Goal: Transaction & Acquisition: Purchase product/service

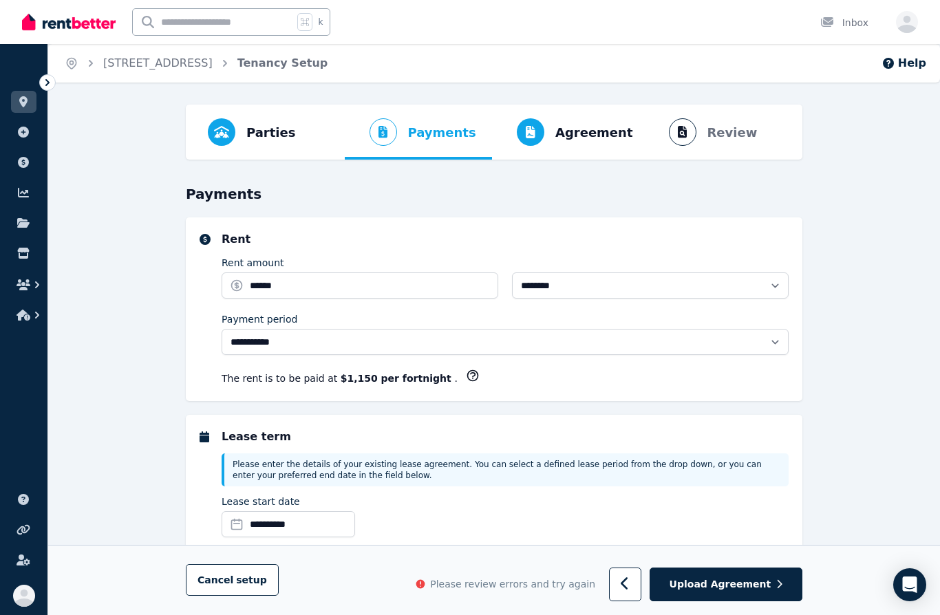
select select "**********"
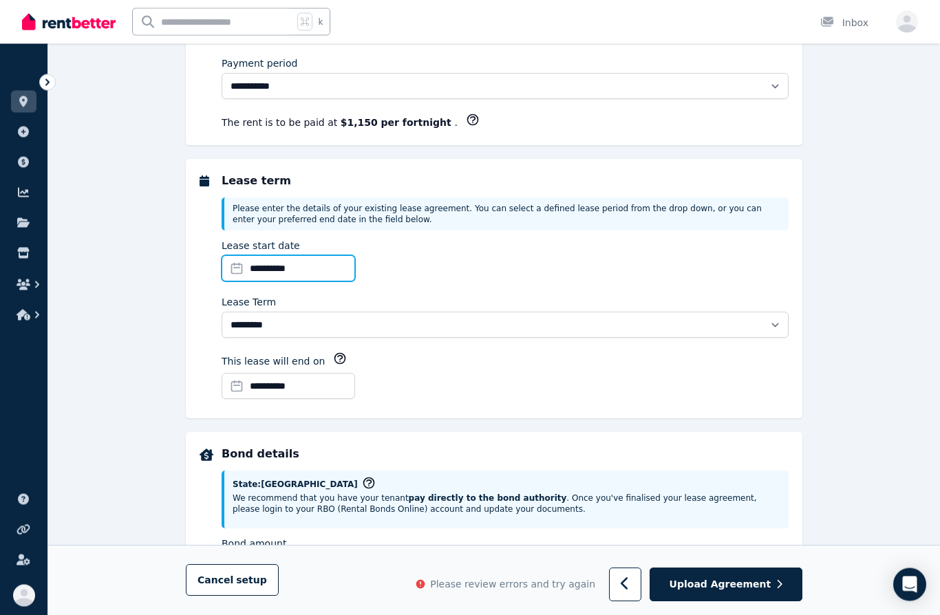
click at [341, 271] on input "**********" at bounding box center [289, 269] width 134 height 26
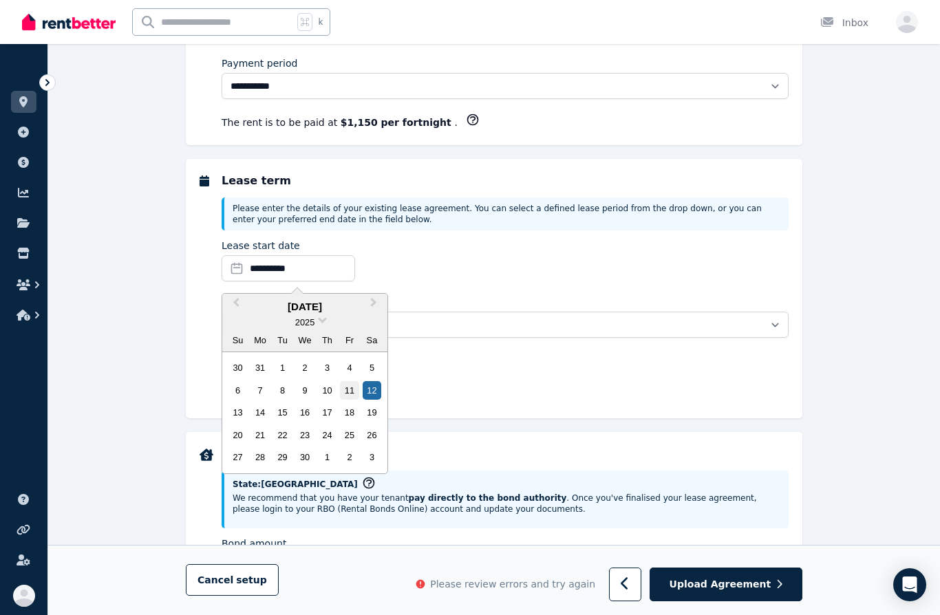
click at [350, 391] on div "11" at bounding box center [349, 390] width 19 height 19
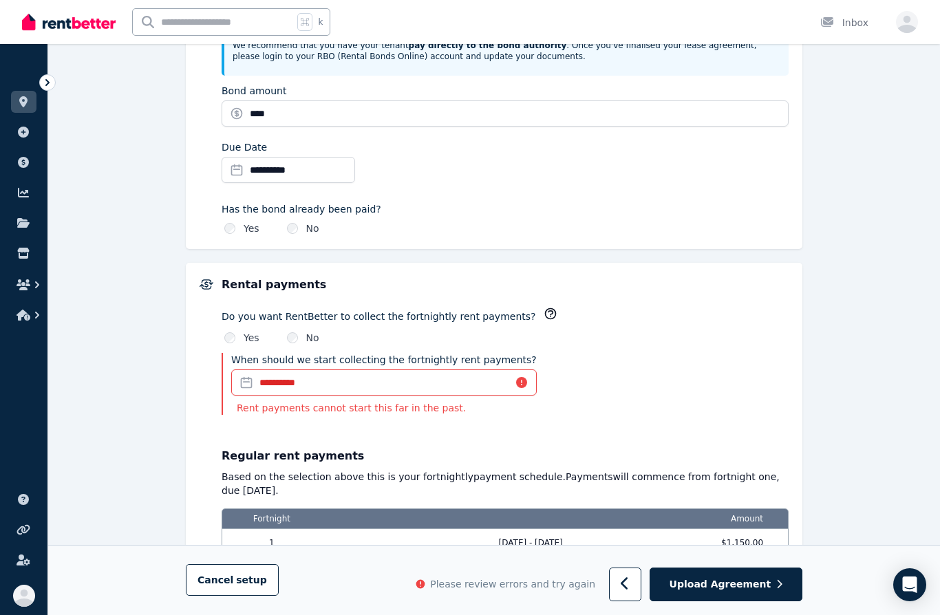
scroll to position [684, 0]
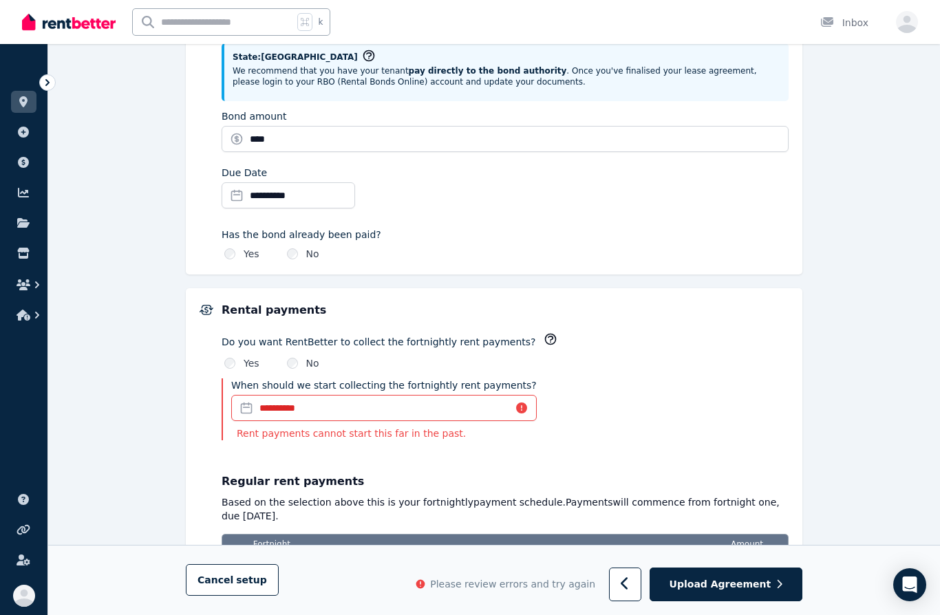
click at [501, 406] on input "**********" at bounding box center [384, 408] width 306 height 26
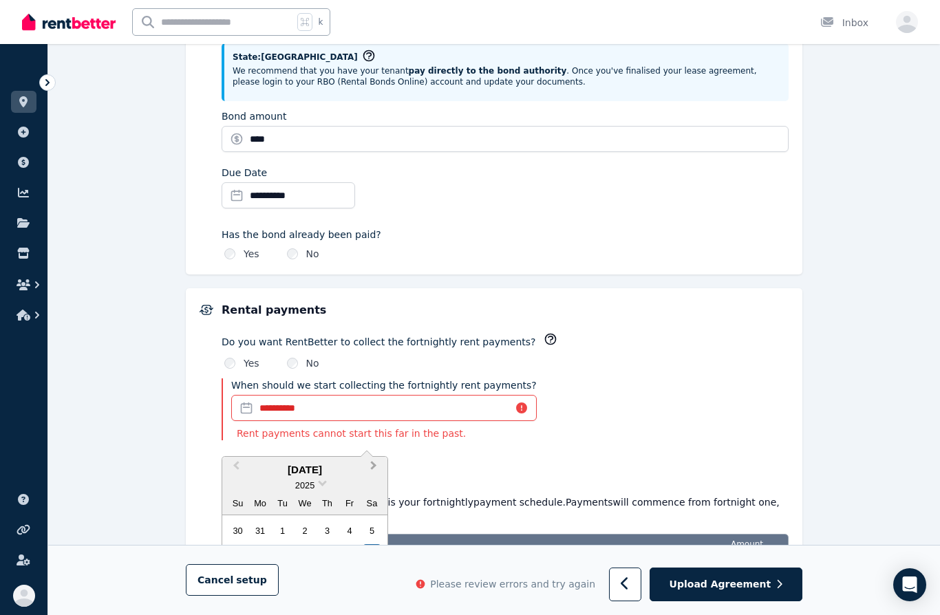
click at [370, 469] on button "Next Month" at bounding box center [375, 470] width 22 height 22
click at [374, 466] on span "Next Month" at bounding box center [374, 469] width 0 height 21
click at [376, 467] on button "Next Month" at bounding box center [375, 470] width 22 height 22
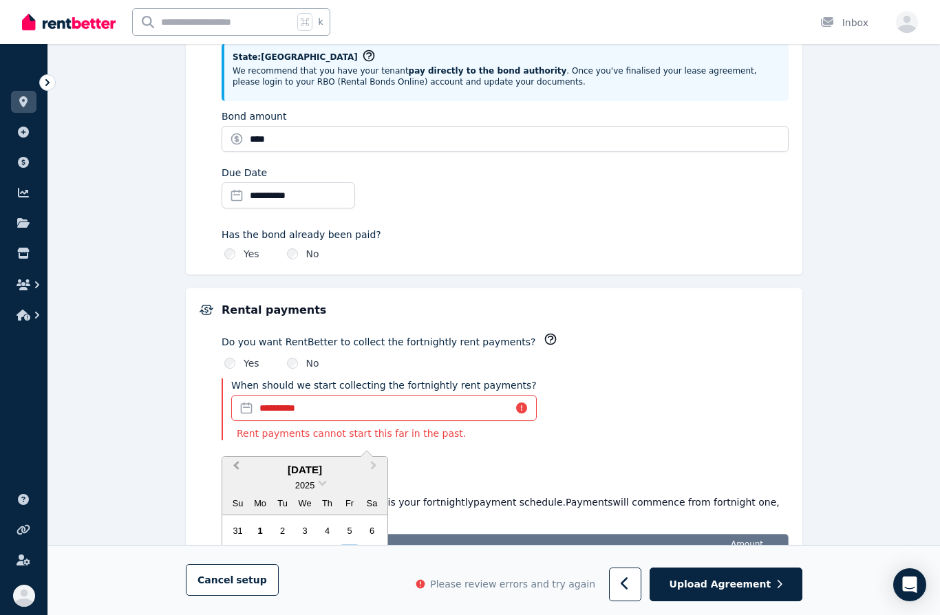
click at [236, 464] on span "Previous Month" at bounding box center [236, 469] width 0 height 21
click at [374, 470] on button "Next Month" at bounding box center [375, 470] width 22 height 22
click at [326, 556] on div "11" at bounding box center [327, 554] width 19 height 19
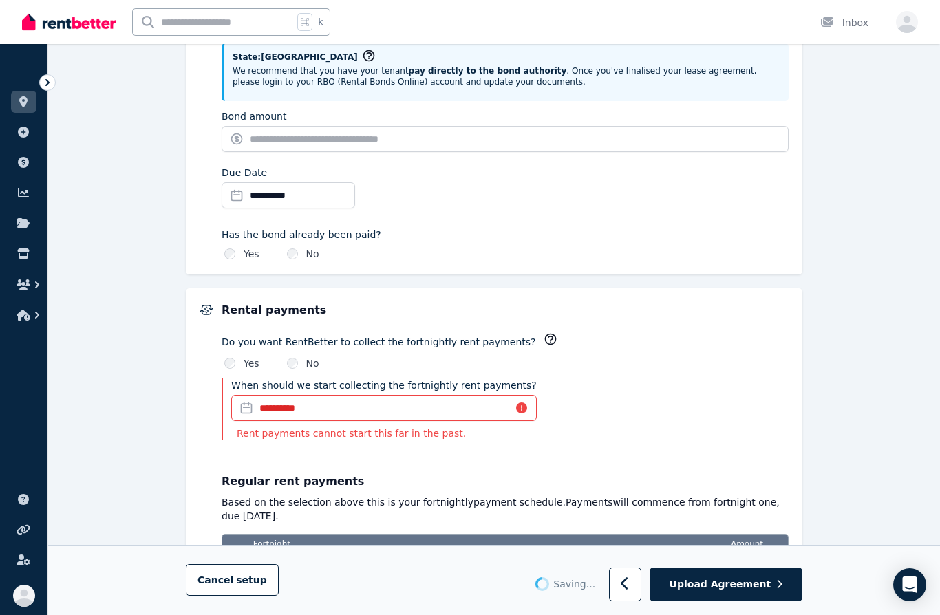
type input "*******"
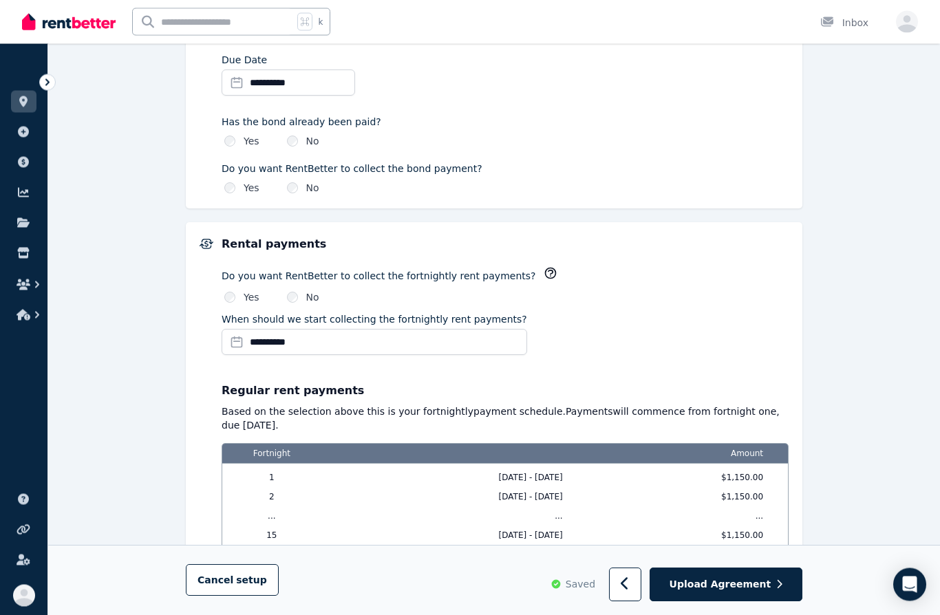
scroll to position [797, 0]
click at [544, 270] on icon "button" at bounding box center [551, 273] width 14 height 14
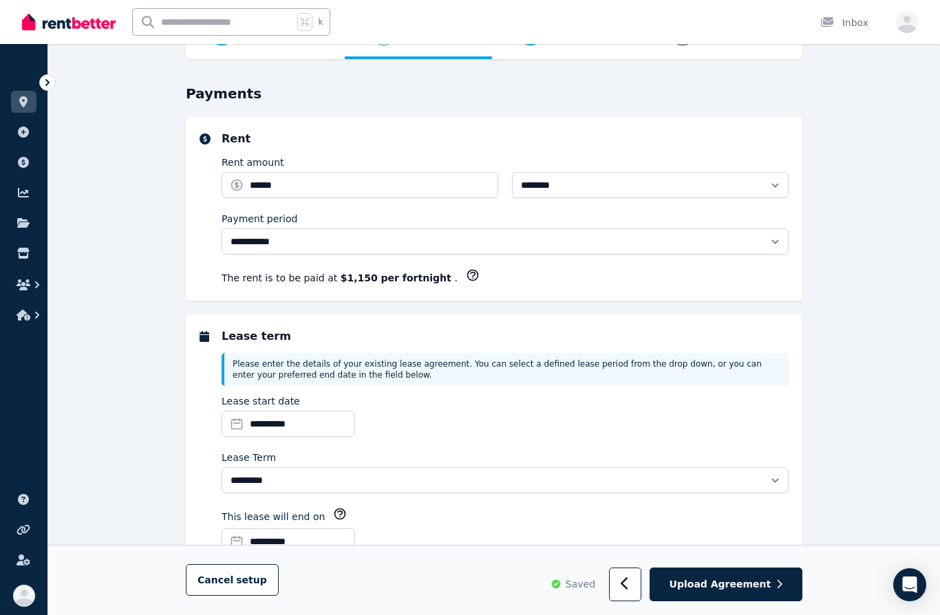
scroll to position [99, 0]
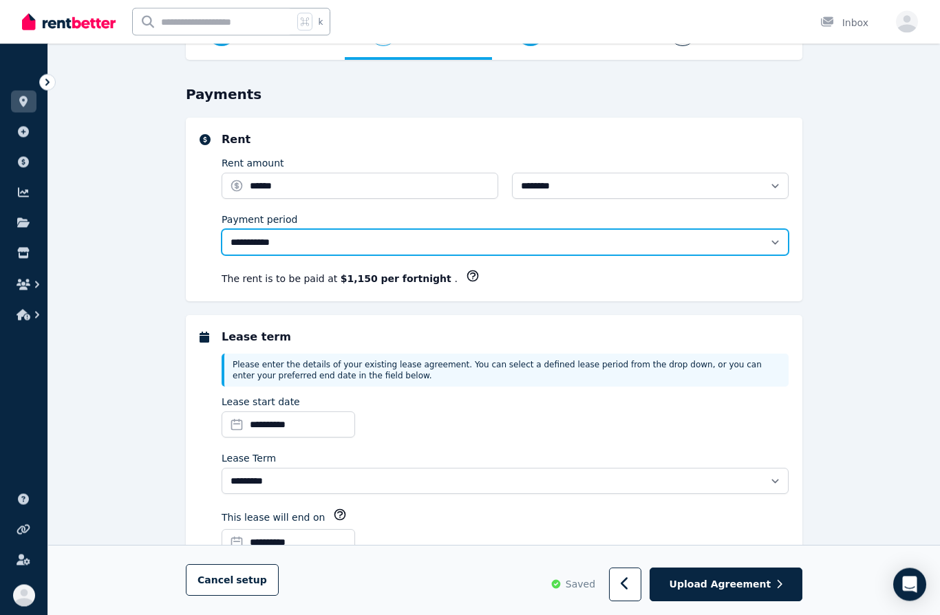
click at [508, 240] on select "**********" at bounding box center [505, 243] width 567 height 26
select select "******"
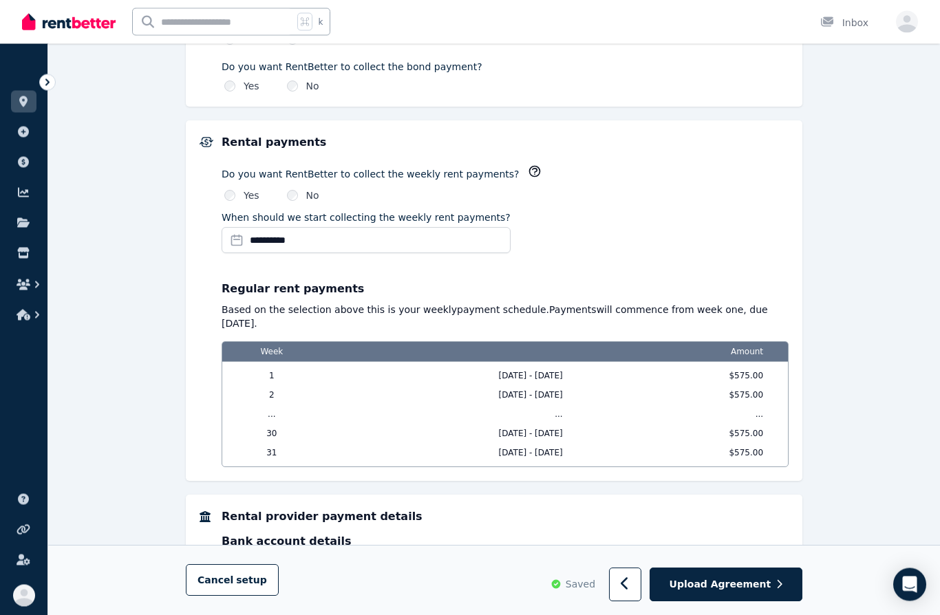
scroll to position [942, 0]
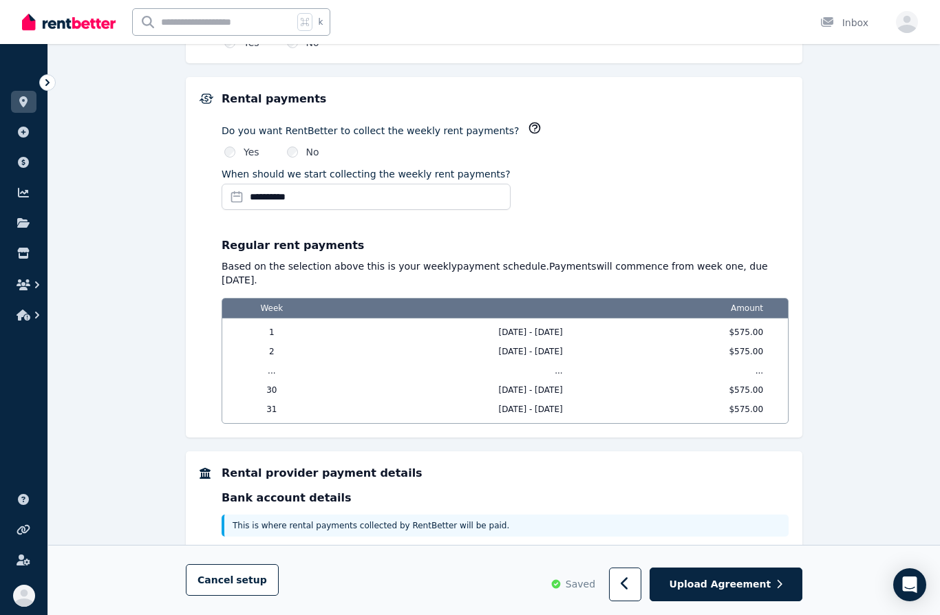
click at [322, 545] on button "Add Bank Account details" at bounding box center [299, 556] width 155 height 23
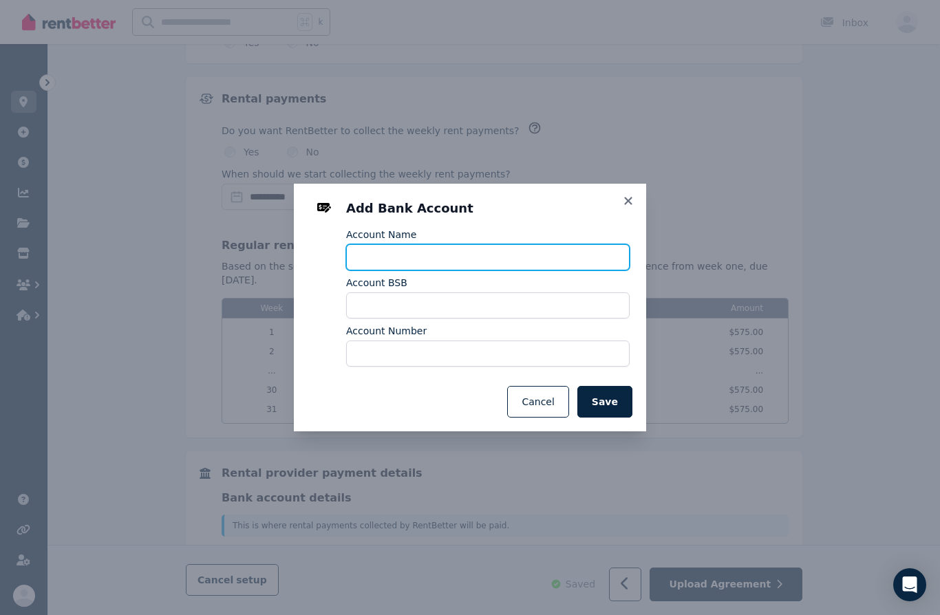
click at [412, 271] on input "Account Name" at bounding box center [488, 257] width 284 height 26
type input "**********"
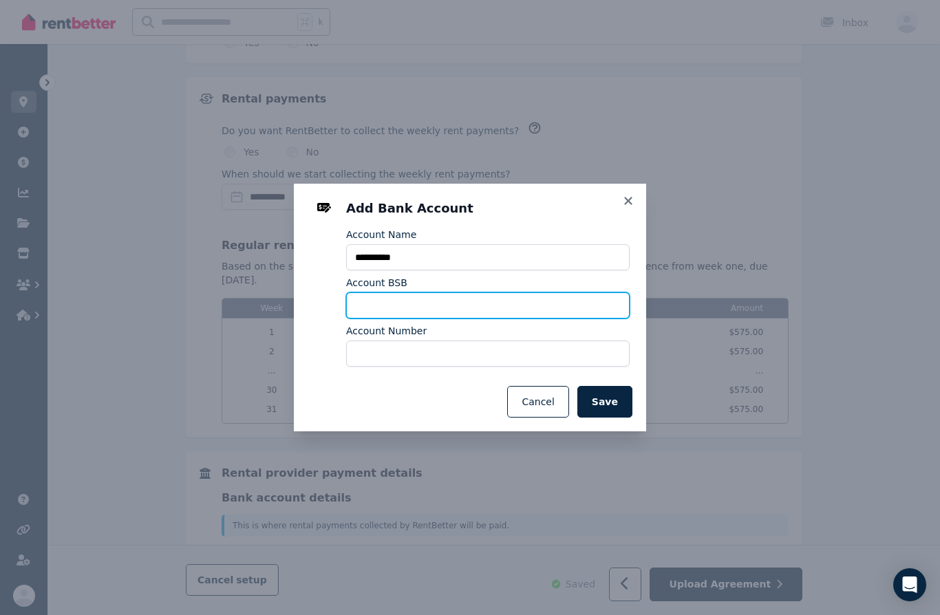
click at [425, 319] on input "Account BSB" at bounding box center [488, 306] width 284 height 26
type input "*"
type input "******"
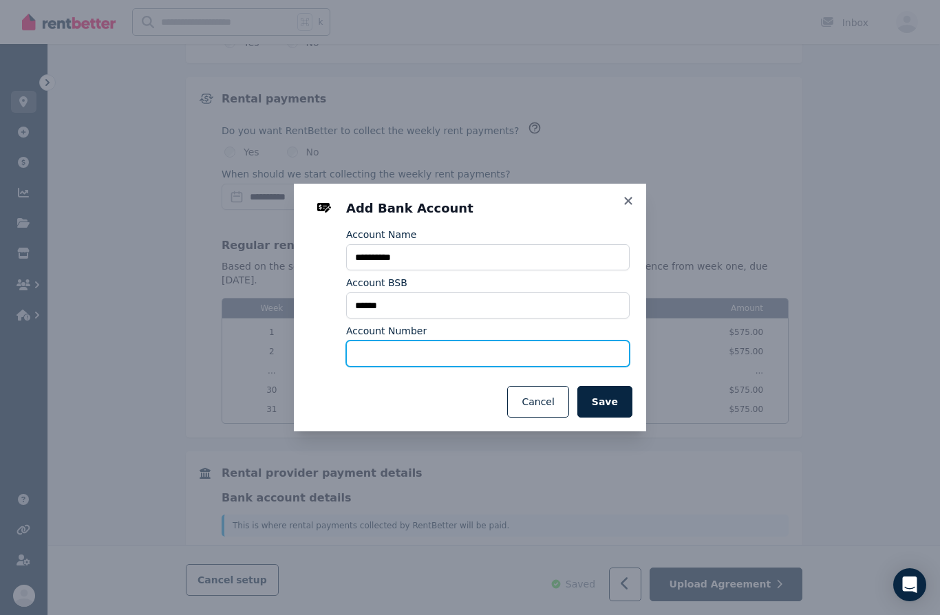
click at [394, 367] on input "Account Number" at bounding box center [488, 354] width 284 height 26
type input "*********"
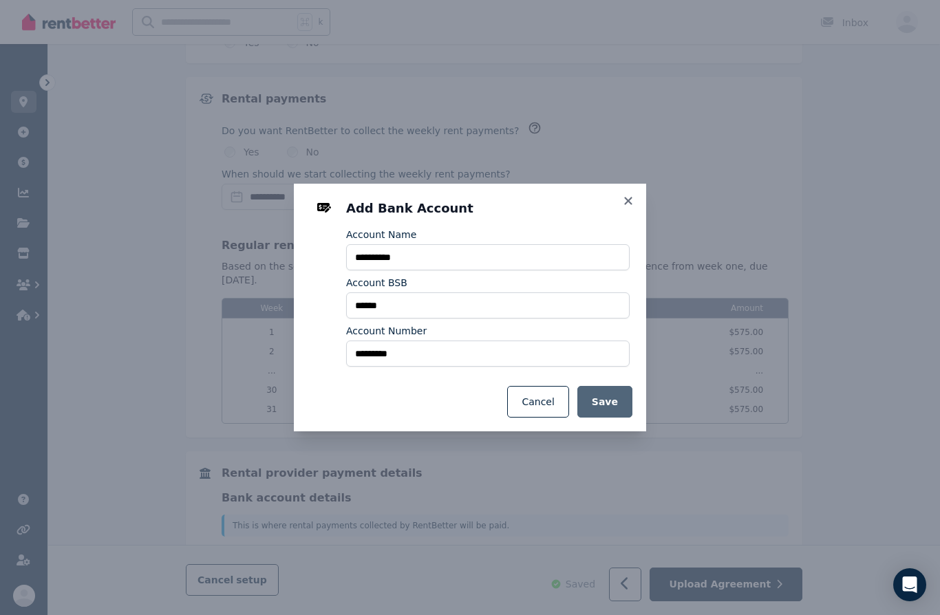
click at [600, 418] on button "Save" at bounding box center [605, 402] width 55 height 32
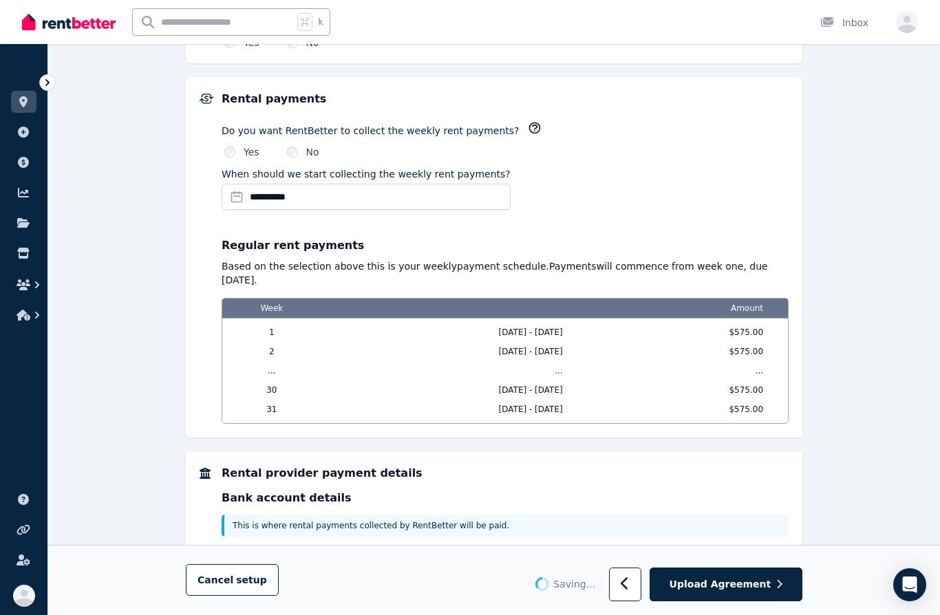
select select "**********"
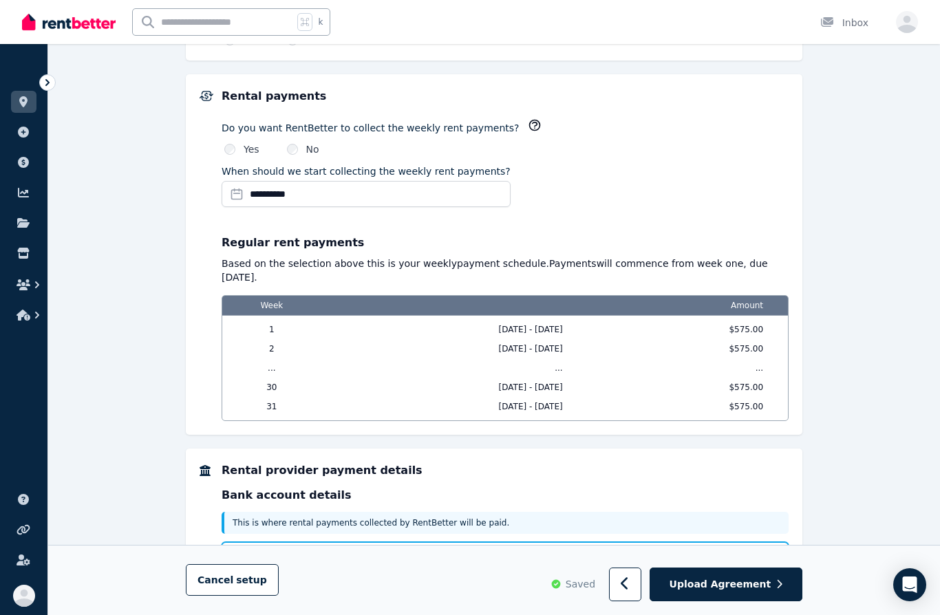
click at [771, 543] on select "**********" at bounding box center [505, 556] width 567 height 26
click at [431, 512] on div "This is where rental payments collected by RentBetter will be paid." at bounding box center [505, 523] width 567 height 22
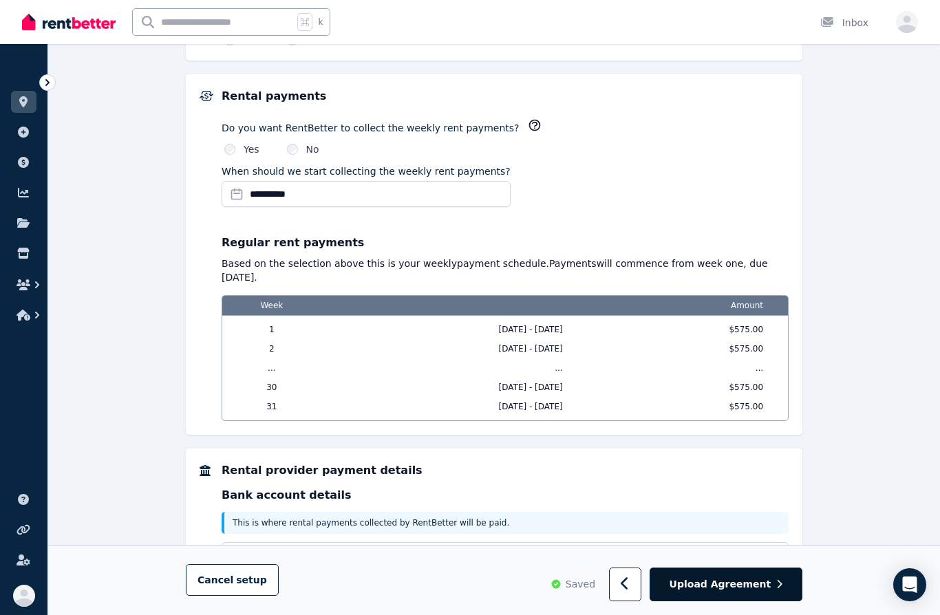
click at [731, 592] on span "Upload Agreement" at bounding box center [721, 585] width 102 height 14
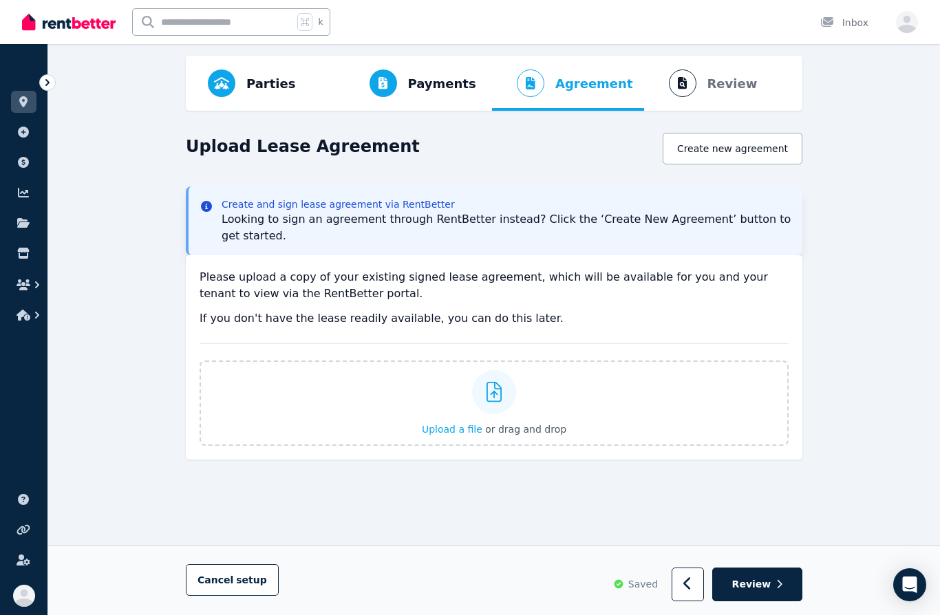
scroll to position [50, 0]
click at [495, 392] on icon at bounding box center [495, 391] width 16 height 21
click at [0, 0] on input "Upload a file or drag and drop" at bounding box center [0, 0] width 0 height 0
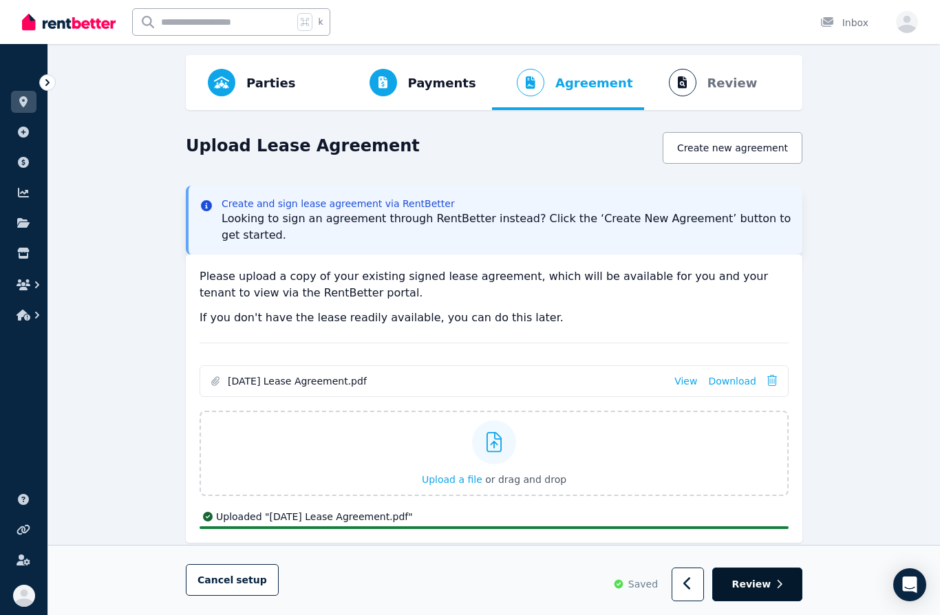
click at [765, 589] on span "Review" at bounding box center [752, 585] width 39 height 14
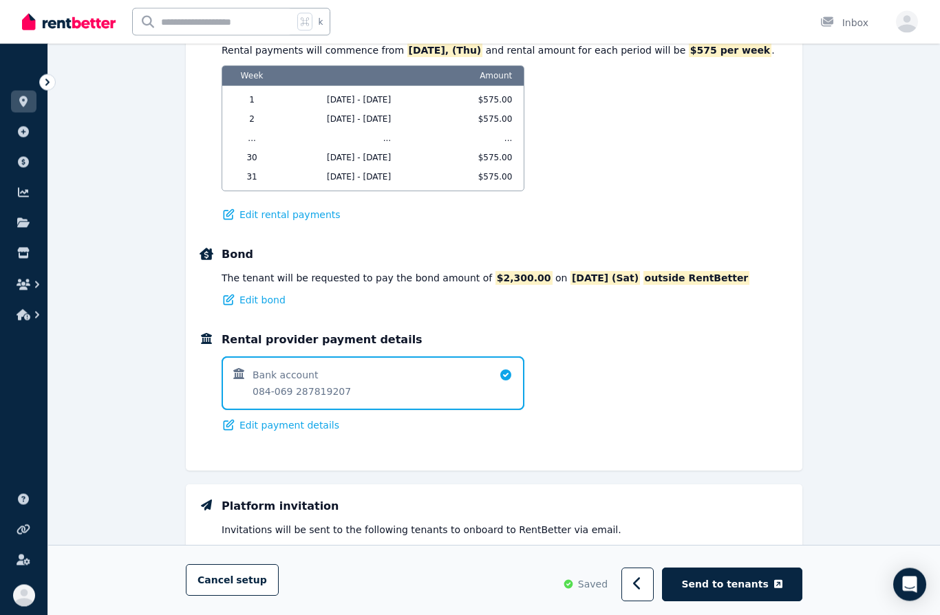
scroll to position [777, 0]
click at [261, 297] on span "Edit bond" at bounding box center [263, 300] width 46 height 14
select select "**********"
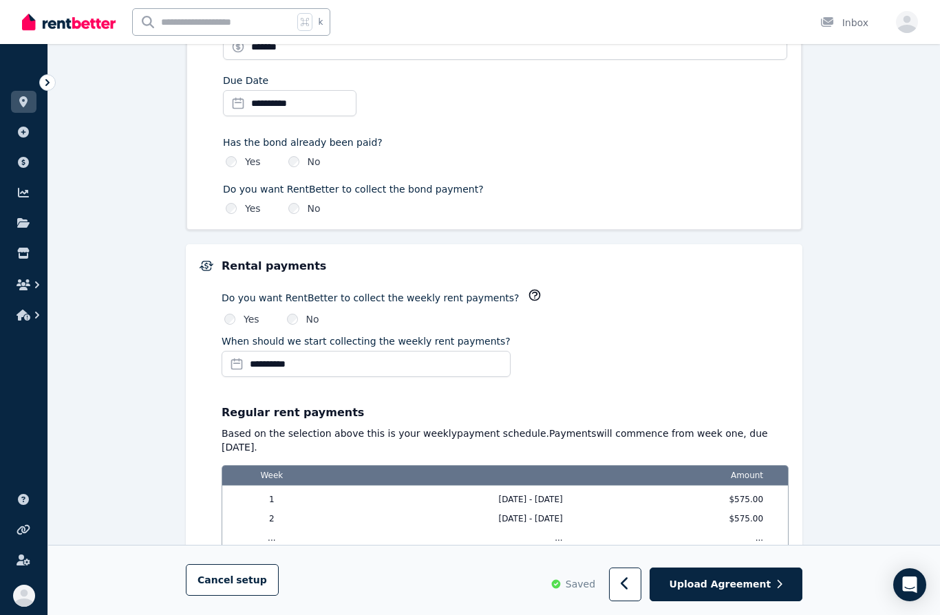
scroll to position [0, 0]
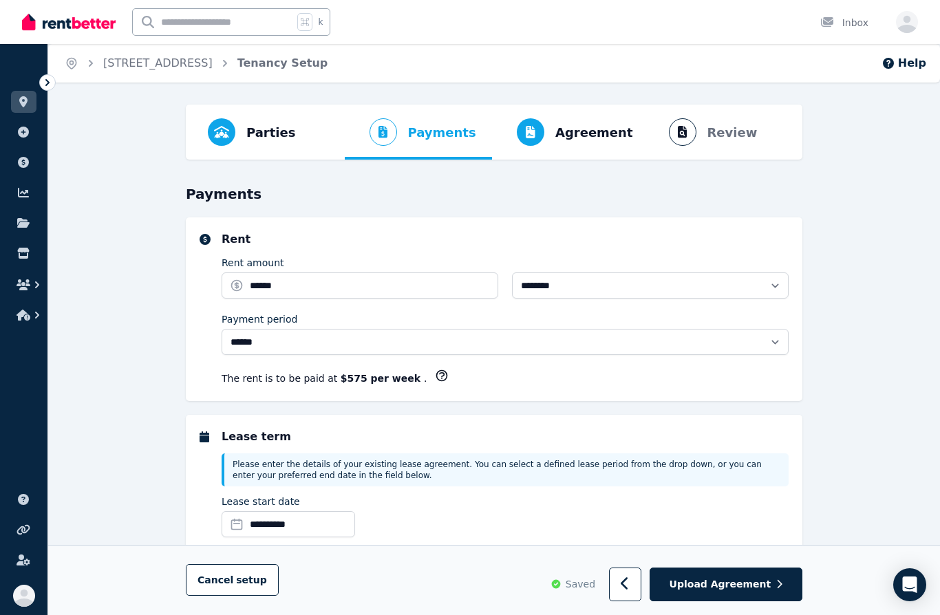
select select "**********"
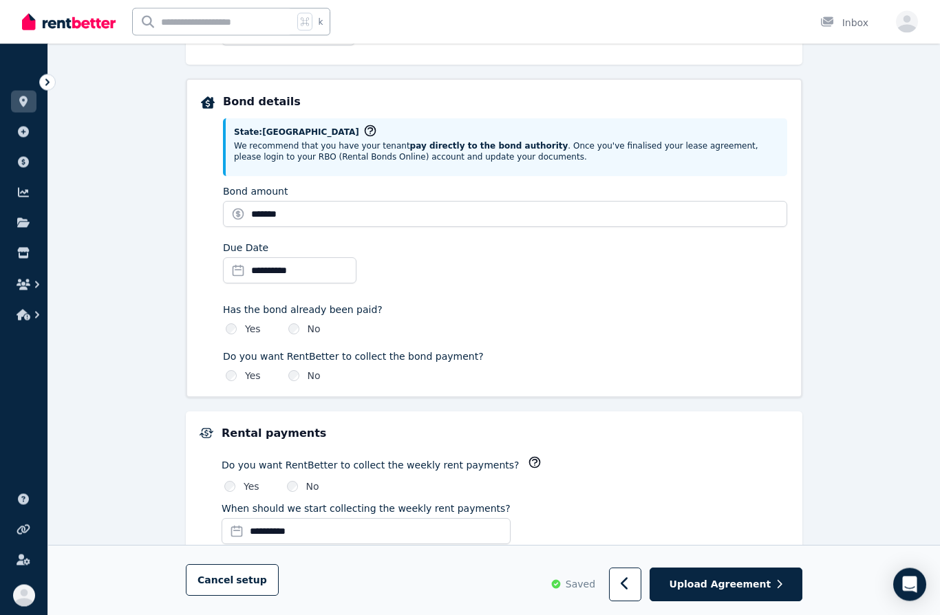
scroll to position [702, 0]
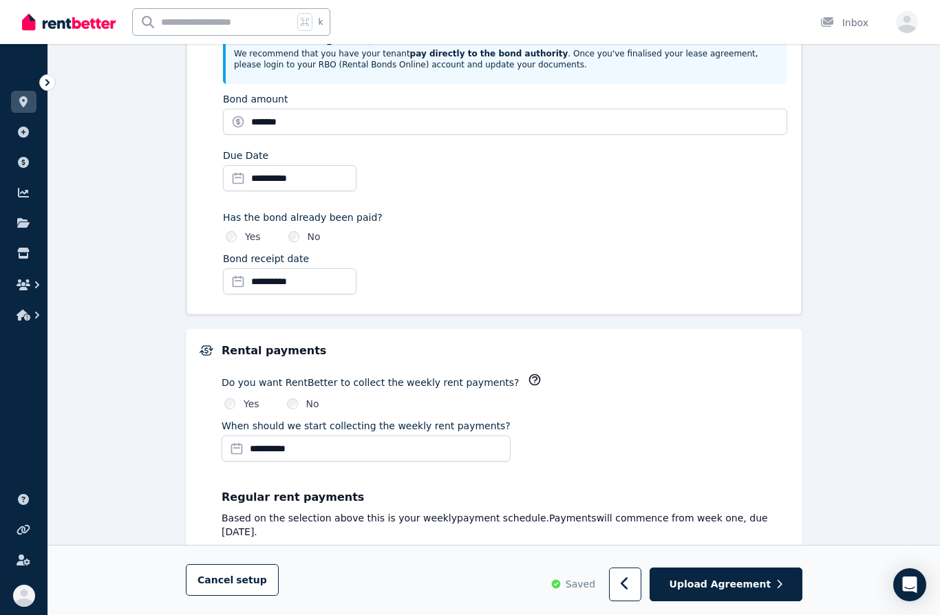
click at [334, 286] on input "**********" at bounding box center [290, 282] width 134 height 26
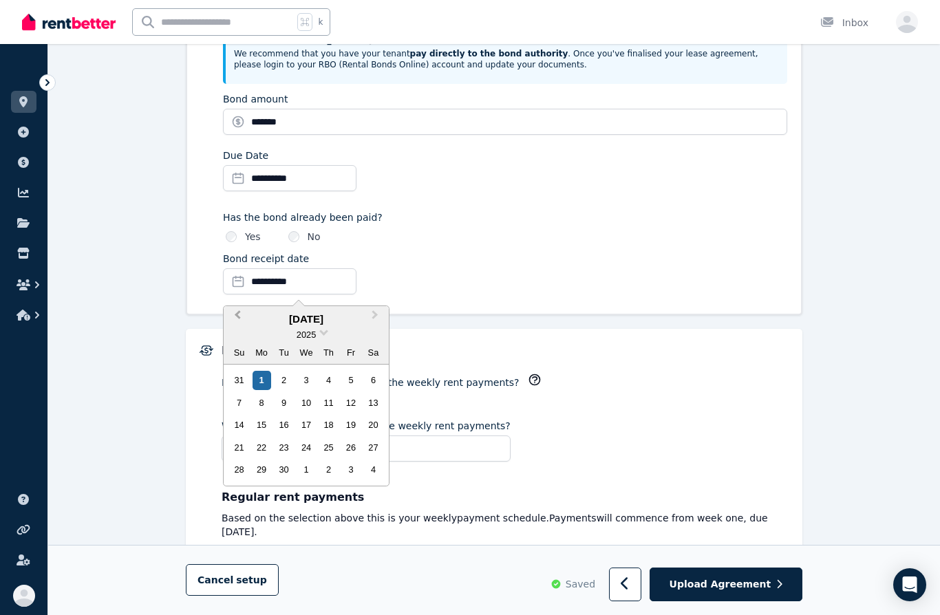
click at [244, 309] on button "Previous Month" at bounding box center [236, 319] width 22 height 22
click at [238, 317] on span "Previous Month" at bounding box center [238, 318] width 0 height 21
click at [238, 312] on span "Previous Month" at bounding box center [238, 318] width 0 height 21
click at [239, 308] on button "Previous Month" at bounding box center [236, 319] width 22 height 22
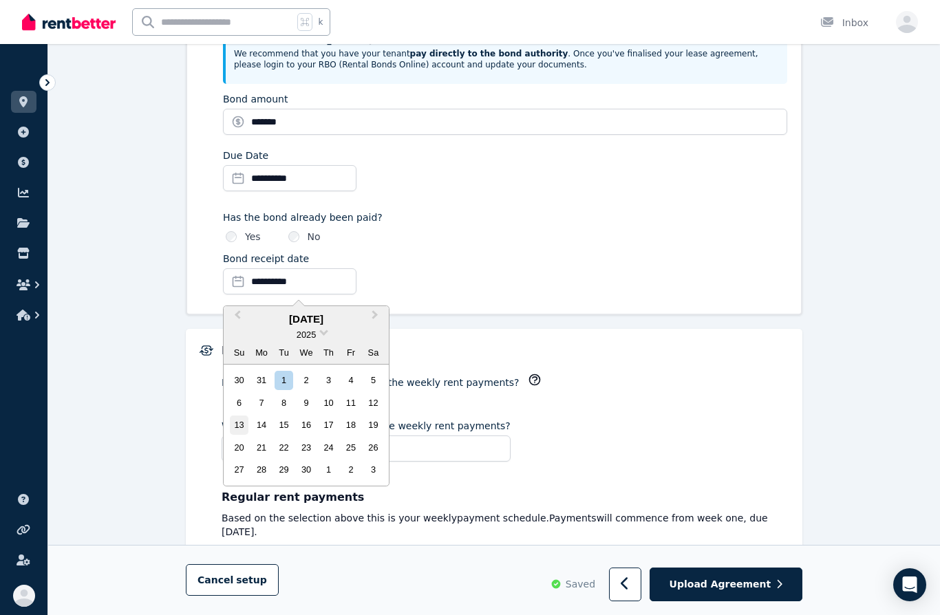
click at [238, 419] on div "13" at bounding box center [239, 425] width 19 height 19
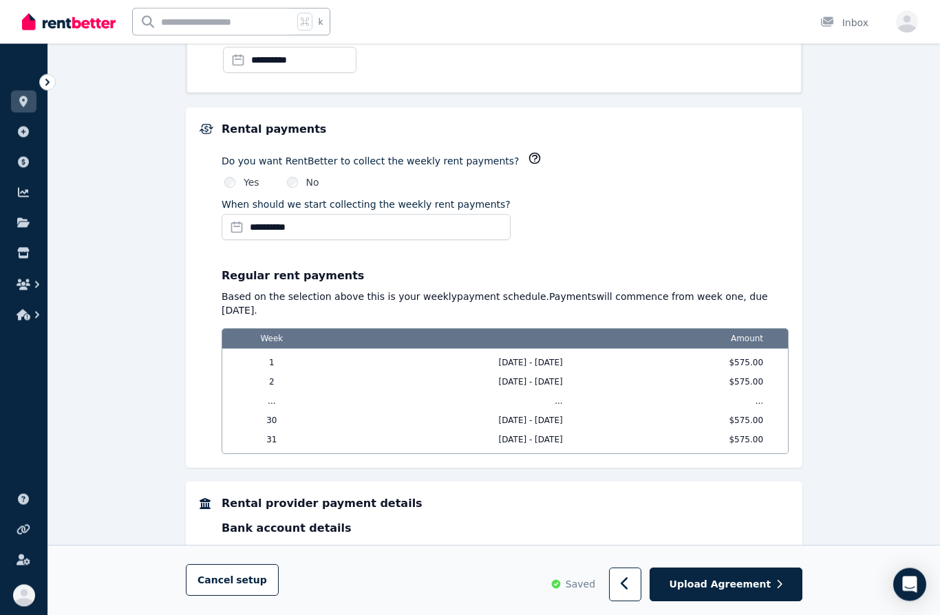
scroll to position [957, 0]
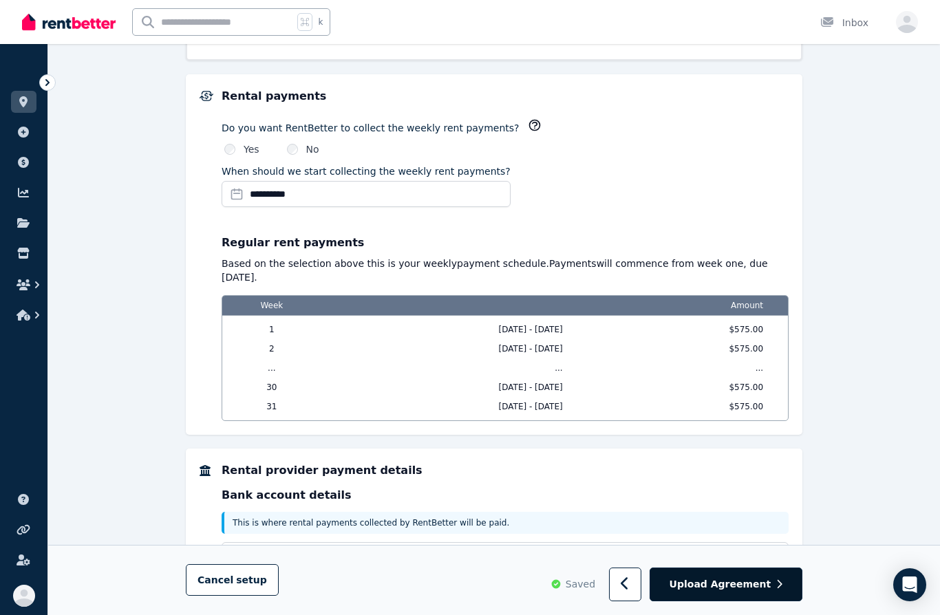
click at [711, 592] on span "Upload Agreement" at bounding box center [721, 585] width 102 height 14
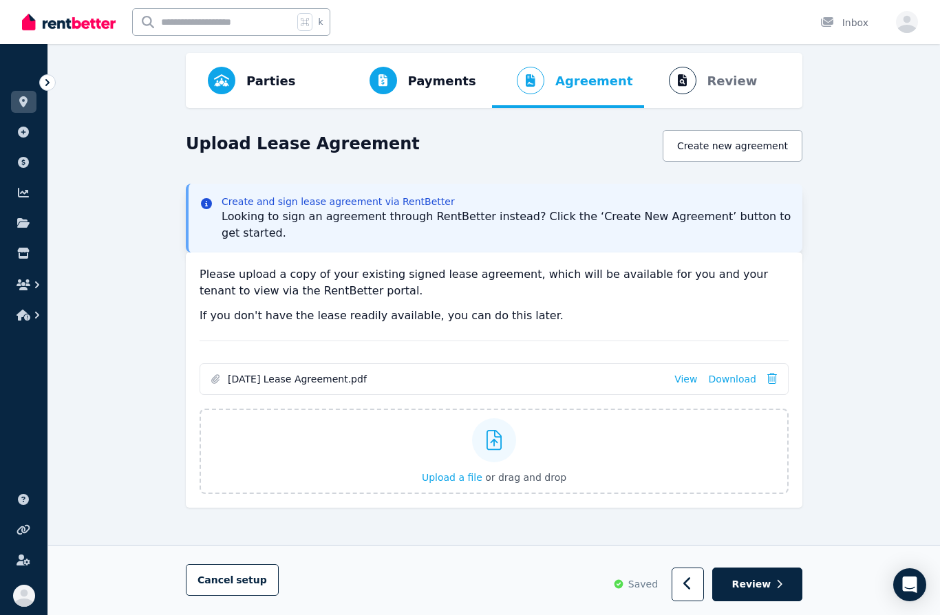
scroll to position [53, 0]
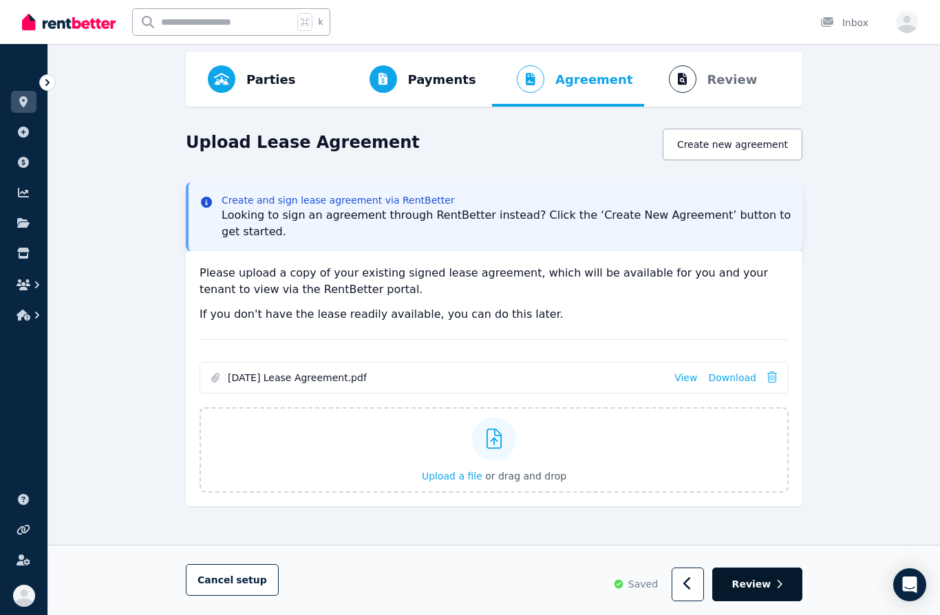
click at [749, 582] on span "Review" at bounding box center [752, 585] width 39 height 14
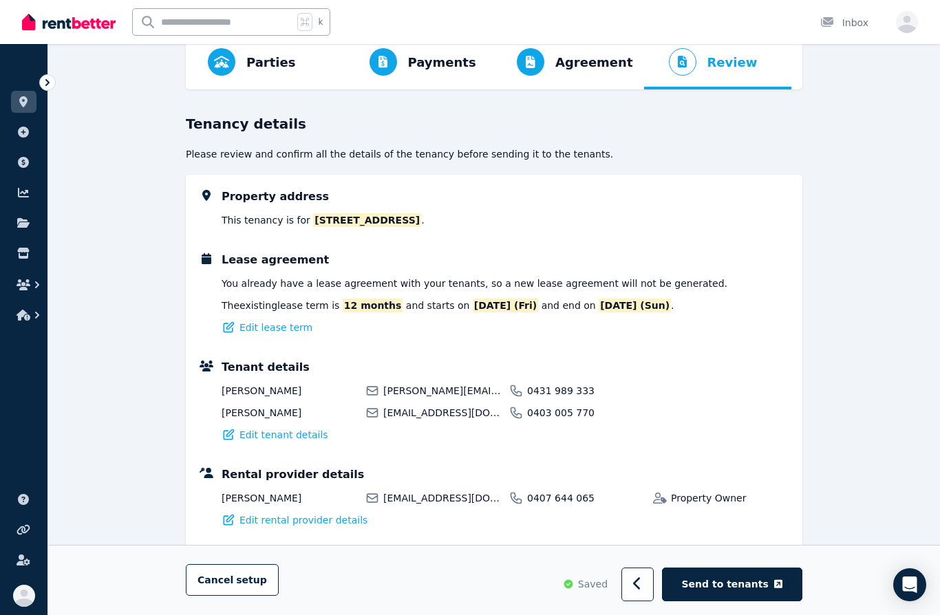
scroll to position [0, 0]
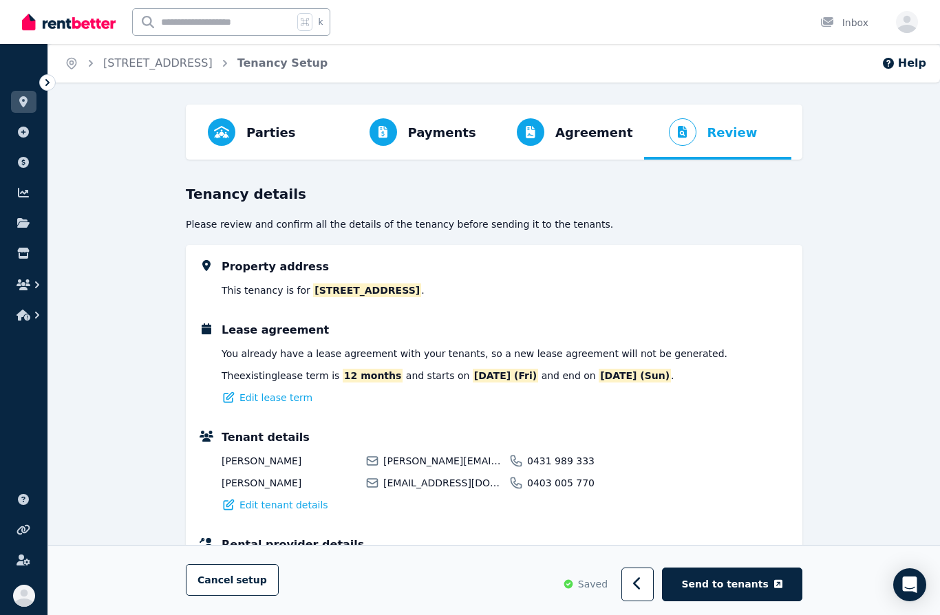
click at [48, 83] on icon at bounding box center [47, 82] width 4 height 7
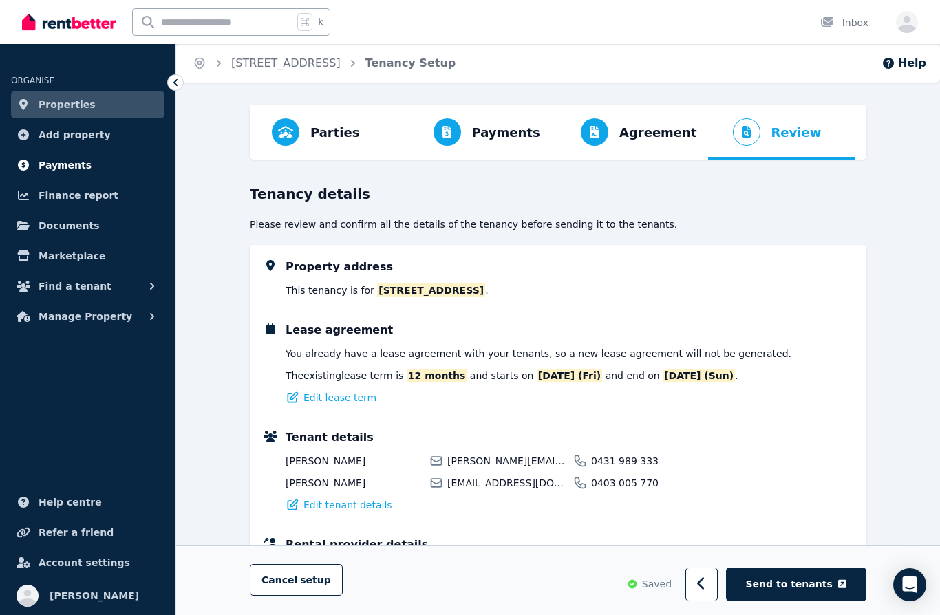
click at [84, 167] on span "Payments" at bounding box center [65, 165] width 53 height 17
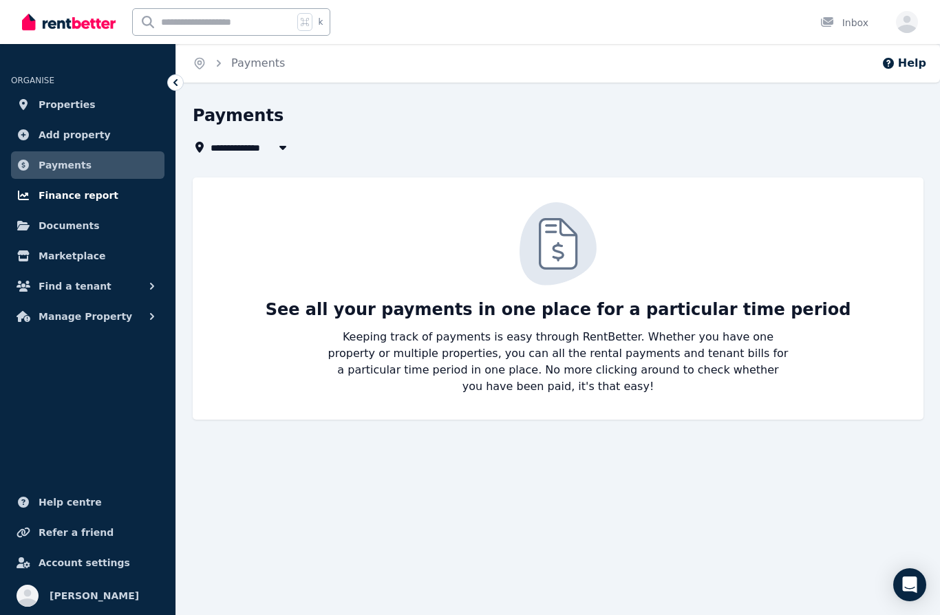
click at [99, 199] on span "Finance report" at bounding box center [79, 195] width 80 height 17
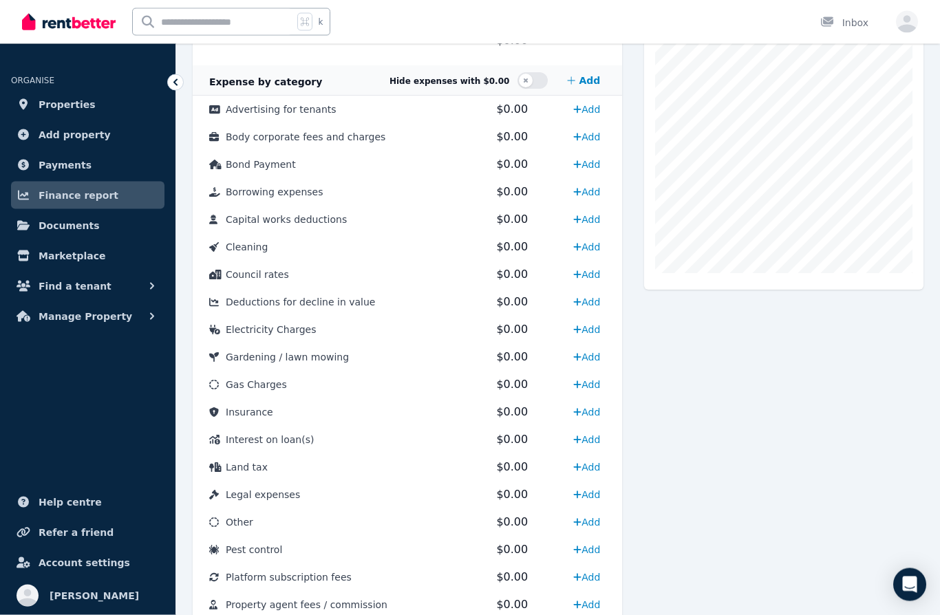
scroll to position [372, 0]
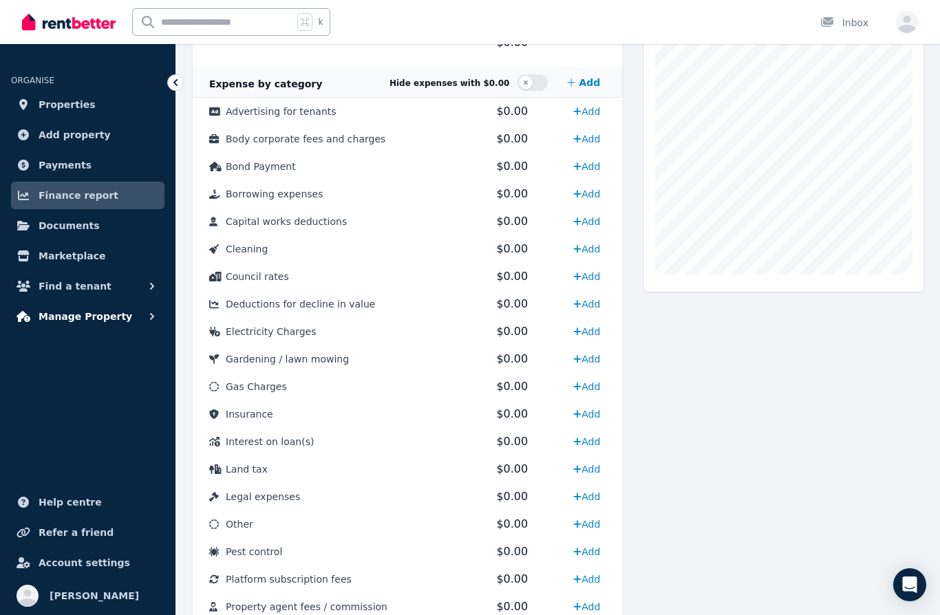
click at [103, 319] on span "Manage Property" at bounding box center [86, 316] width 94 height 17
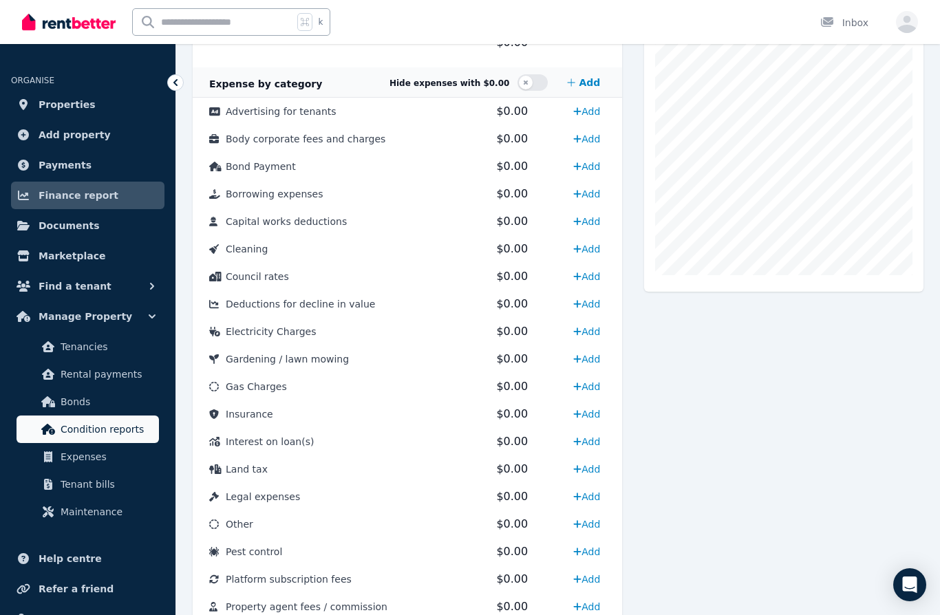
click at [120, 428] on span "Condition reports" at bounding box center [107, 429] width 93 height 17
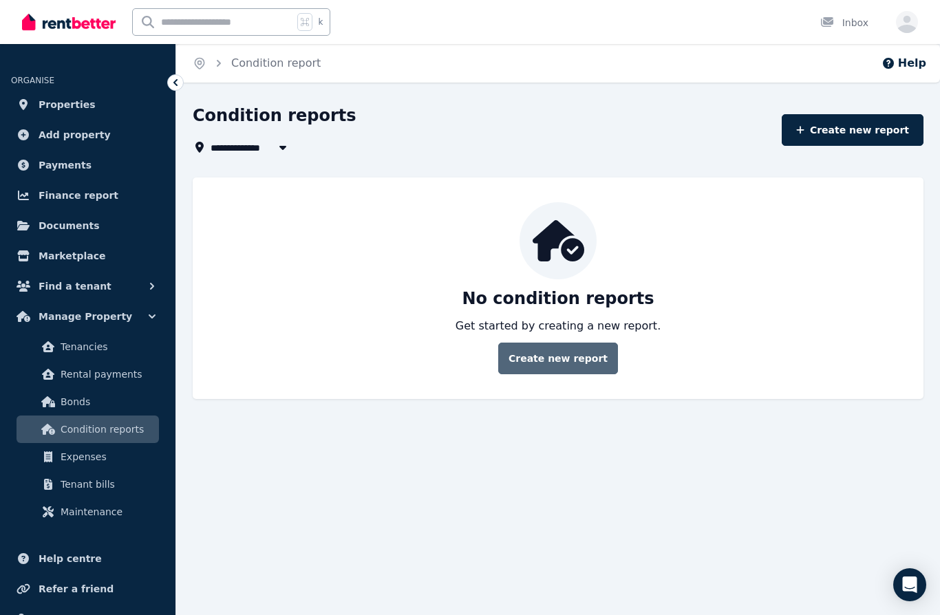
click at [550, 356] on link "Create new report" at bounding box center [558, 359] width 120 height 32
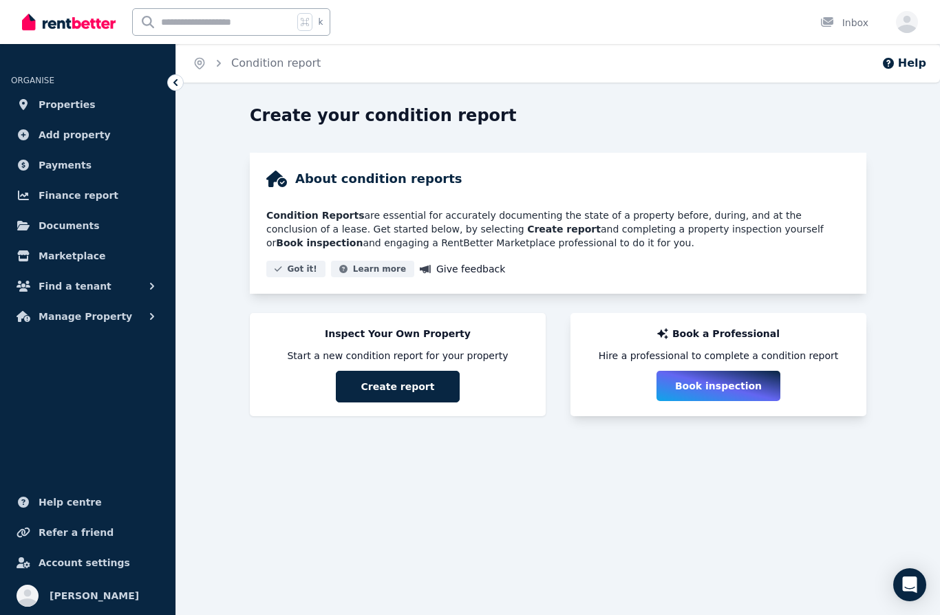
click at [701, 385] on button "Book inspection" at bounding box center [719, 386] width 124 height 30
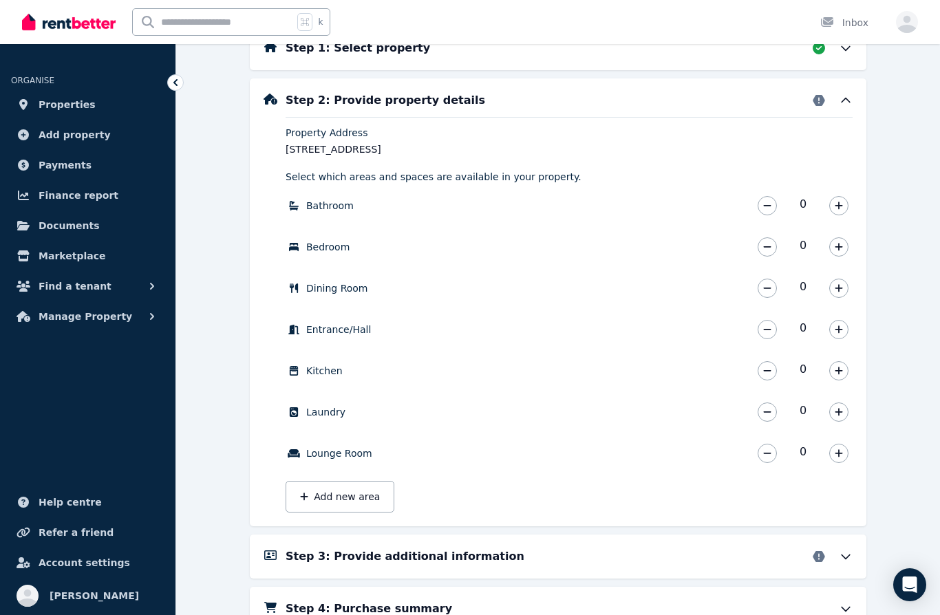
scroll to position [425, 0]
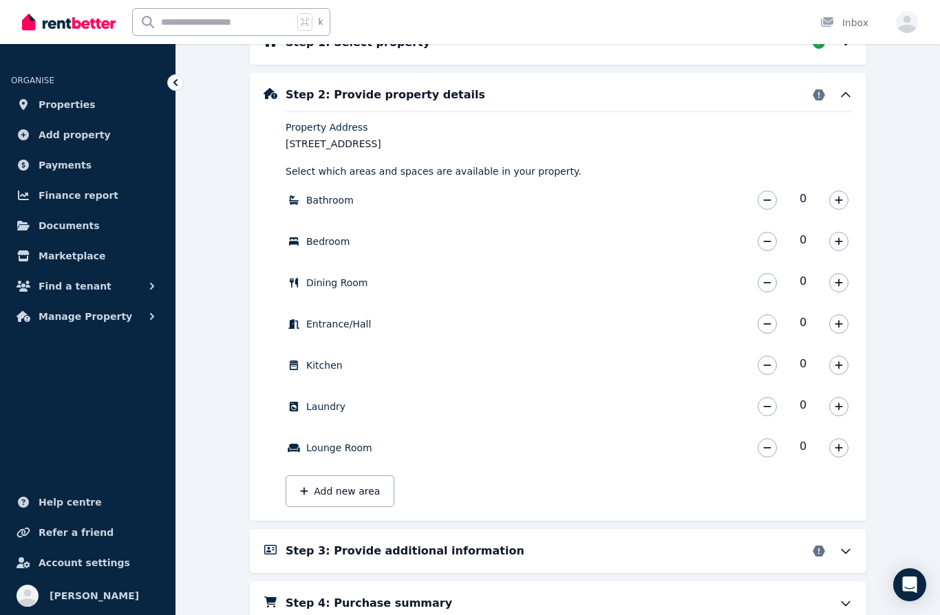
click at [849, 545] on icon at bounding box center [846, 552] width 14 height 14
click at [841, 548] on icon at bounding box center [846, 552] width 14 height 14
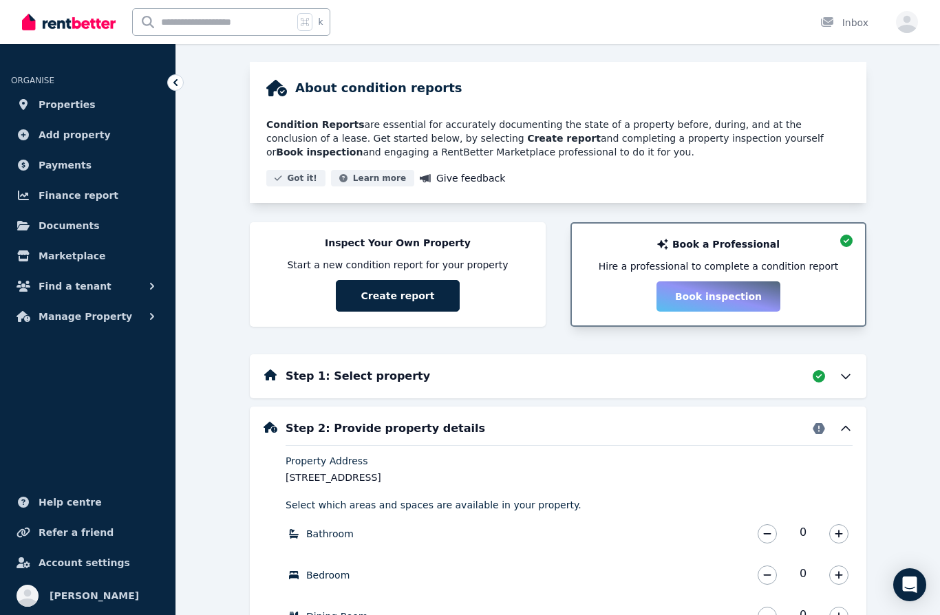
scroll to position [90, 0]
click at [852, 376] on icon at bounding box center [846, 377] width 14 height 14
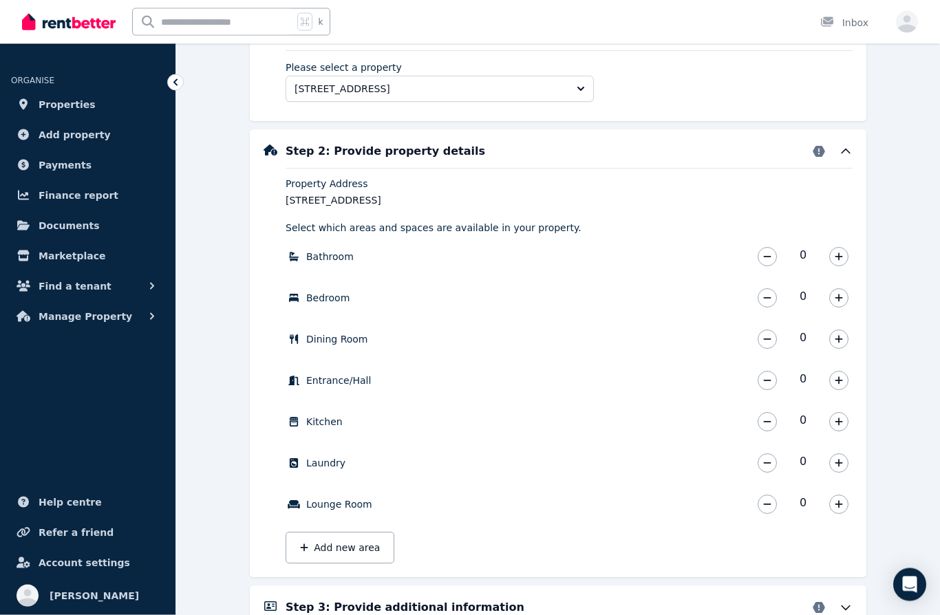
scroll to position [434, 0]
click at [830, 255] on button "button" at bounding box center [839, 256] width 19 height 19
click at [839, 295] on icon "button" at bounding box center [839, 298] width 8 height 10
click at [841, 339] on icon "button" at bounding box center [839, 339] width 8 height 8
click at [841, 377] on icon "button" at bounding box center [839, 381] width 8 height 10
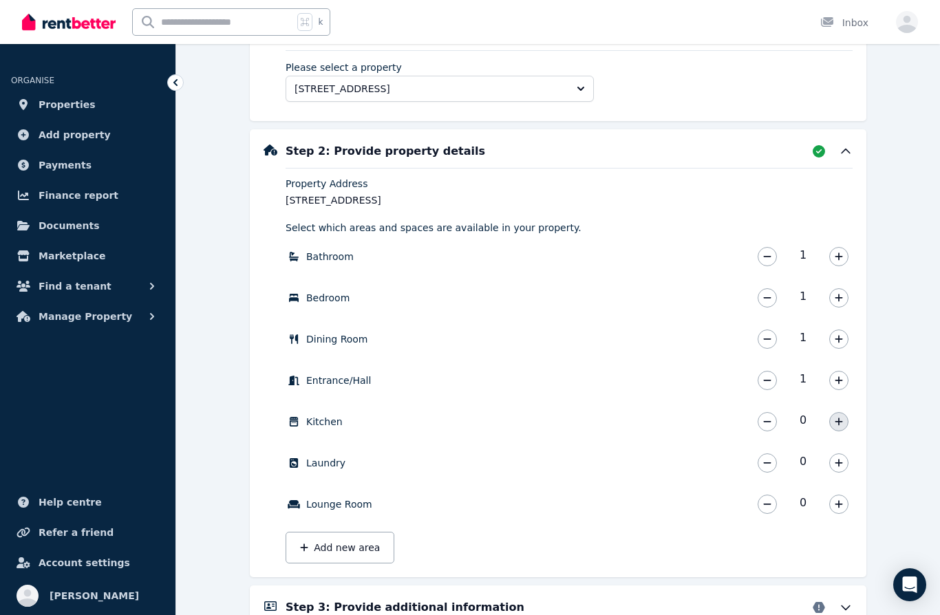
click at [842, 419] on icon "button" at bounding box center [839, 422] width 8 height 10
click at [839, 459] on icon "button" at bounding box center [839, 464] width 8 height 10
click at [843, 498] on button "button" at bounding box center [839, 504] width 19 height 19
click at [841, 294] on icon "button" at bounding box center [839, 298] width 8 height 10
click at [841, 293] on icon "button" at bounding box center [839, 298] width 8 height 10
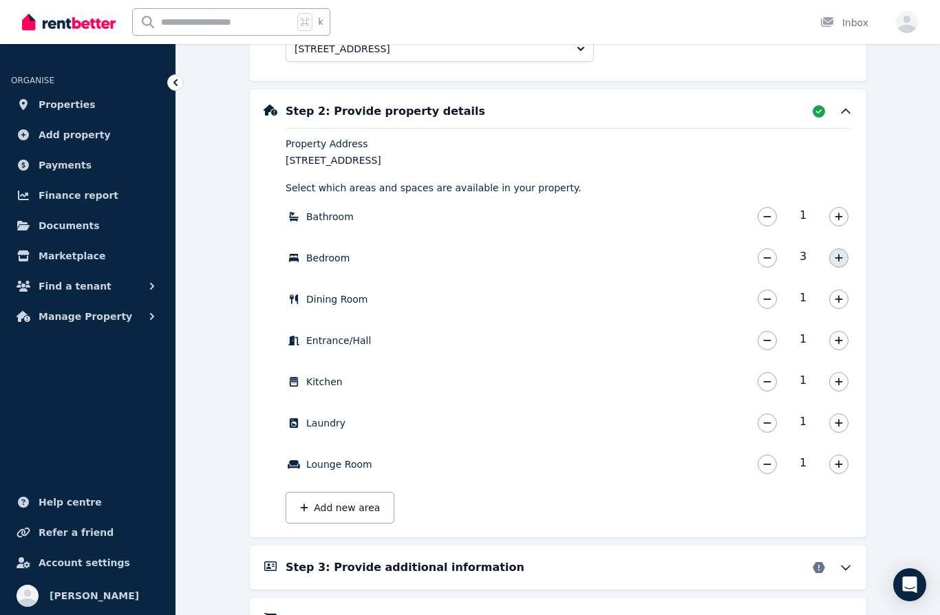
scroll to position [490, 0]
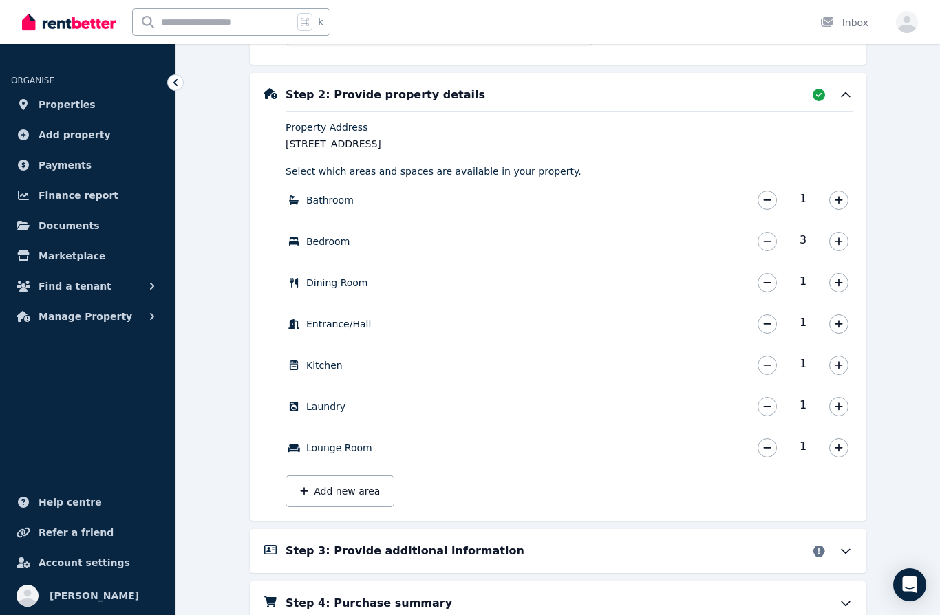
click at [469, 551] on h5 "Step 3: Provide additional information" at bounding box center [405, 551] width 239 height 17
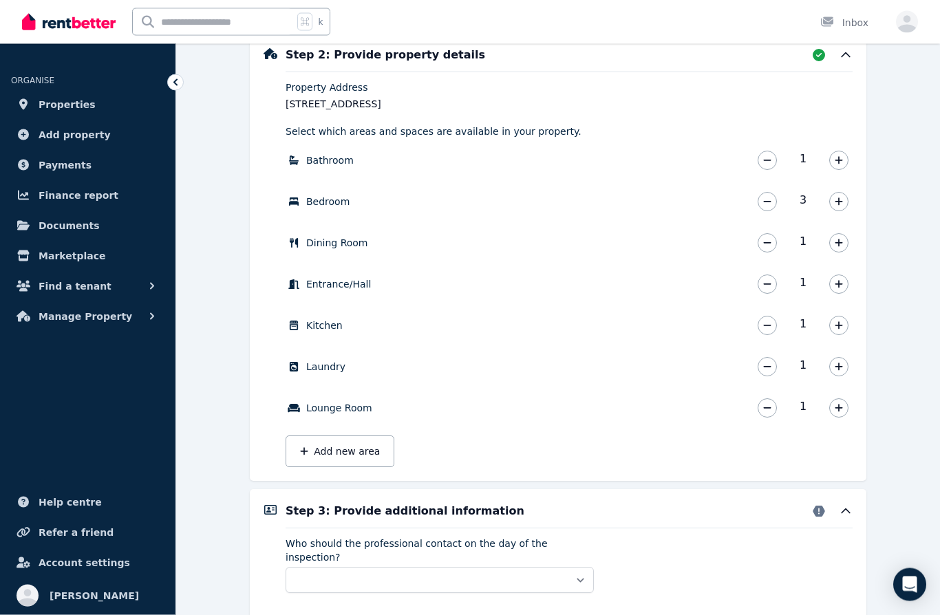
scroll to position [561, 0]
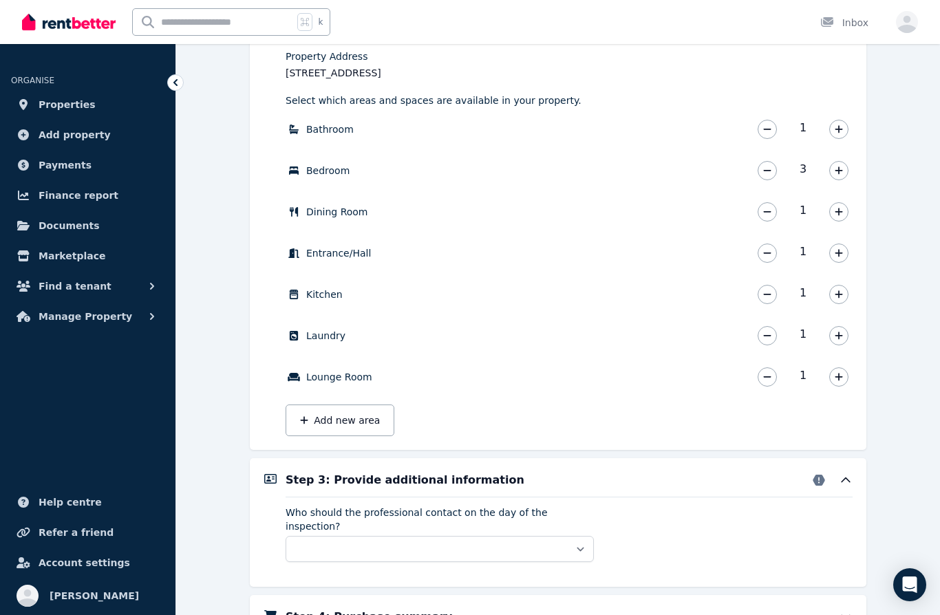
click at [846, 611] on icon at bounding box center [846, 618] width 14 height 14
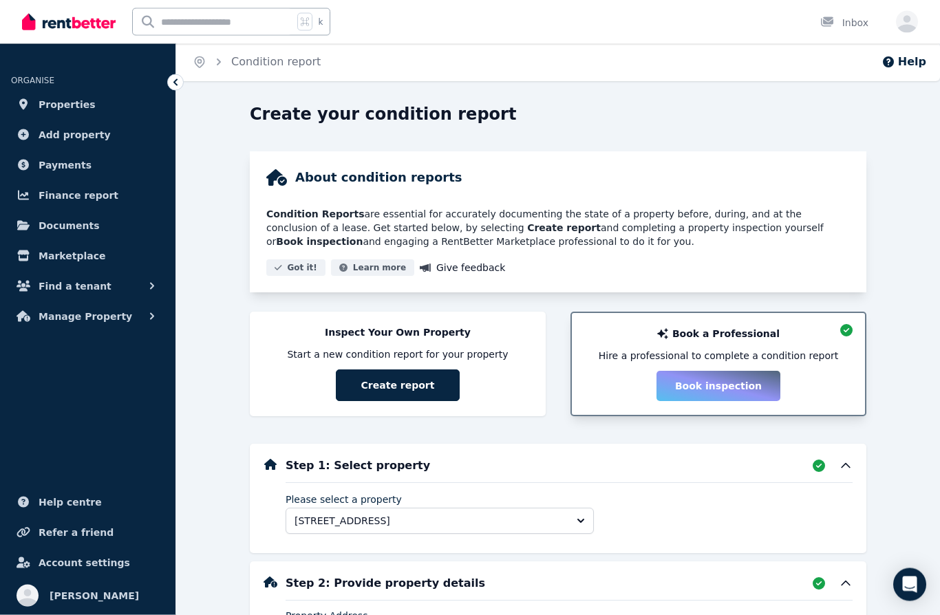
scroll to position [0, 0]
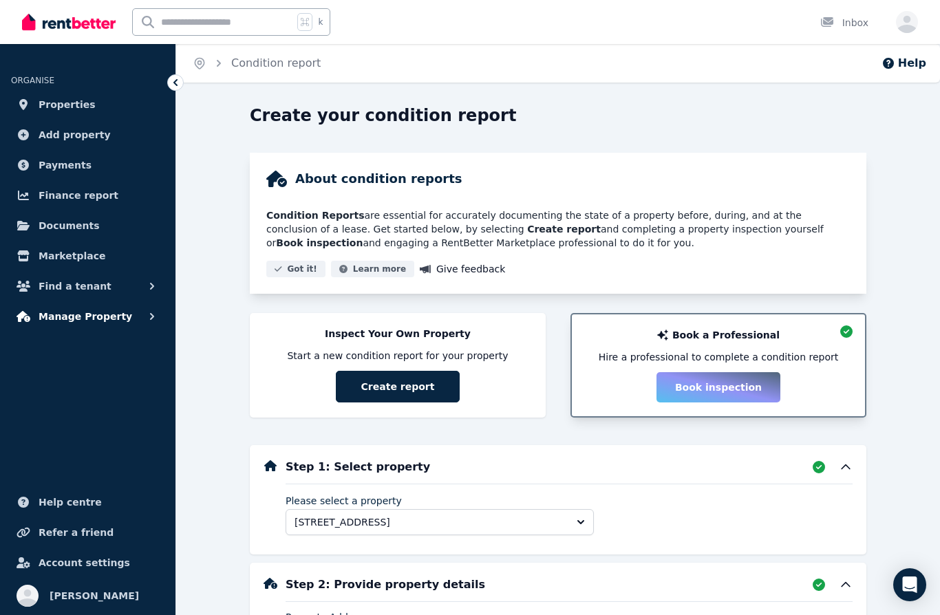
click at [92, 318] on span "Manage Property" at bounding box center [86, 316] width 94 height 17
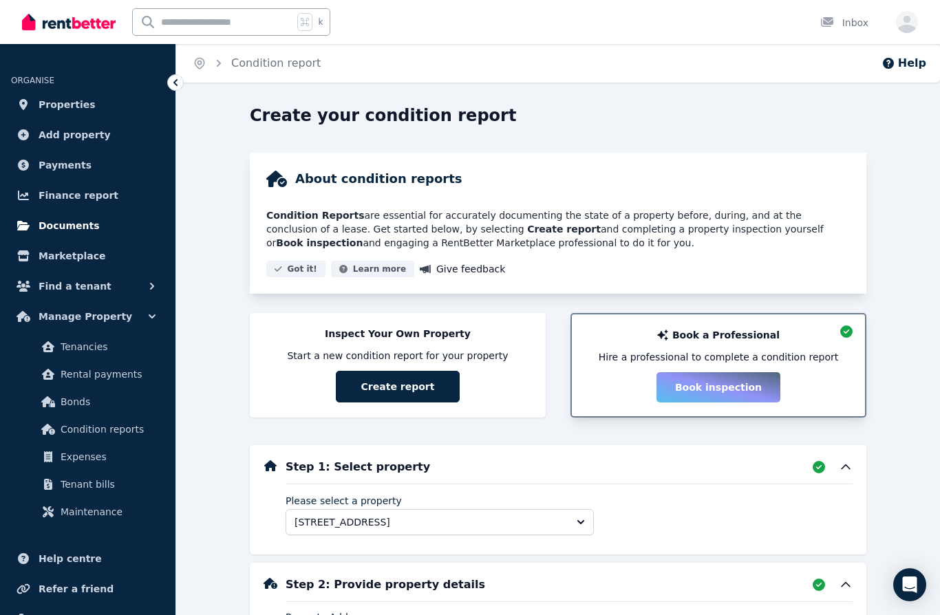
click at [72, 224] on span "Documents" at bounding box center [69, 226] width 61 height 17
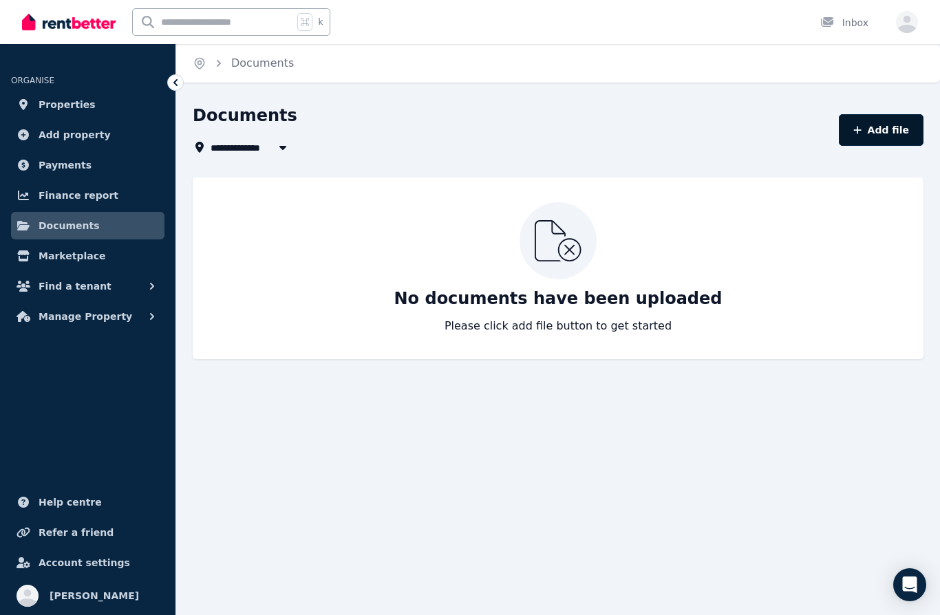
click at [896, 127] on button "Add file" at bounding box center [881, 130] width 85 height 32
select select "*****"
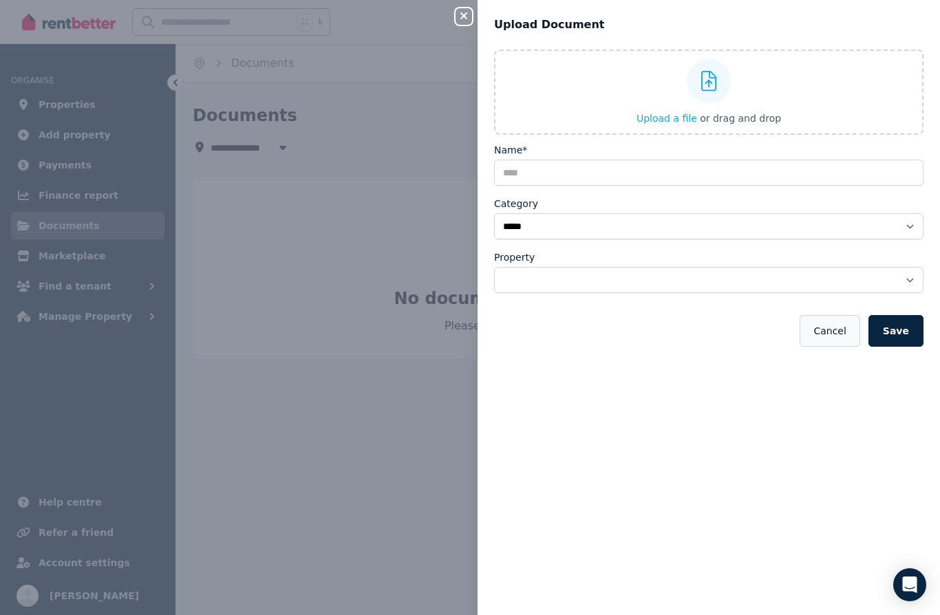
click at [829, 328] on button "Cancel" at bounding box center [830, 331] width 60 height 32
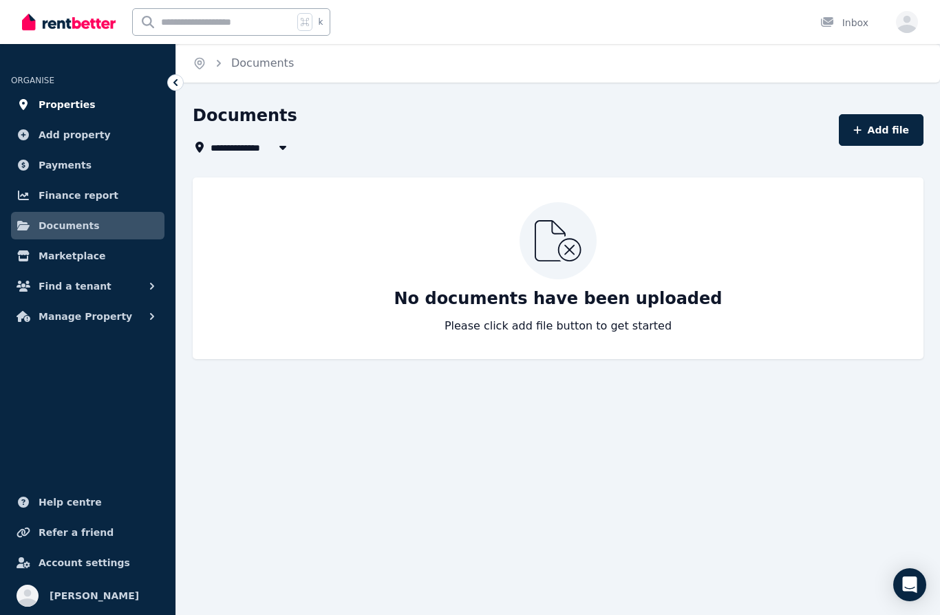
click at [73, 95] on link "Properties" at bounding box center [88, 105] width 154 height 28
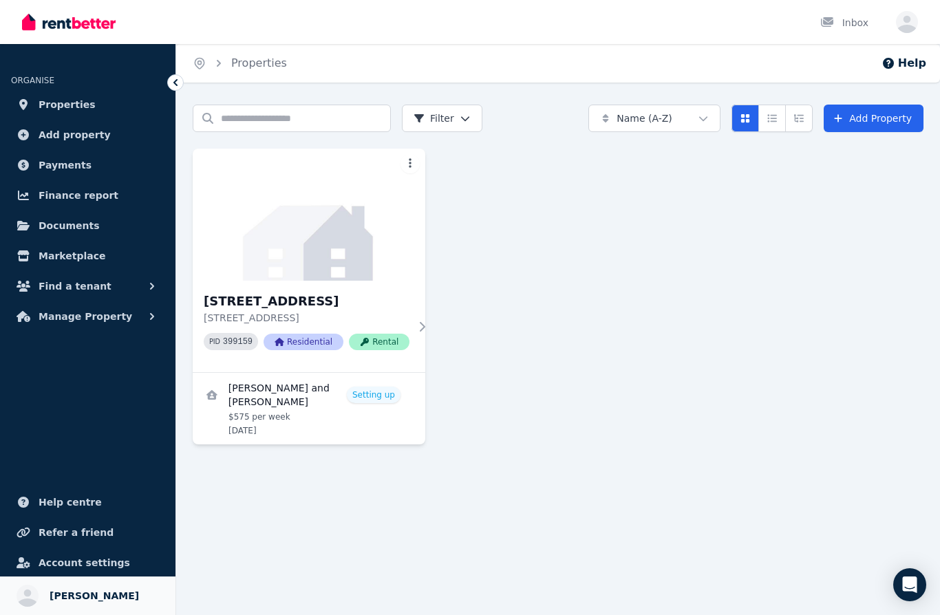
click at [87, 597] on span "[PERSON_NAME]" at bounding box center [95, 596] width 90 height 17
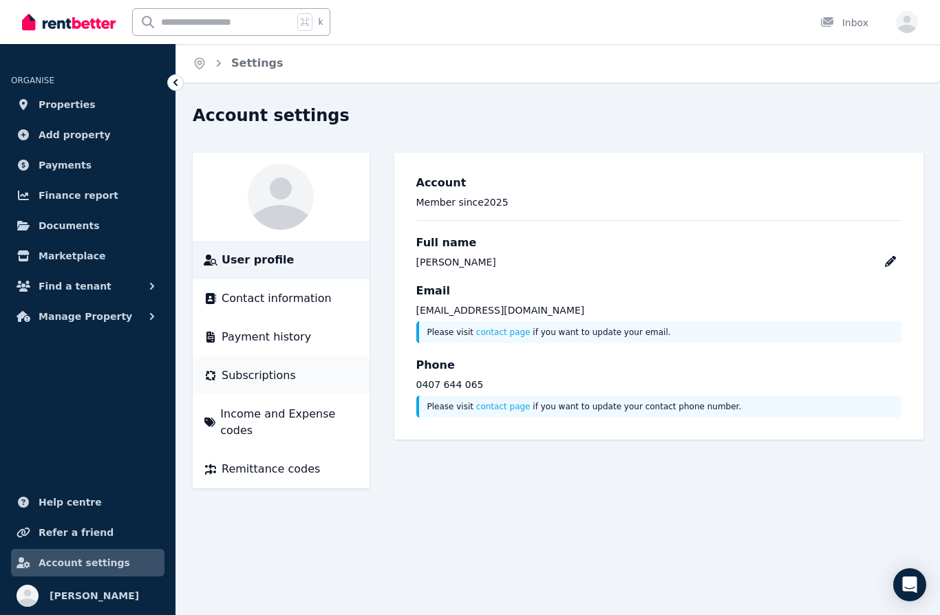
click at [266, 383] on span "Subscriptions" at bounding box center [259, 376] width 74 height 17
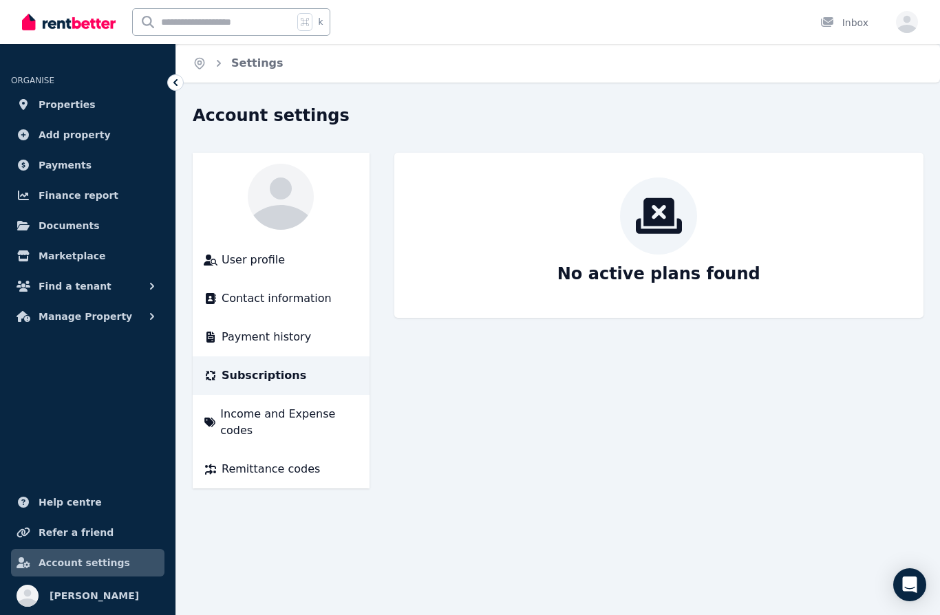
click at [282, 375] on span "Subscriptions" at bounding box center [264, 376] width 85 height 17
click at [669, 215] on icon at bounding box center [659, 216] width 47 height 36
click at [252, 262] on span "User profile" at bounding box center [253, 260] width 63 height 17
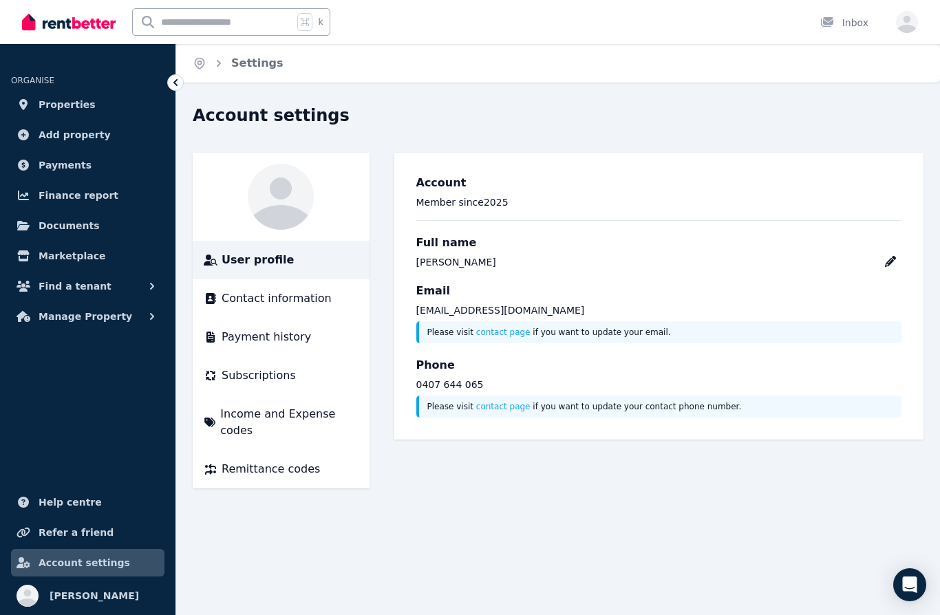
click at [169, 82] on div at bounding box center [175, 82] width 17 height 17
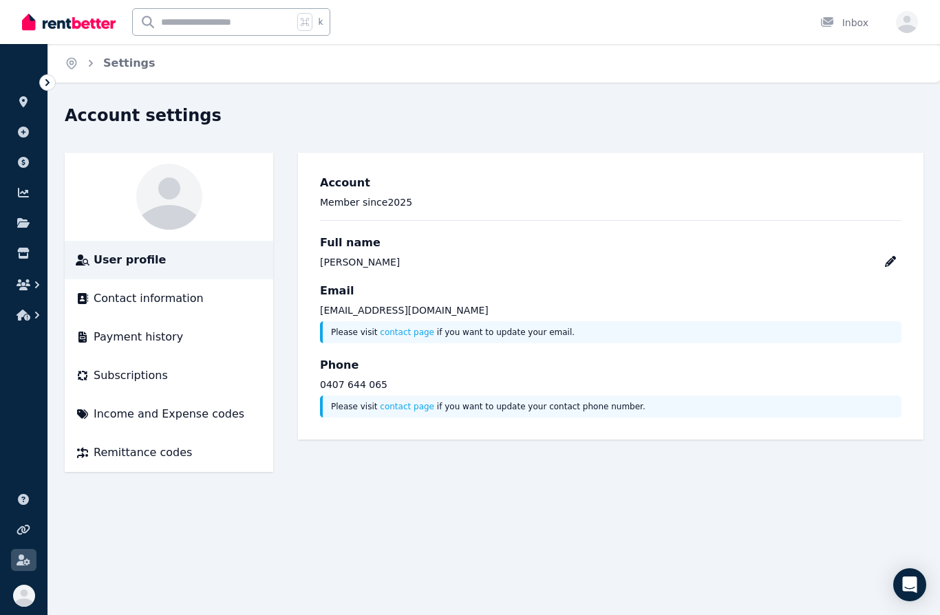
click at [909, 21] on icon "button" at bounding box center [907, 24] width 22 height 17
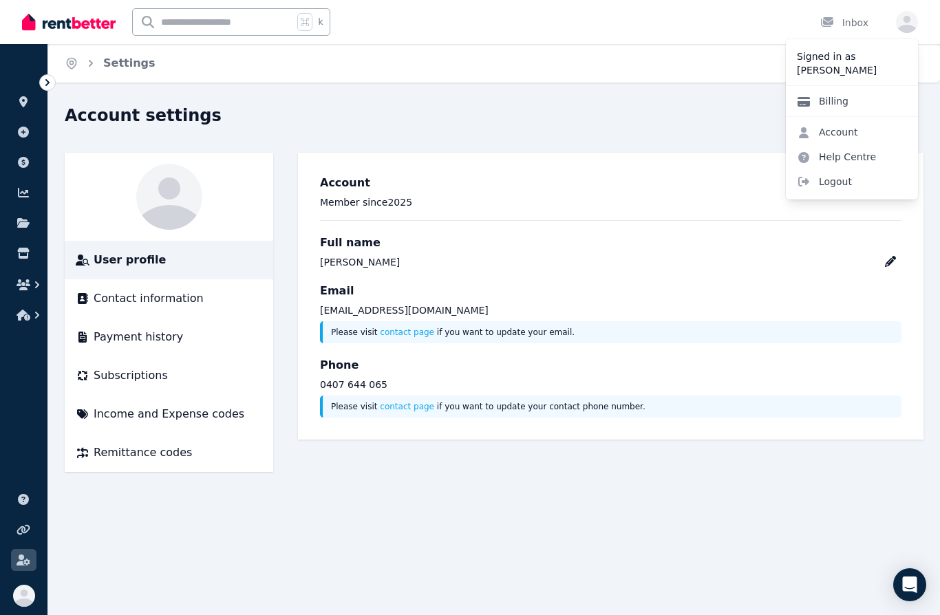
click at [841, 103] on link "Billing" at bounding box center [823, 101] width 74 height 25
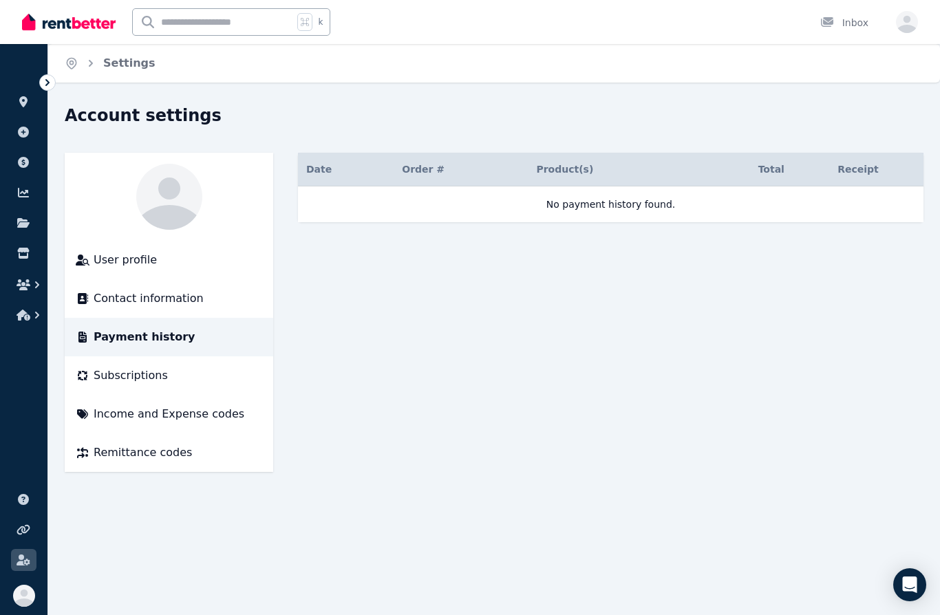
click at [904, 28] on icon "button" at bounding box center [907, 24] width 22 height 17
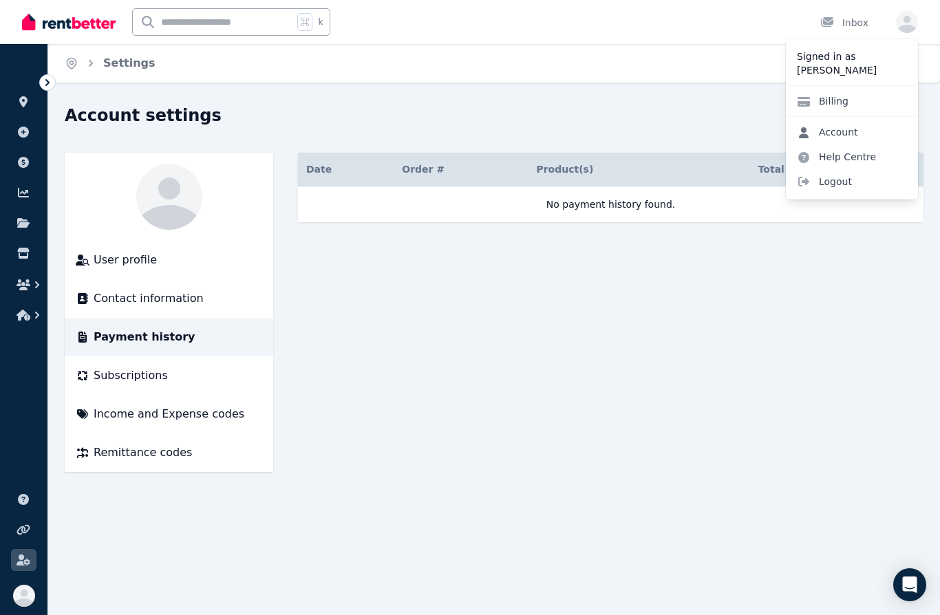
click at [860, 131] on link "Account" at bounding box center [827, 132] width 83 height 25
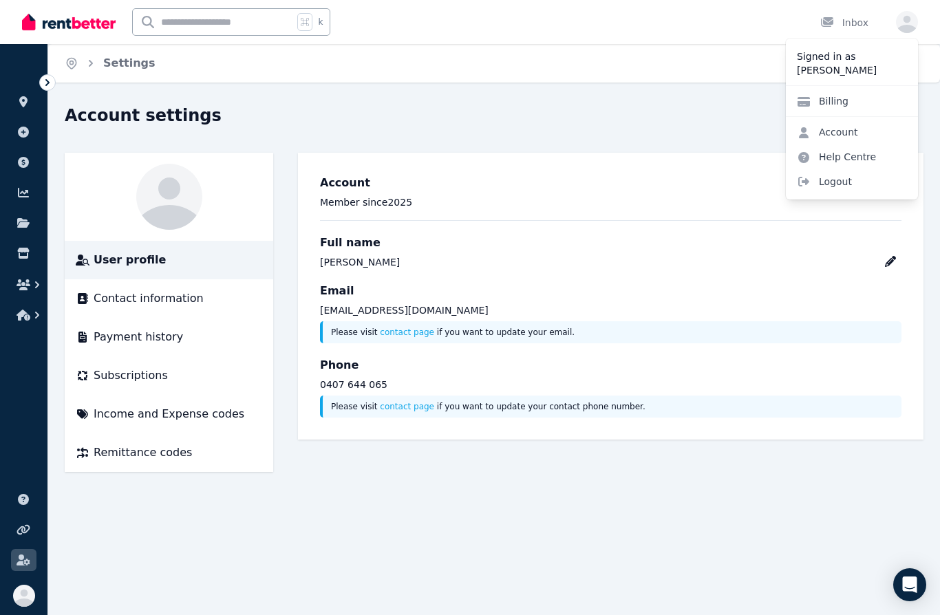
click at [903, 23] on icon "button" at bounding box center [907, 22] width 22 height 22
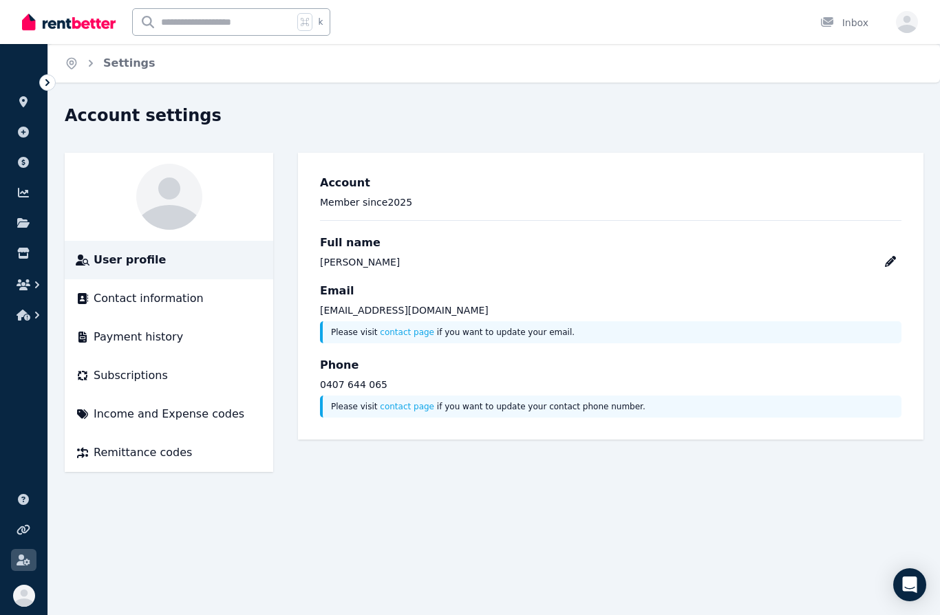
click at [905, 23] on icon "button" at bounding box center [907, 22] width 22 height 22
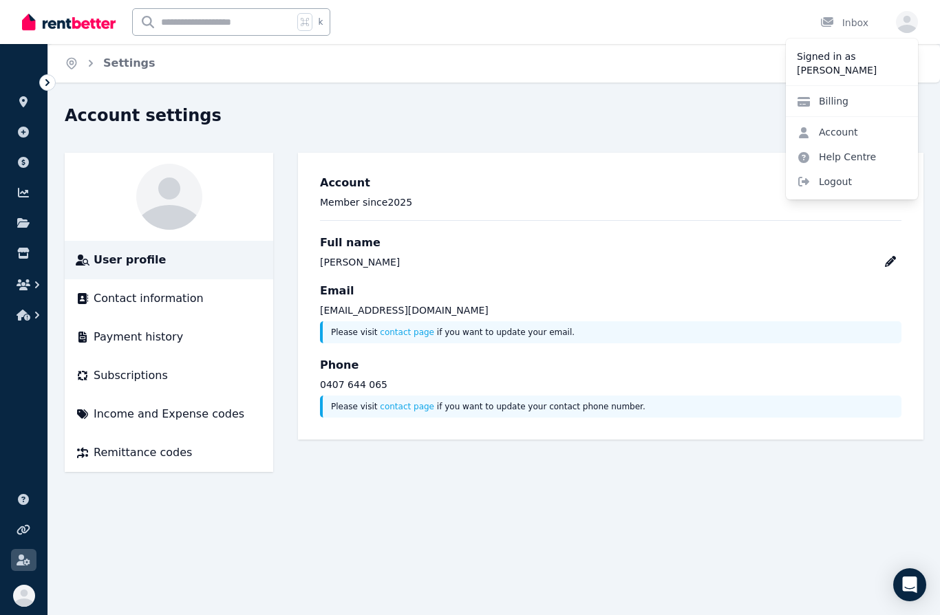
click at [48, 86] on icon at bounding box center [48, 83] width 14 height 14
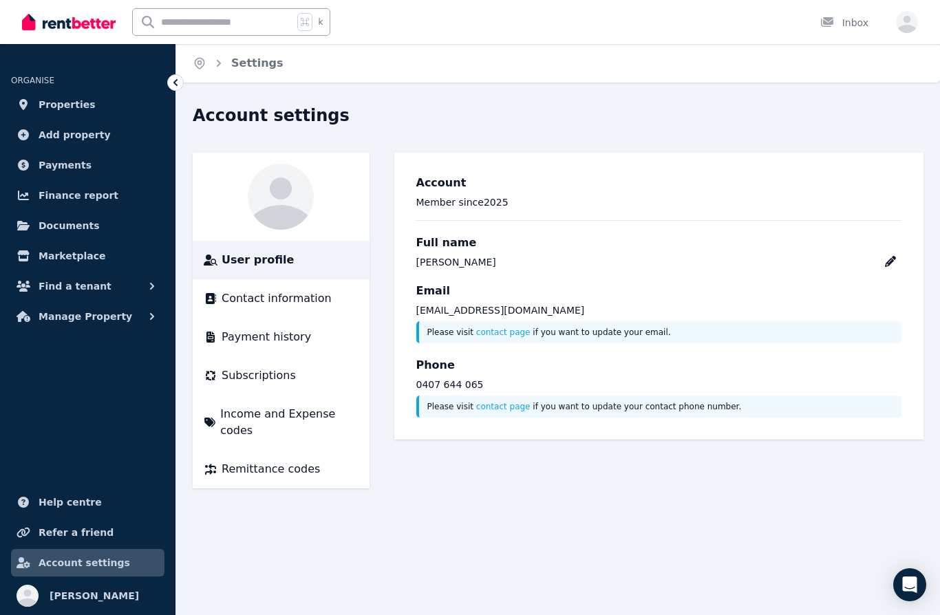
click at [216, 65] on icon "Breadcrumb" at bounding box center [219, 63] width 14 height 14
click at [269, 63] on link "Settings" at bounding box center [257, 62] width 52 height 13
click at [293, 337] on span "Payment history" at bounding box center [267, 337] width 90 height 17
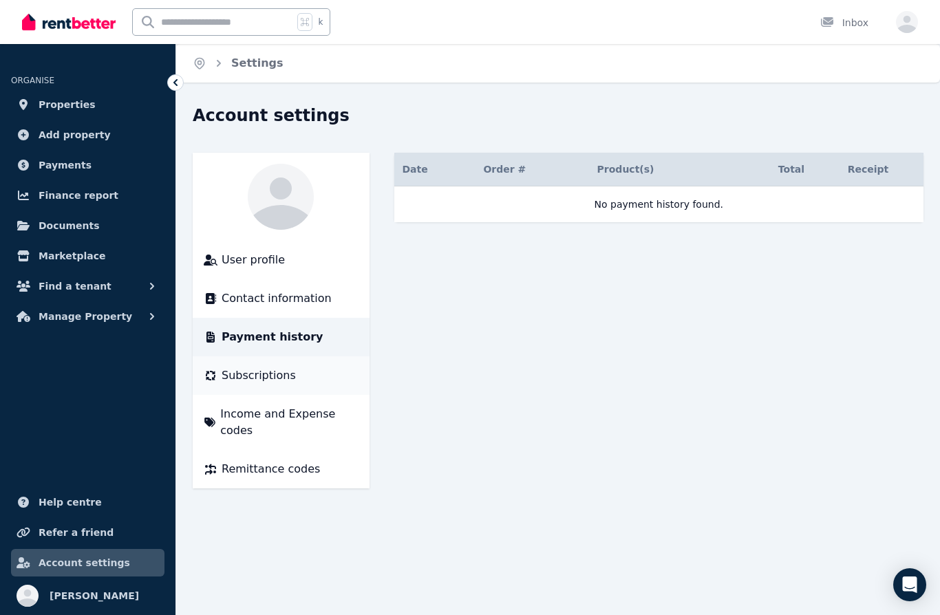
click at [294, 377] on div "Subscriptions" at bounding box center [281, 376] width 155 height 17
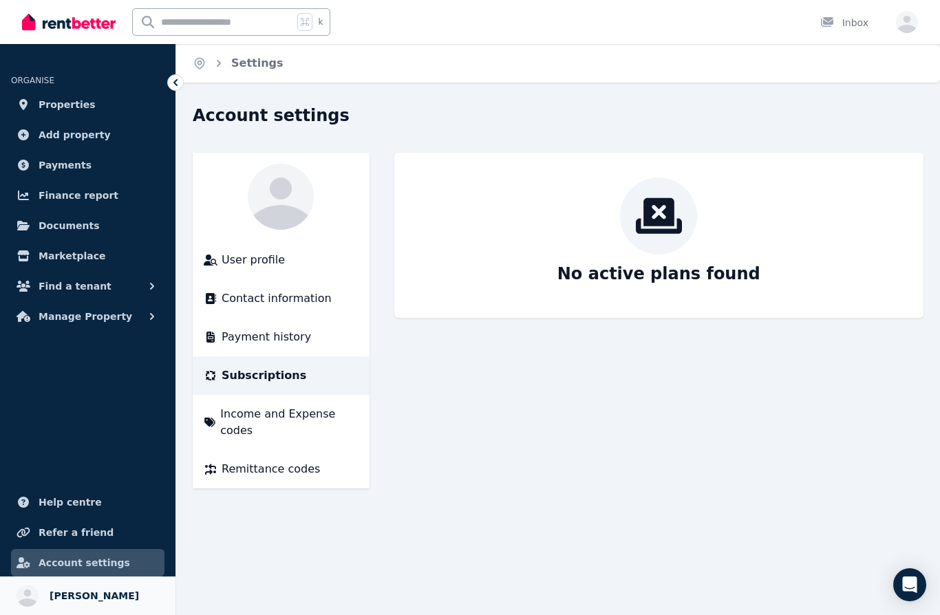
click at [79, 593] on span "[PERSON_NAME]" at bounding box center [95, 596] width 90 height 17
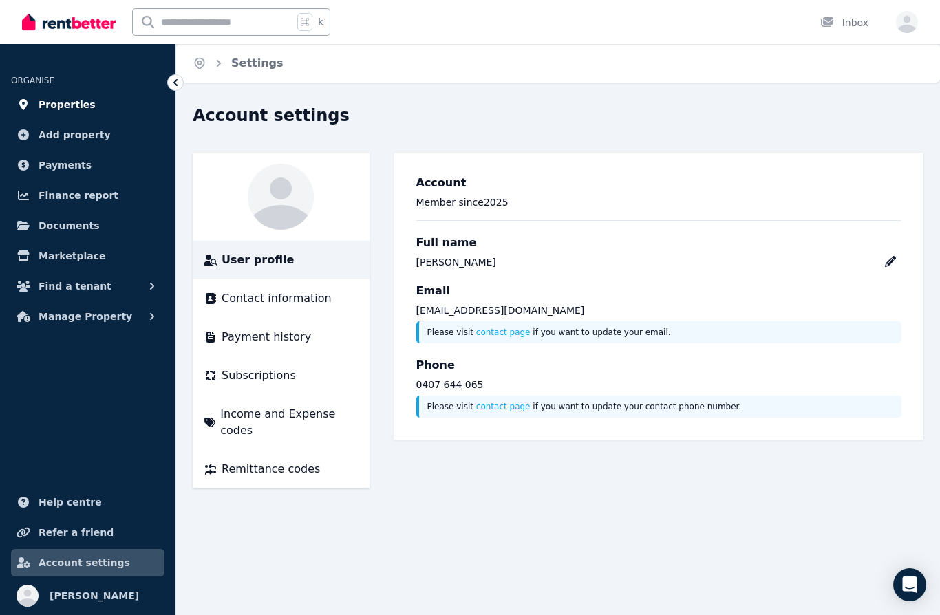
click at [79, 103] on span "Properties" at bounding box center [67, 104] width 57 height 17
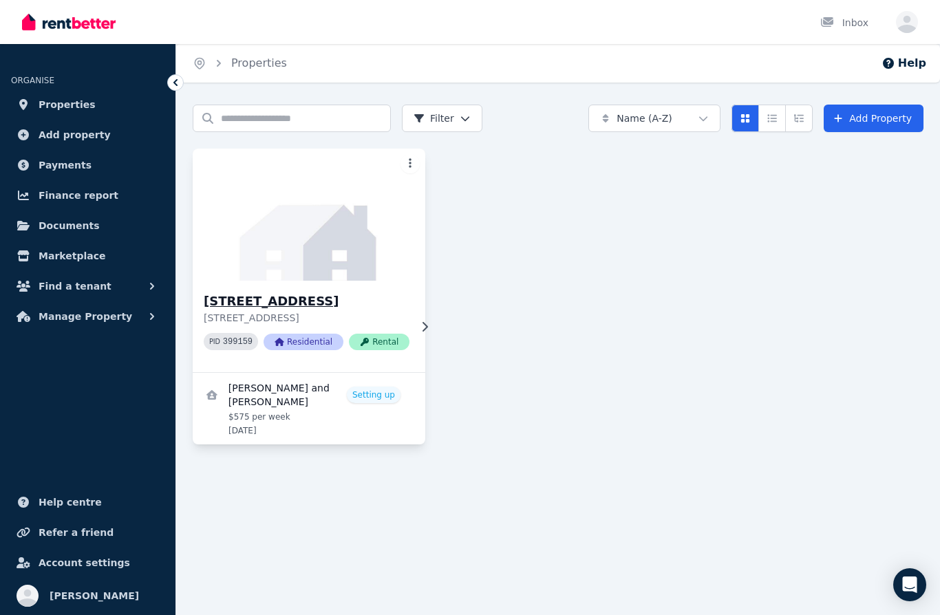
click at [359, 302] on h3 "[STREET_ADDRESS]" at bounding box center [307, 301] width 206 height 19
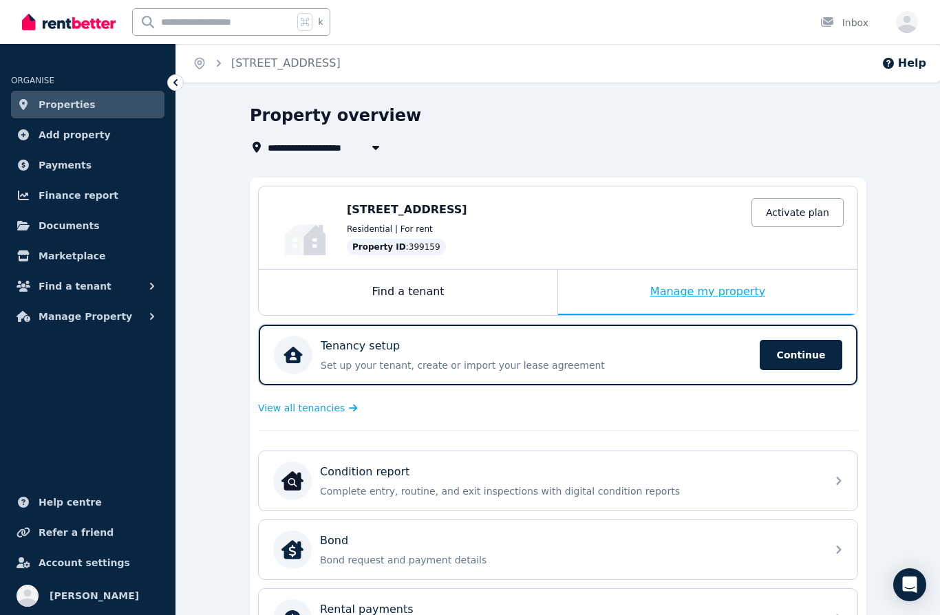
click at [707, 282] on div "Manage my property" at bounding box center [707, 292] width 299 height 45
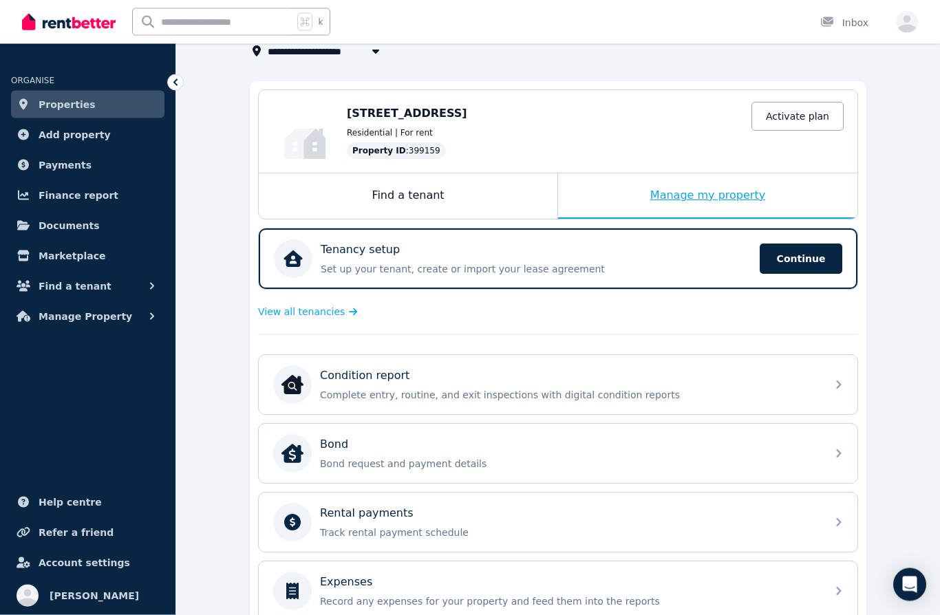
scroll to position [96, 0]
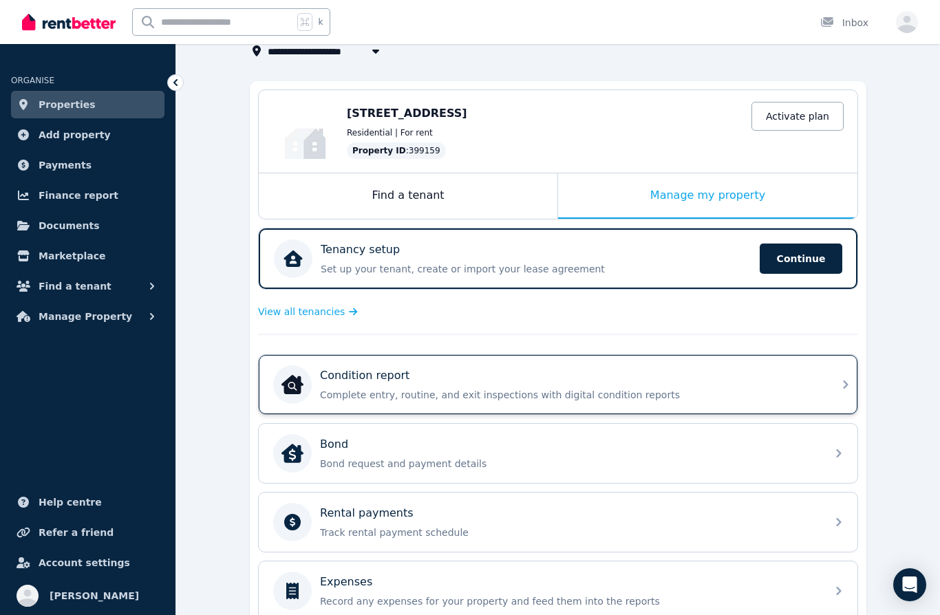
click at [841, 380] on icon at bounding box center [846, 385] width 17 height 17
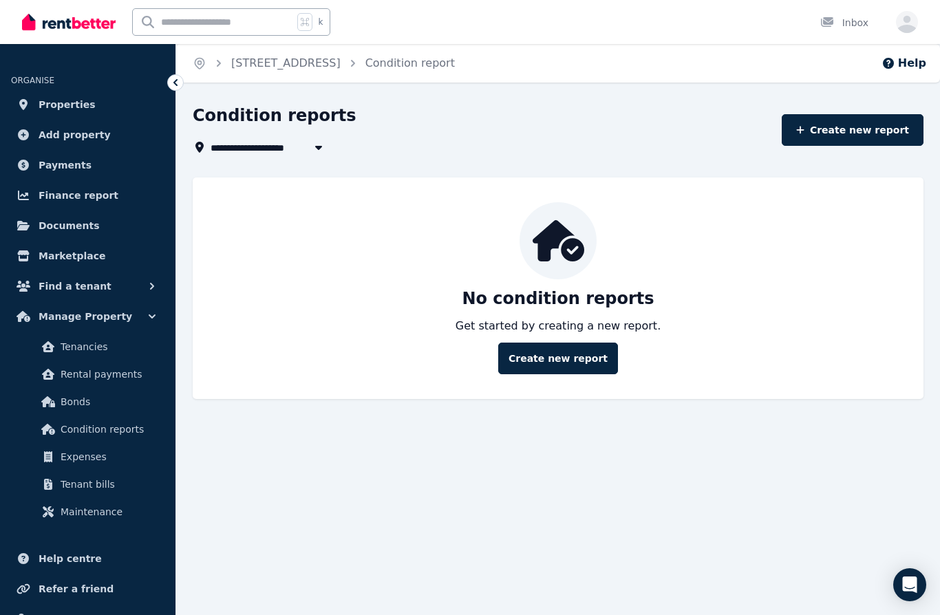
click at [177, 85] on icon at bounding box center [175, 82] width 4 height 7
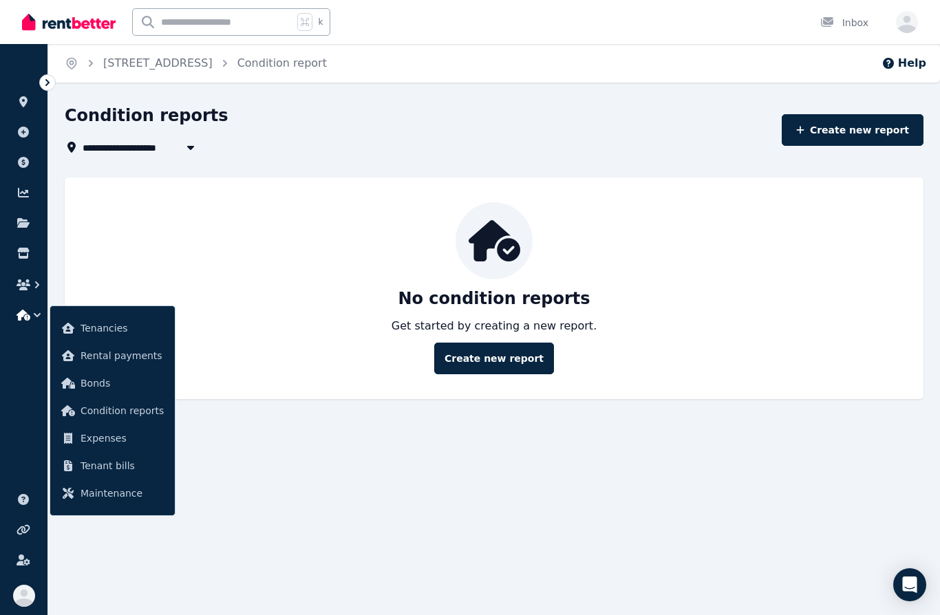
click at [45, 80] on icon at bounding box center [48, 83] width 14 height 14
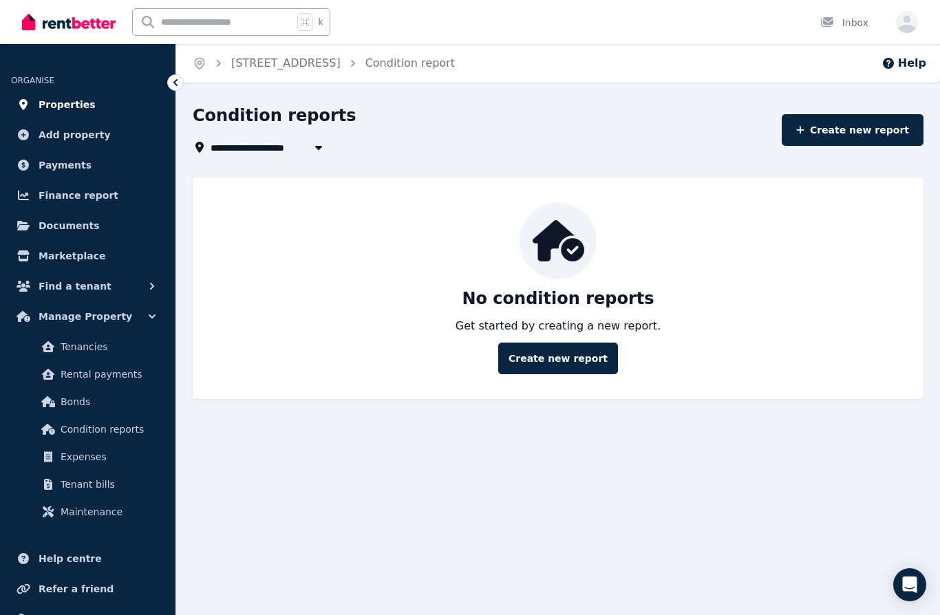
click at [57, 101] on span "Properties" at bounding box center [67, 104] width 57 height 17
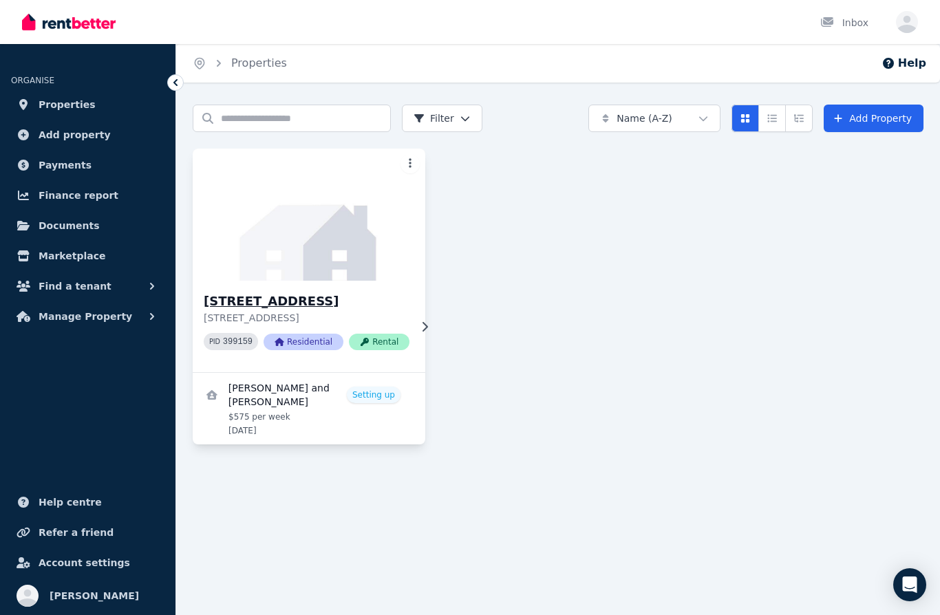
click at [423, 324] on icon at bounding box center [426, 327] width 6 height 10
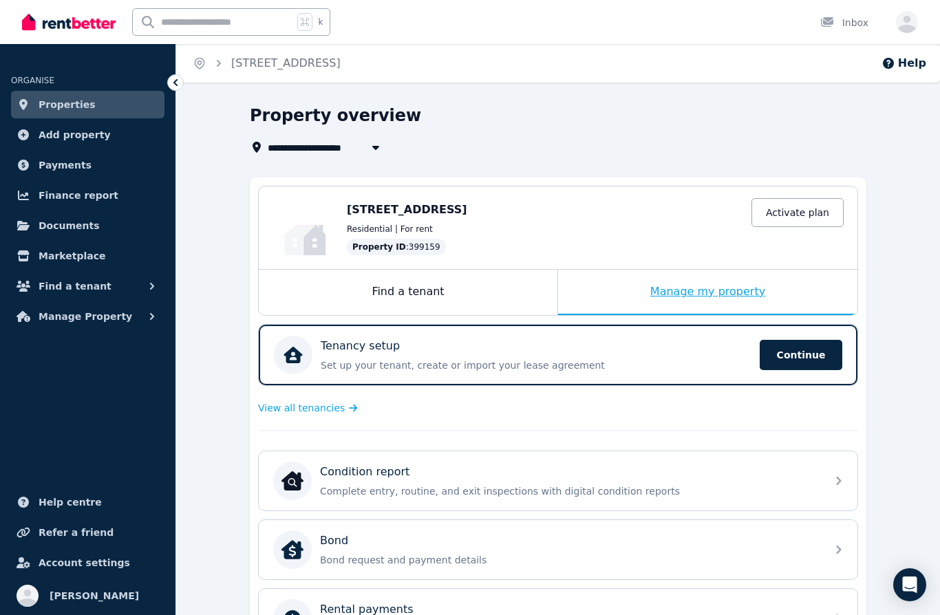
click at [731, 293] on div "Manage my property" at bounding box center [707, 292] width 299 height 45
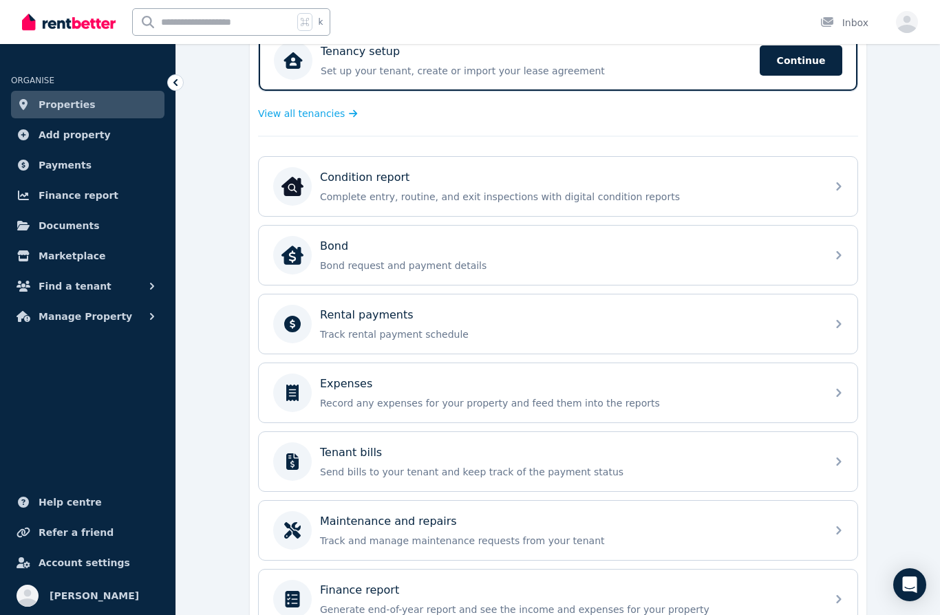
scroll to position [310, 0]
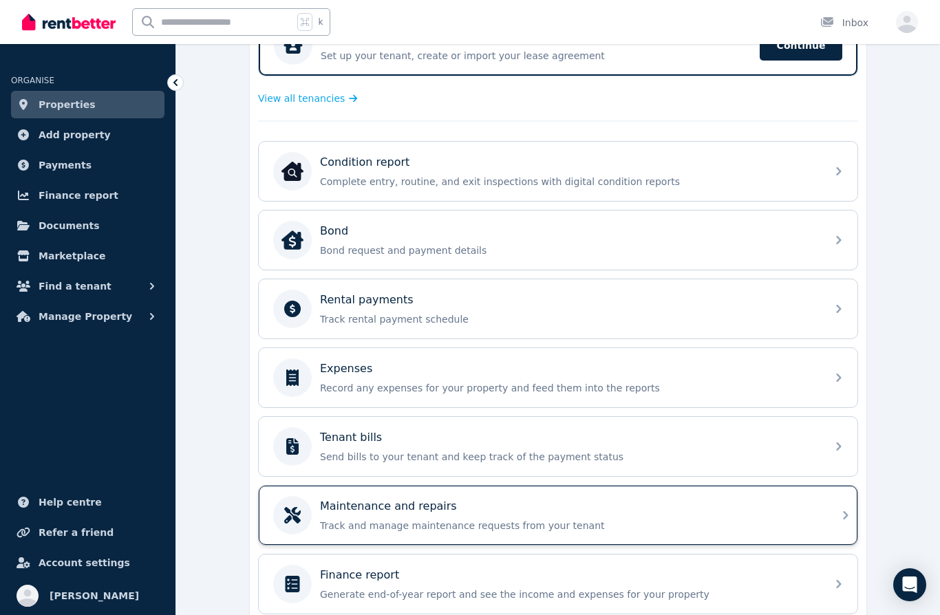
click at [598, 516] on div "Maintenance and repairs Track and manage maintenance requests from your tenant" at bounding box center [569, 515] width 498 height 34
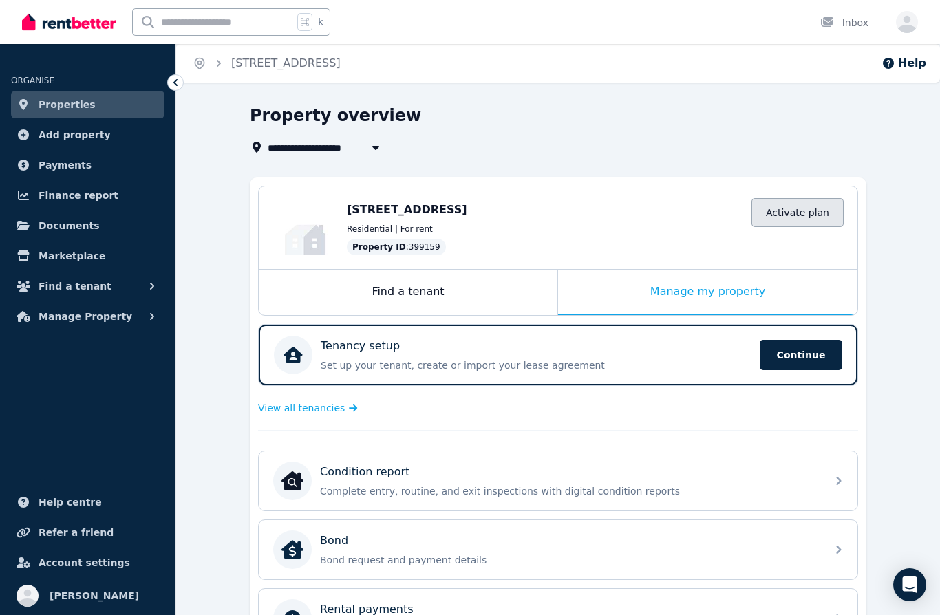
click at [823, 212] on link "Activate plan" at bounding box center [798, 212] width 92 height 29
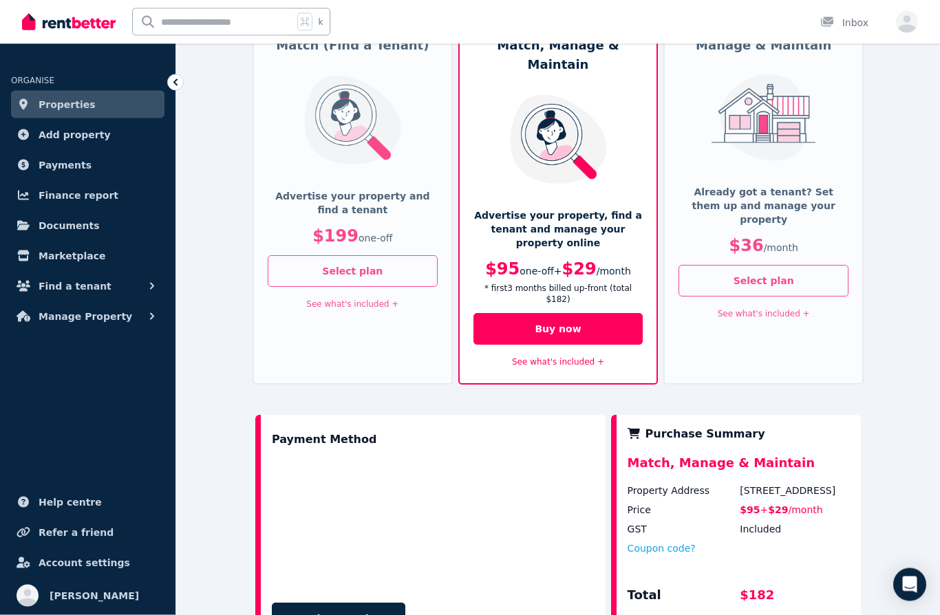
scroll to position [135, 0]
click at [588, 313] on button "Buy now" at bounding box center [559, 329] width 170 height 32
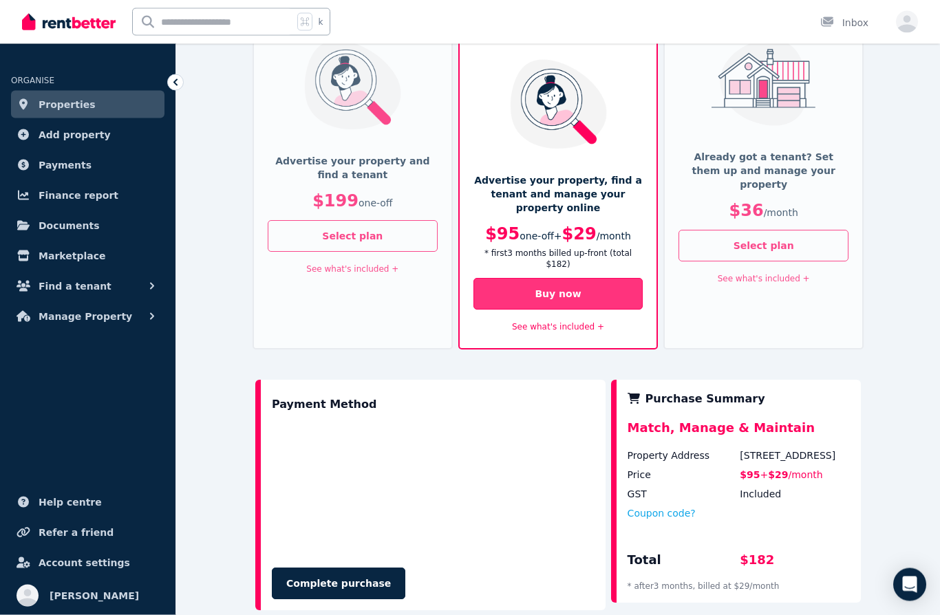
scroll to position [154, 0]
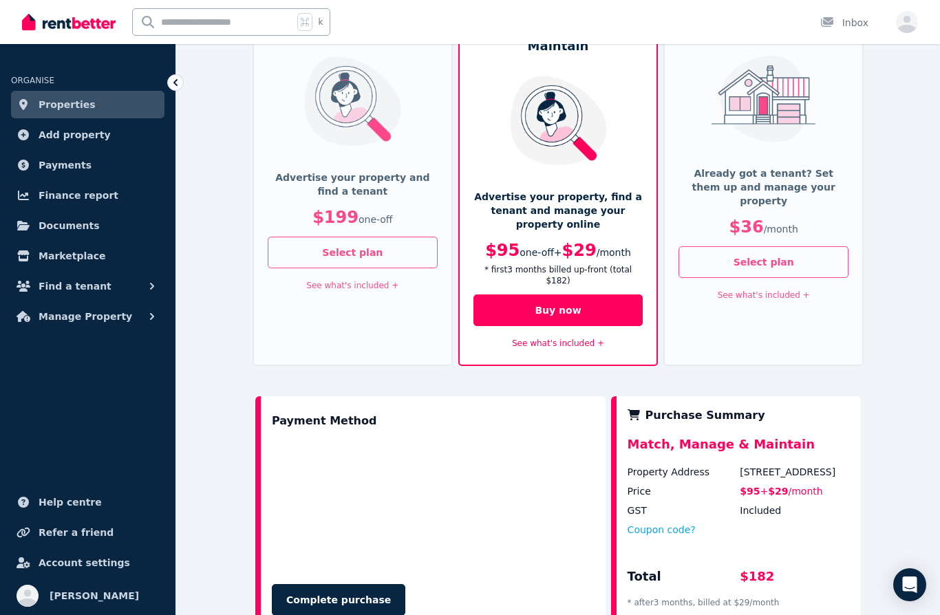
click at [581, 339] on link "See what's included +" at bounding box center [558, 344] width 92 height 10
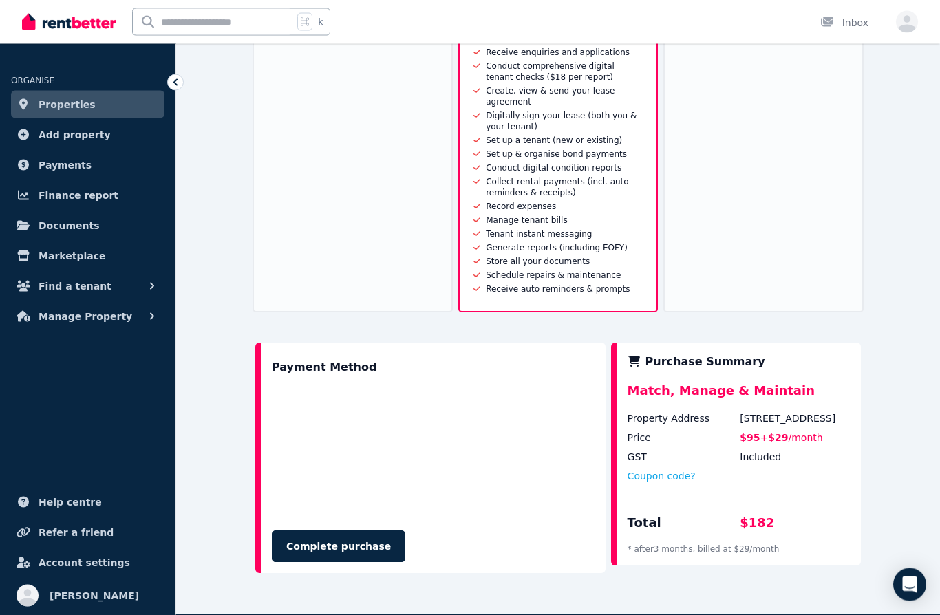
scroll to position [541, 0]
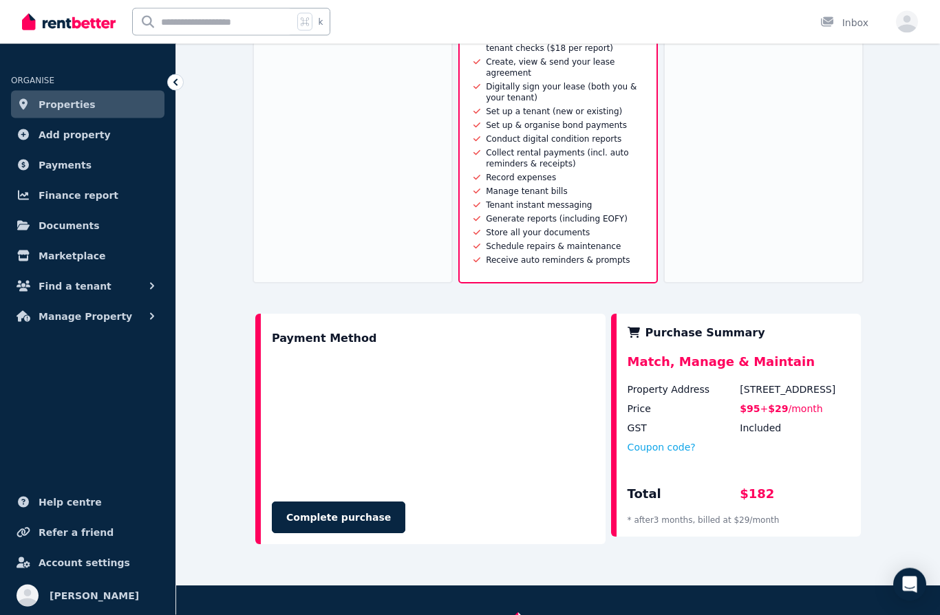
click at [705, 516] on p "* after 3 month s, billed at $29 / month" at bounding box center [739, 521] width 222 height 11
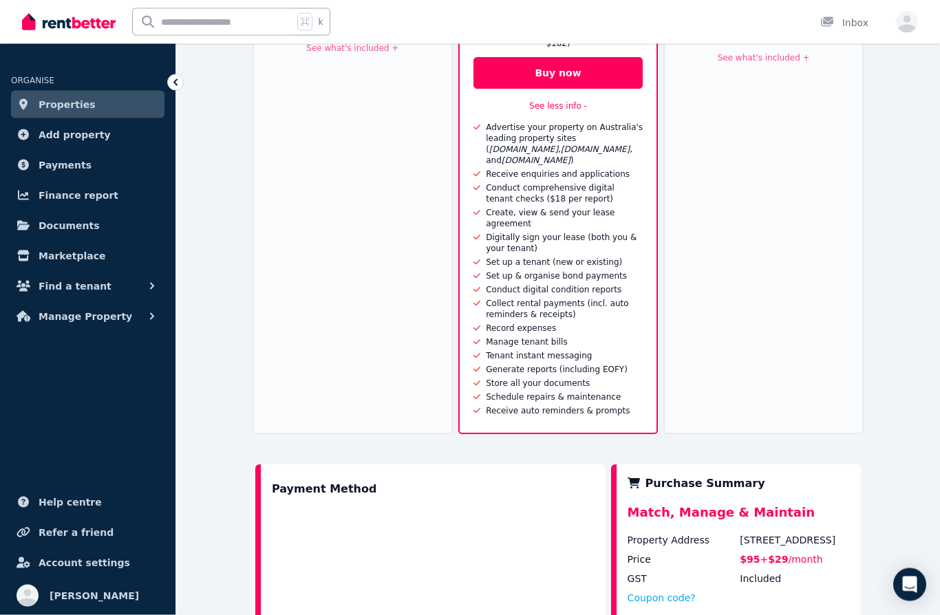
scroll to position [391, 0]
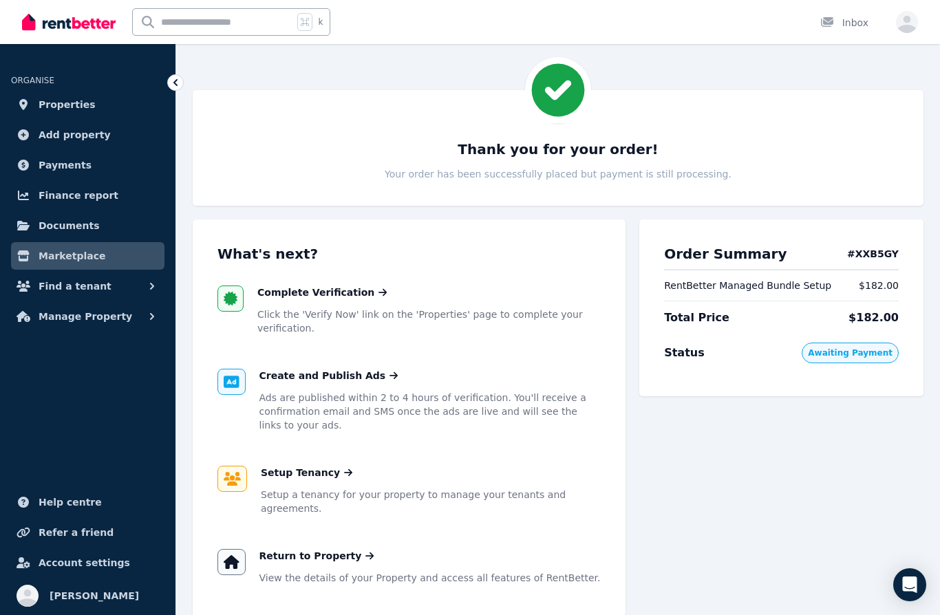
scroll to position [25, 0]
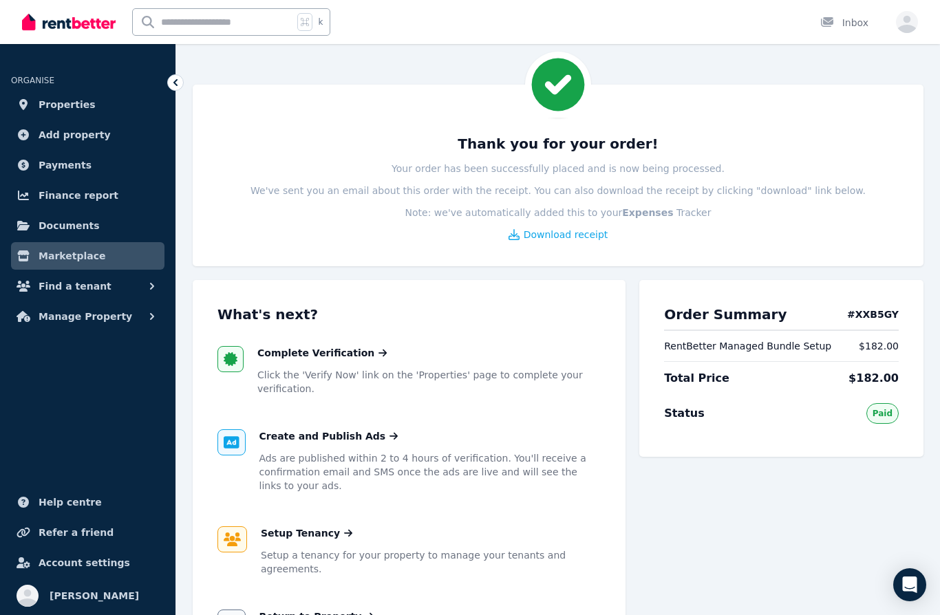
click at [423, 370] on p "Click the 'Verify Now' link on the 'Properties' page to complete your verificat…" at bounding box center [429, 382] width 344 height 28
click at [334, 350] on span "Complete Verification" at bounding box center [315, 353] width 117 height 14
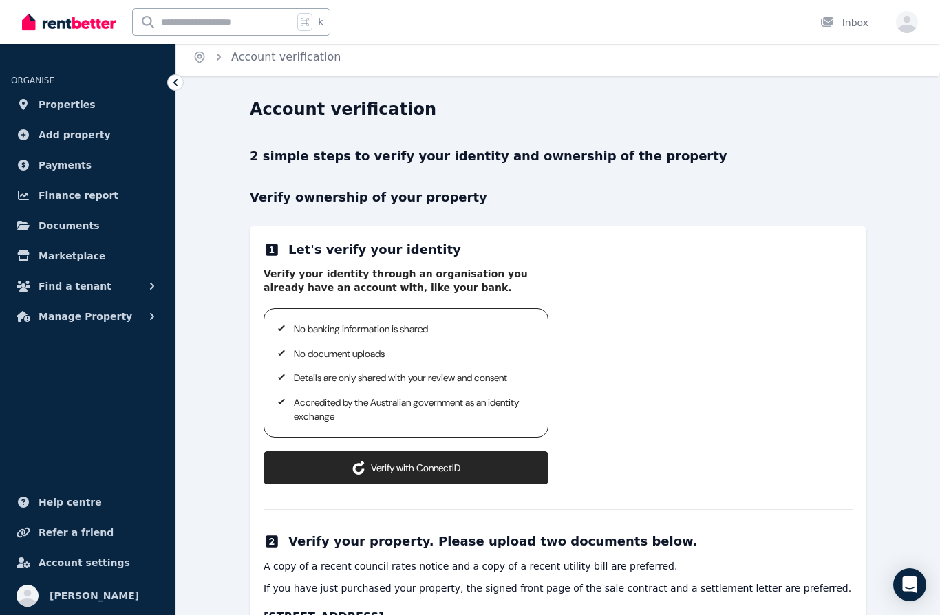
scroll to position [6, 0]
click at [441, 467] on button "Verify with ConnectID" at bounding box center [406, 468] width 285 height 33
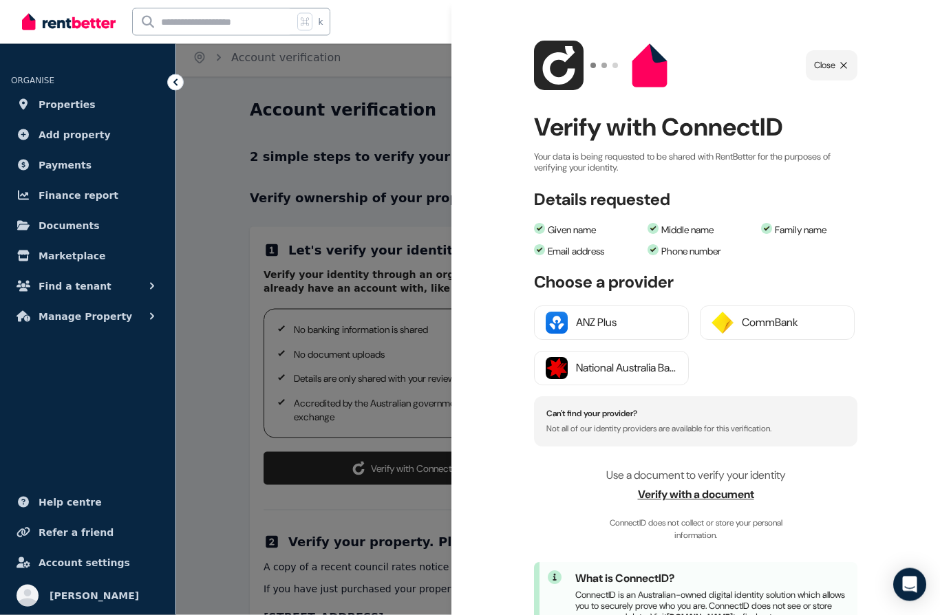
scroll to position [6, 0]
click at [585, 368] on div "National Australia Bank" at bounding box center [626, 369] width 101 height 17
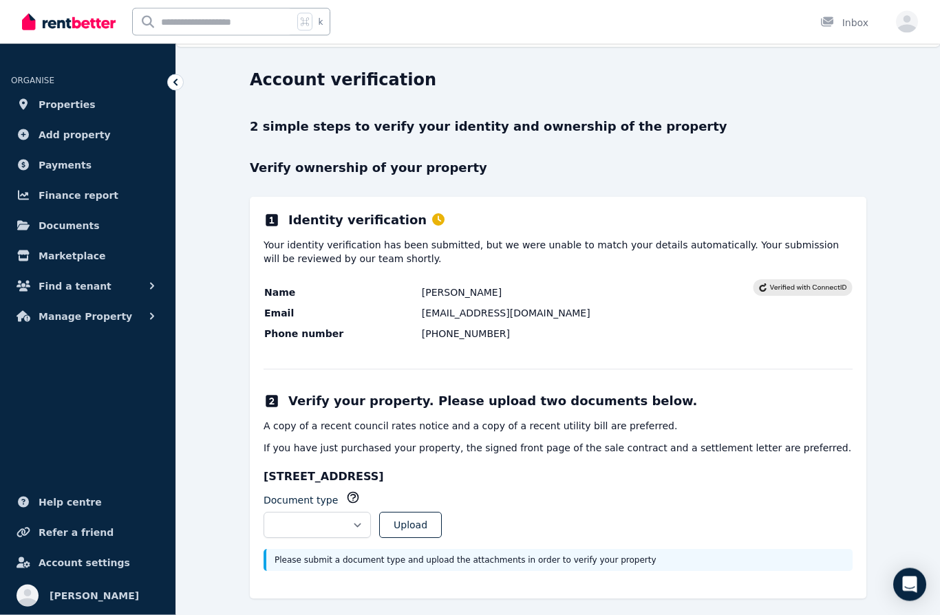
scroll to position [43, 0]
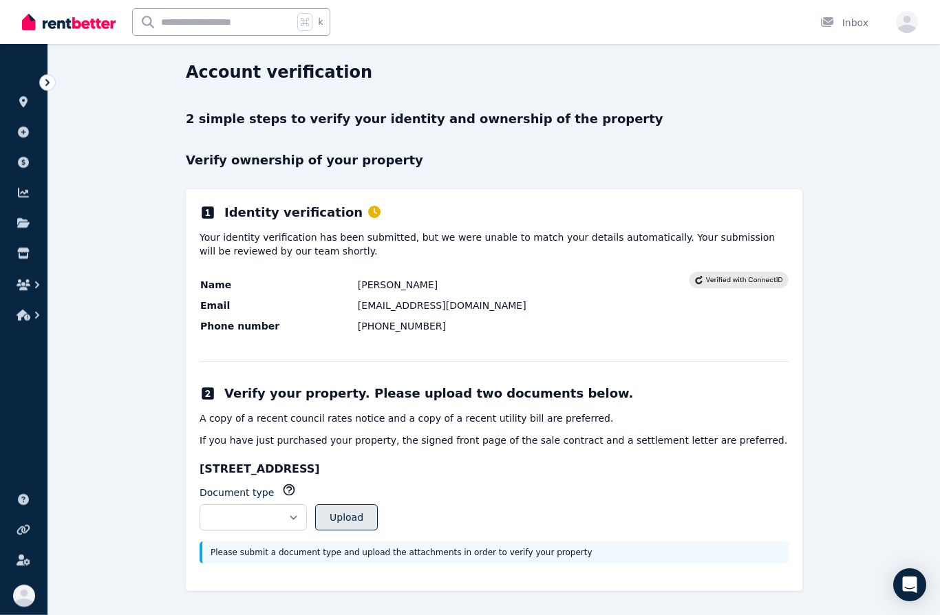
click at [378, 516] on button "Upload" at bounding box center [346, 518] width 63 height 26
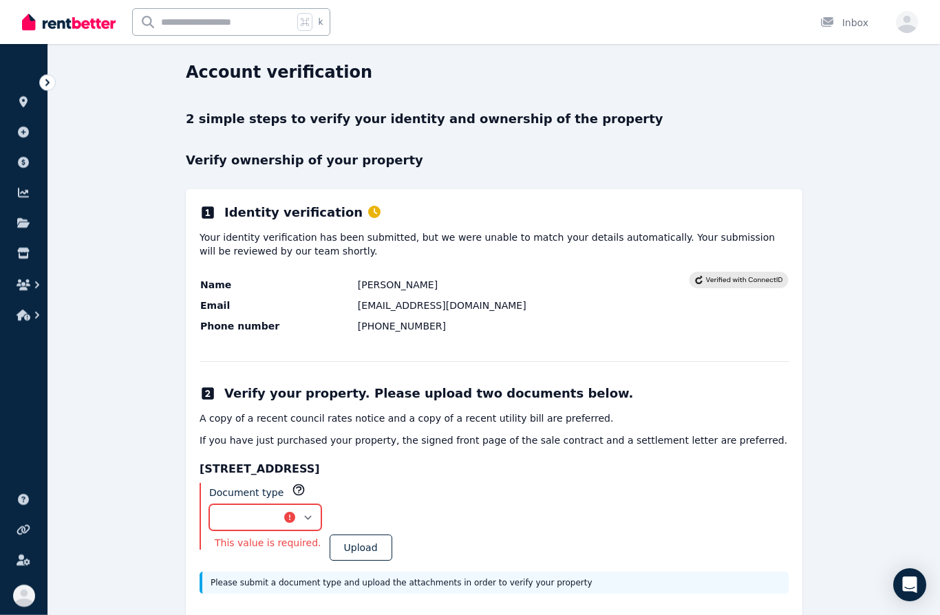
click at [322, 522] on select "**********" at bounding box center [265, 518] width 112 height 26
select select "**********"
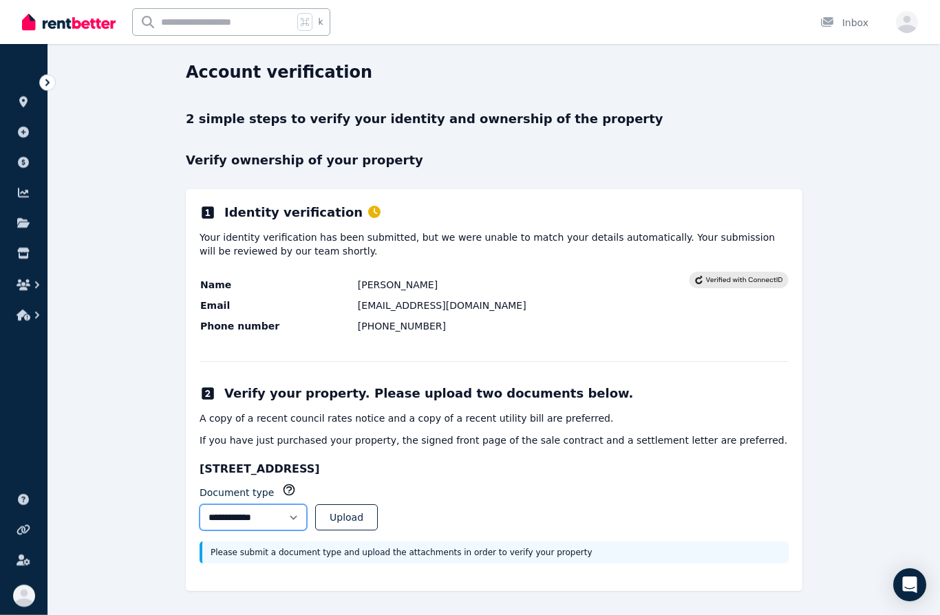
click at [307, 520] on select "**********" at bounding box center [253, 518] width 107 height 26
click at [378, 520] on button "Upload" at bounding box center [346, 518] width 63 height 26
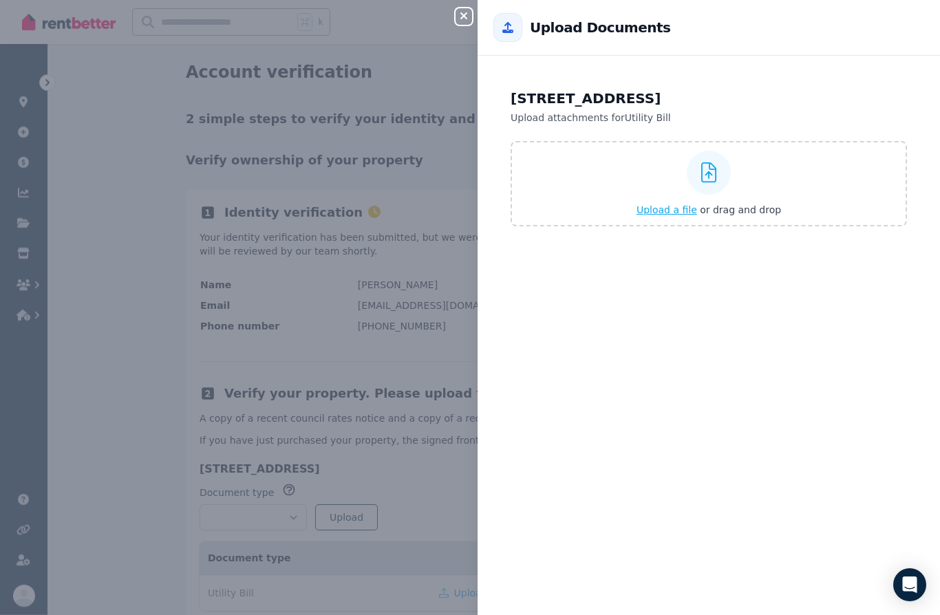
click at [718, 166] on div at bounding box center [709, 173] width 44 height 44
click at [0, 0] on input "Upload a file or drag and drop" at bounding box center [0, 0] width 0 height 0
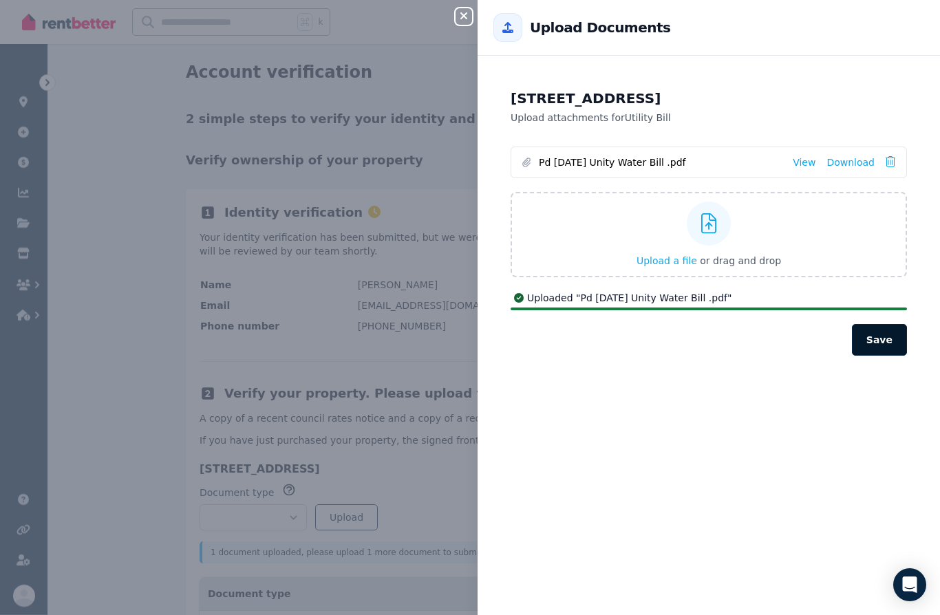
click at [885, 335] on button "Save" at bounding box center [879, 340] width 55 height 32
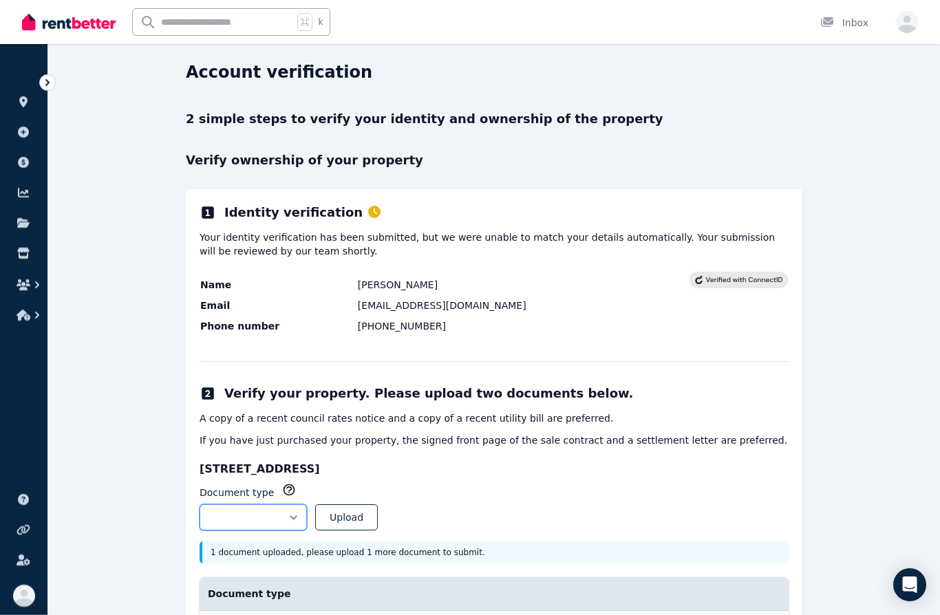
click at [307, 520] on select "**********" at bounding box center [253, 518] width 107 height 26
select select "**********"
click at [378, 515] on button "Upload" at bounding box center [346, 518] width 63 height 26
select select
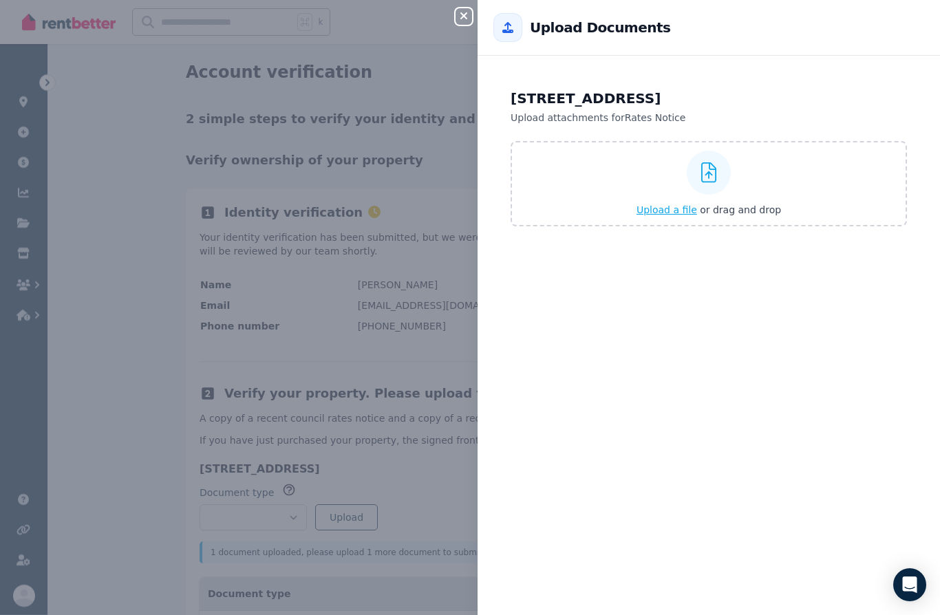
click at [711, 169] on icon at bounding box center [710, 172] width 16 height 21
click at [0, 0] on input "Upload a file or drag and drop" at bounding box center [0, 0] width 0 height 0
click at [715, 177] on icon at bounding box center [710, 172] width 16 height 21
click at [0, 0] on input "Upload a file or drag and drop" at bounding box center [0, 0] width 0 height 0
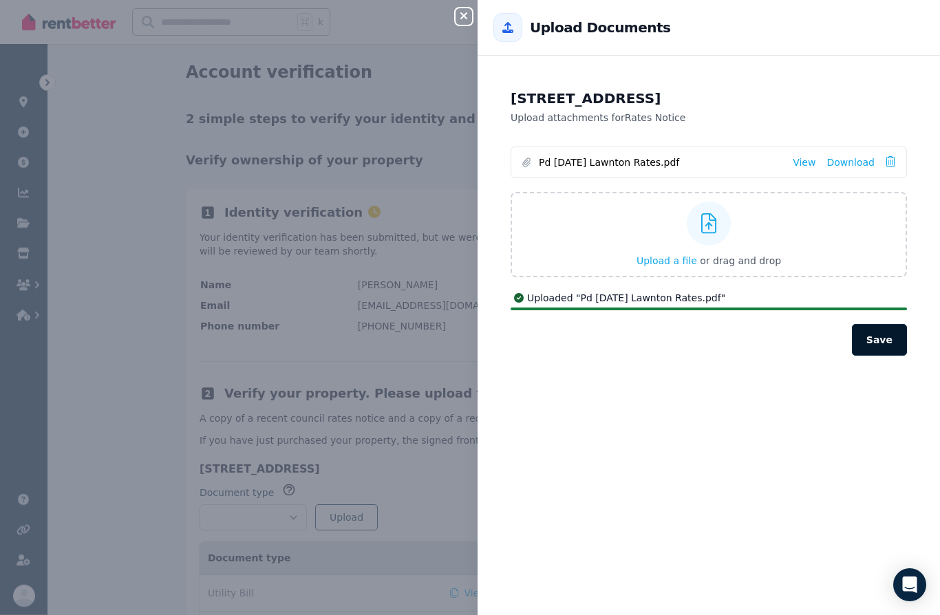
click at [886, 337] on button "Save" at bounding box center [879, 340] width 55 height 32
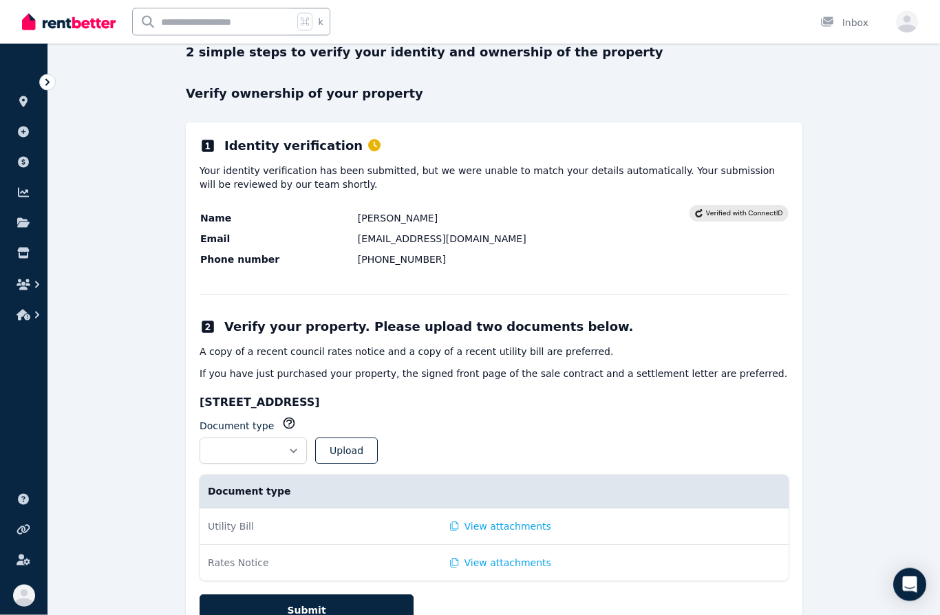
scroll to position [113, 0]
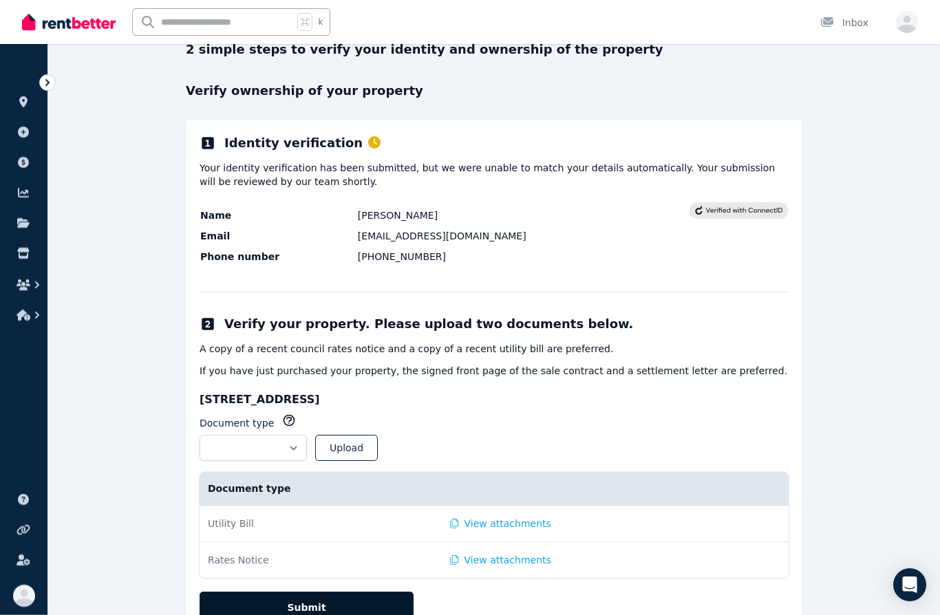
click at [348, 606] on button "Submit" at bounding box center [307, 608] width 214 height 32
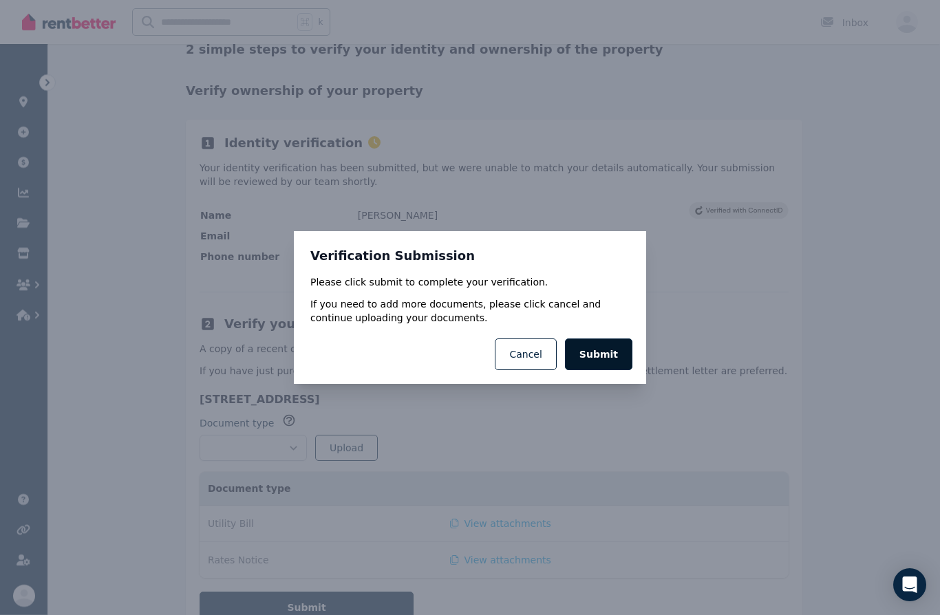
click at [606, 370] on button "Submit" at bounding box center [598, 355] width 67 height 32
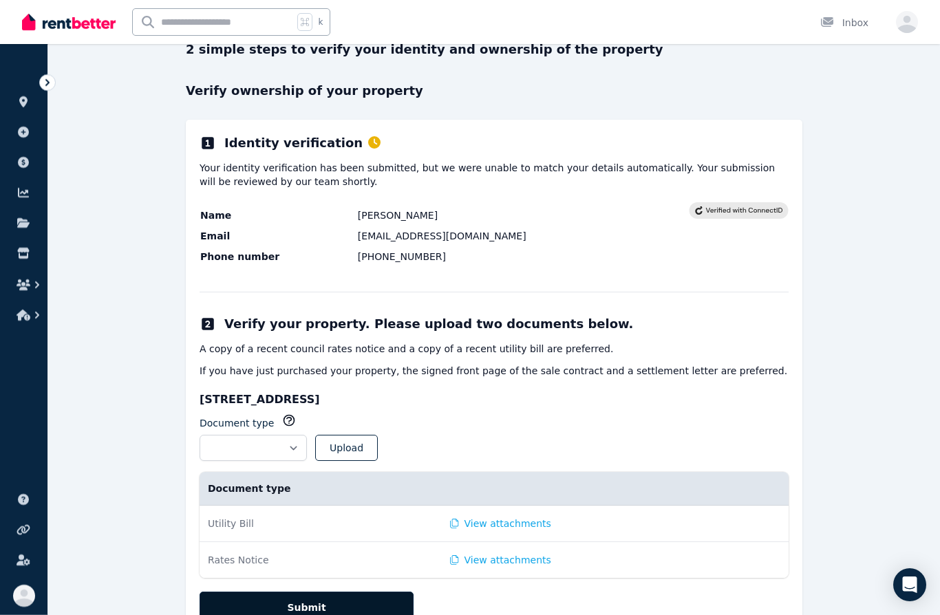
click at [348, 607] on button "Submit" at bounding box center [307, 608] width 214 height 32
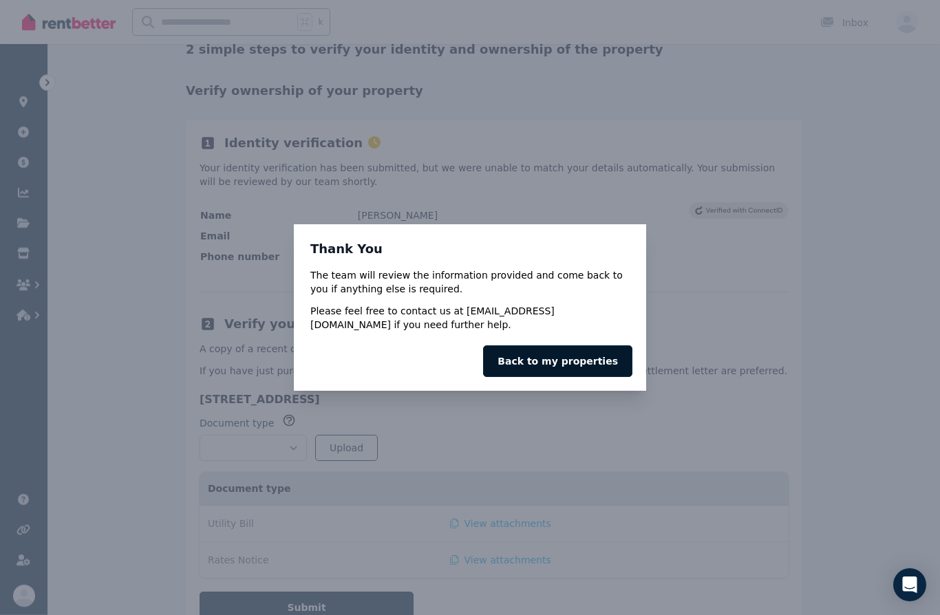
click at [573, 377] on link "Back to my properties" at bounding box center [557, 362] width 149 height 32
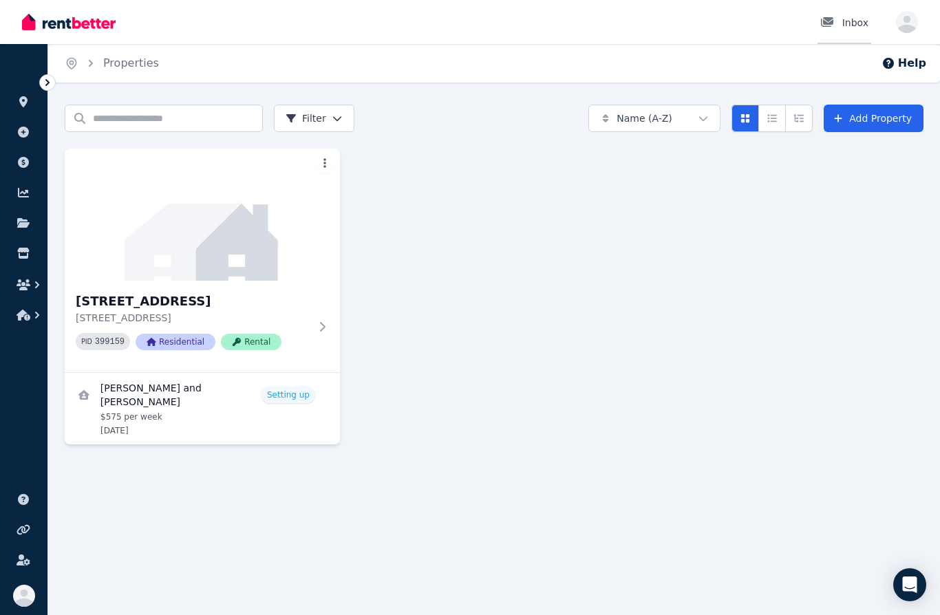
click at [847, 23] on div "Inbox" at bounding box center [845, 23] width 48 height 14
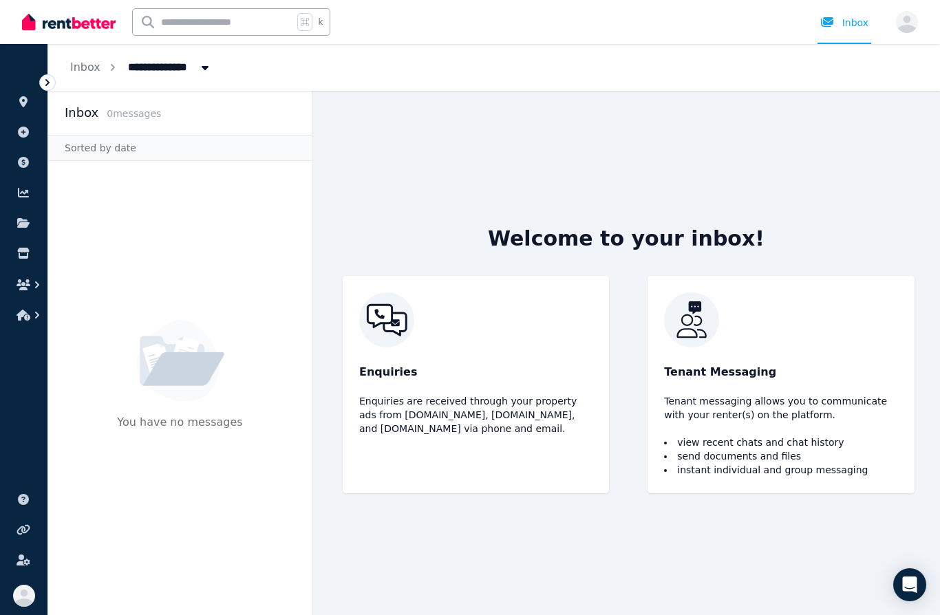
click at [183, 67] on span "All Properties" at bounding box center [173, 66] width 107 height 22
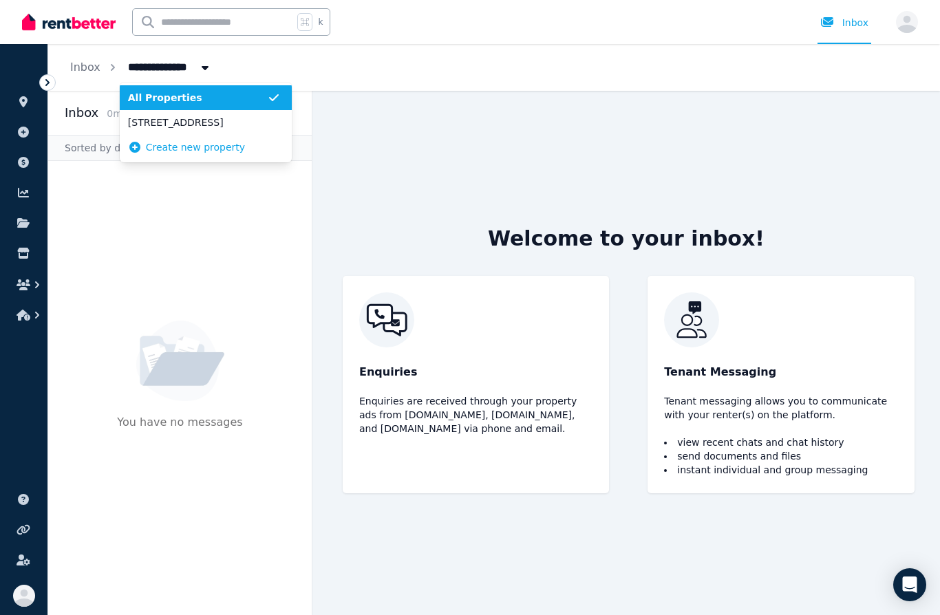
click at [193, 123] on span "[STREET_ADDRESS]" at bounding box center [197, 123] width 139 height 14
type input "**********"
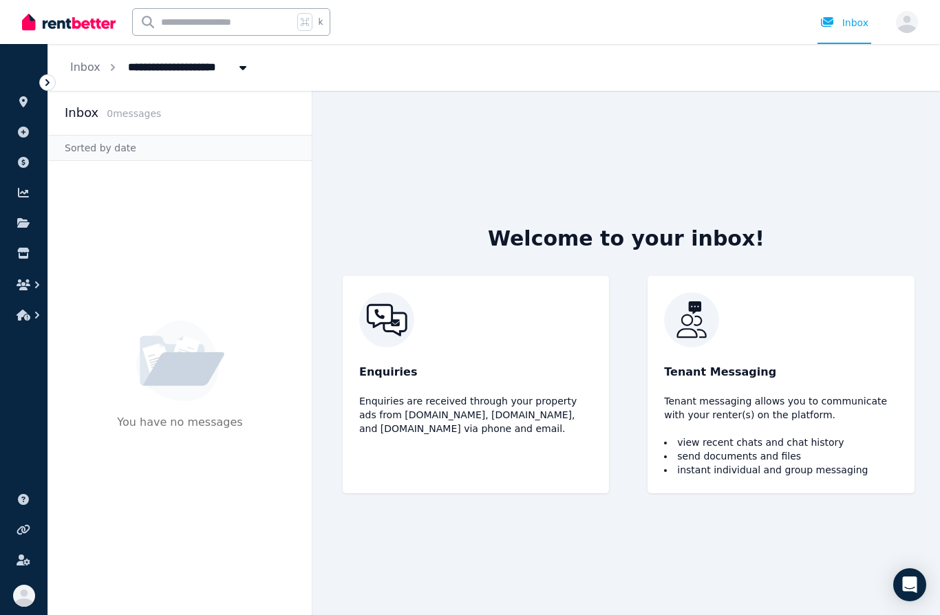
click at [451, 436] on p "Enquiries are received through your property ads from Realestate.com.au, Domain…" at bounding box center [475, 414] width 233 height 41
click at [728, 422] on p "Tenant messaging allows you to communicate with your renter(s) on the platform." at bounding box center [780, 408] width 233 height 28
click at [693, 463] on li "send documents and files" at bounding box center [780, 457] width 233 height 14
click at [549, 480] on div "Enquiries Enquiries are received through your property ads from Realestate.com.…" at bounding box center [476, 385] width 266 height 218
click at [544, 436] on p "Enquiries are received through your property ads from Realestate.com.au, Domain…" at bounding box center [475, 414] width 233 height 41
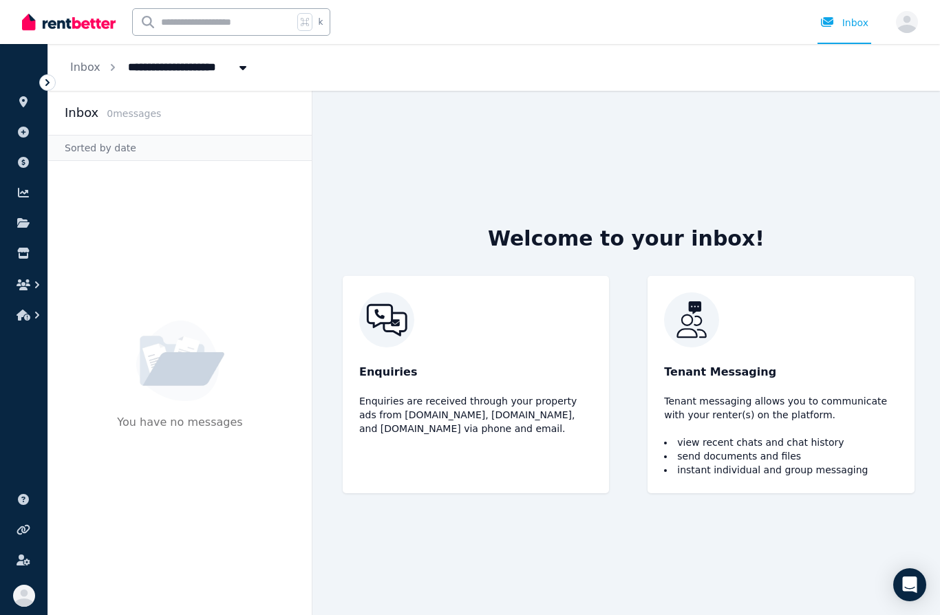
click at [543, 436] on p "Enquiries are received through your property ads from Realestate.com.au, Domain…" at bounding box center [475, 414] width 233 height 41
click at [554, 429] on p "Enquiries are received through your property ads from Realestate.com.au, Domain…" at bounding box center [475, 414] width 233 height 41
click at [463, 494] on div "Enquiries Enquiries are received through your property ads from Realestate.com.…" at bounding box center [476, 385] width 266 height 218
click at [720, 419] on div "Tenant Messaging Tenant messaging allows you to communicate with your renter(s)…" at bounding box center [781, 385] width 266 height 218
click at [540, 487] on div "Enquiries Enquiries are received through your property ads from Realestate.com.…" at bounding box center [476, 385] width 266 height 218
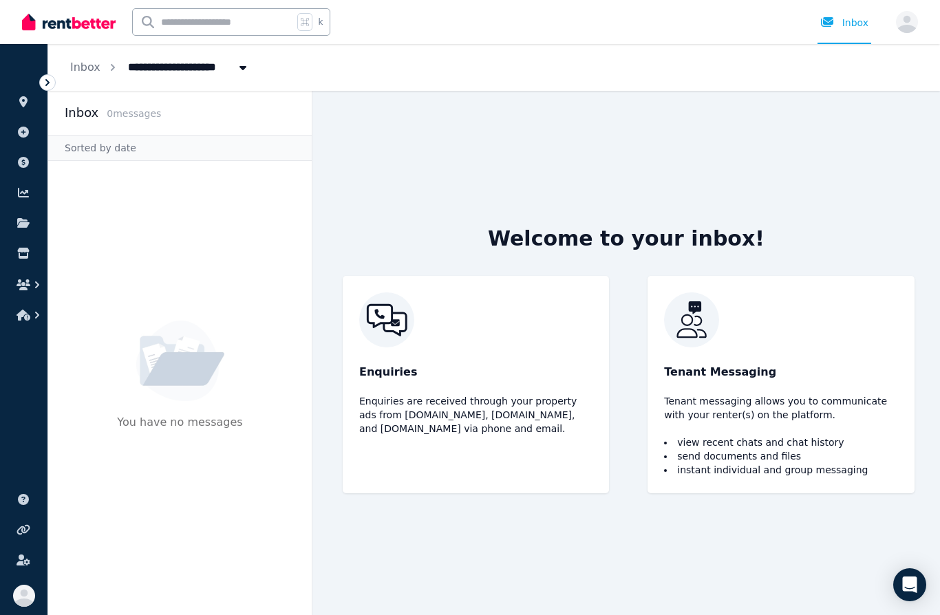
click at [719, 450] on li "view recent chats and chat history" at bounding box center [780, 443] width 233 height 14
click at [512, 436] on p "Enquiries are received through your property ads from Realestate.com.au, Domain…" at bounding box center [475, 414] width 233 height 41
click at [905, 578] on icon "Open Intercom Messenger" at bounding box center [910, 585] width 16 height 18
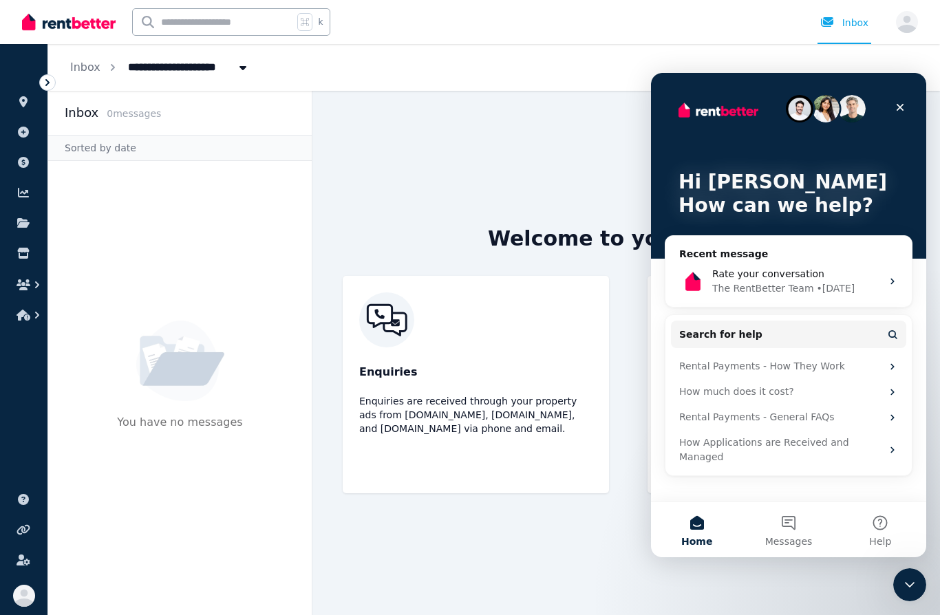
click at [602, 555] on div "Welcome to your inbox! Enquiries Enquiries are received through your property a…" at bounding box center [626, 353] width 617 height 525
click at [892, 107] on div "Close" at bounding box center [900, 107] width 25 height 25
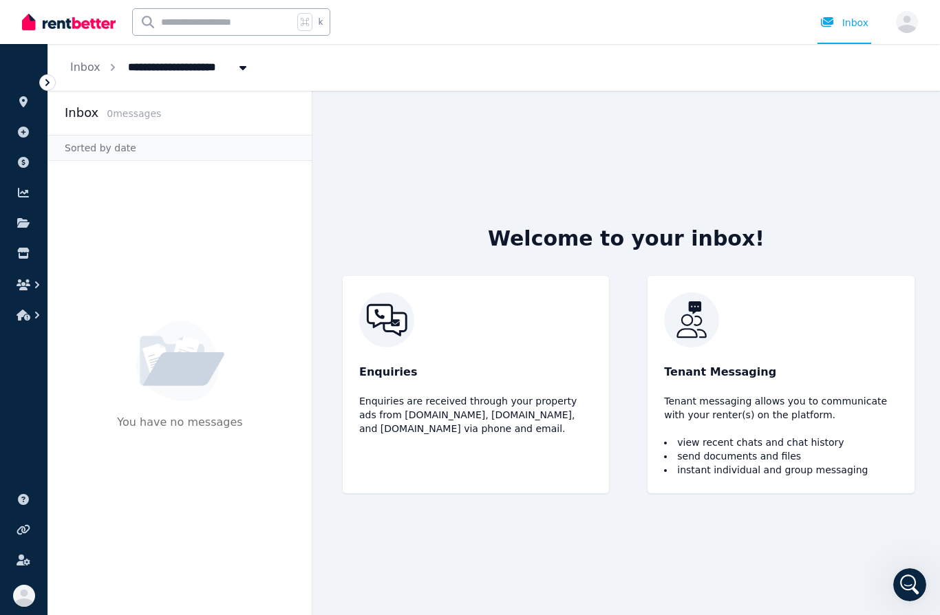
click at [134, 113] on span "0 message s" at bounding box center [134, 113] width 54 height 11
click at [837, 19] on div at bounding box center [832, 23] width 22 height 14
click at [157, 142] on div "Sorted by date" at bounding box center [180, 148] width 264 height 26
click at [89, 110] on h2 "Inbox" at bounding box center [82, 112] width 34 height 19
click at [88, 62] on link "Inbox" at bounding box center [85, 67] width 30 height 13
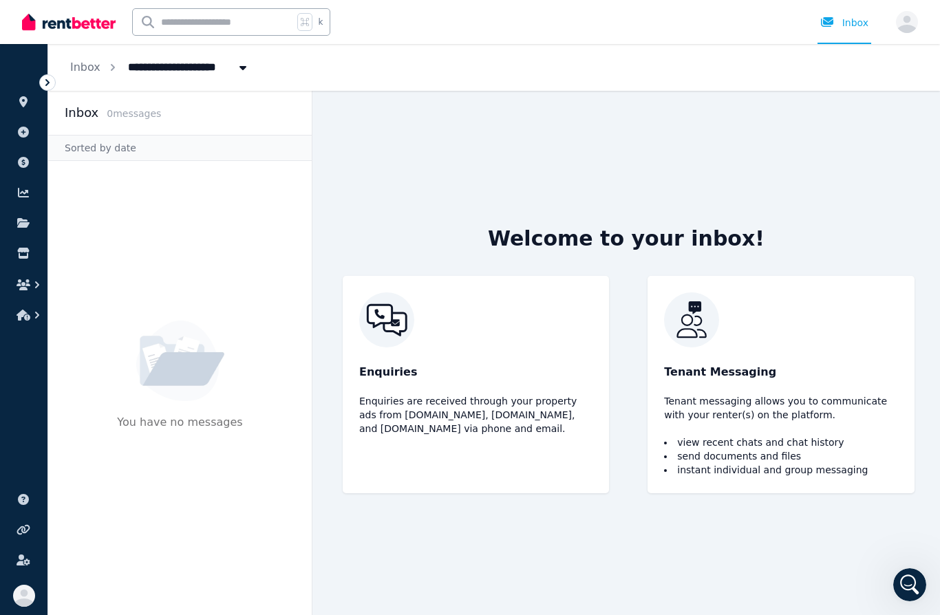
click at [44, 85] on icon at bounding box center [48, 83] width 14 height 14
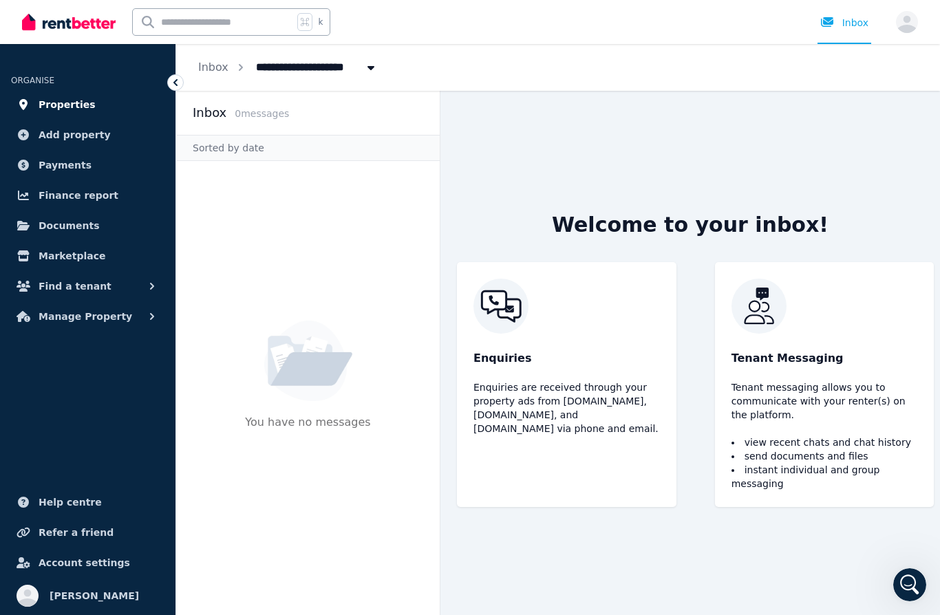
click at [65, 102] on span "Properties" at bounding box center [67, 104] width 57 height 17
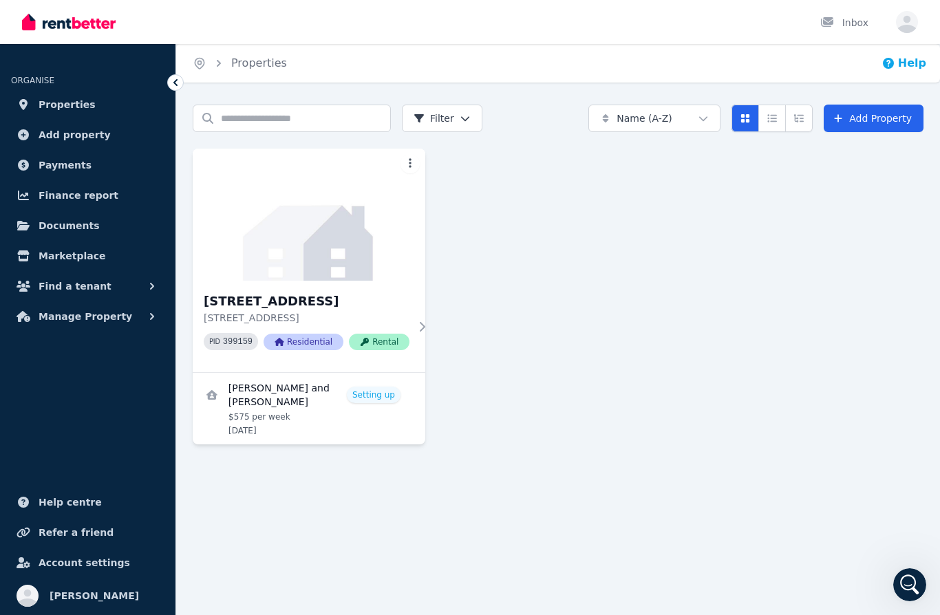
click at [915, 62] on button "Help" at bounding box center [904, 63] width 45 height 17
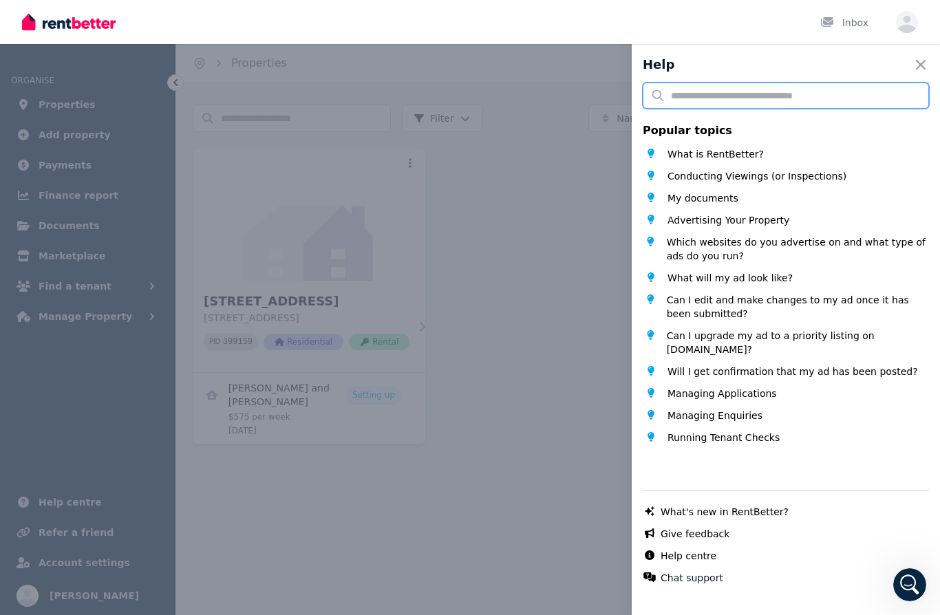
click at [776, 88] on input "text" at bounding box center [786, 96] width 286 height 26
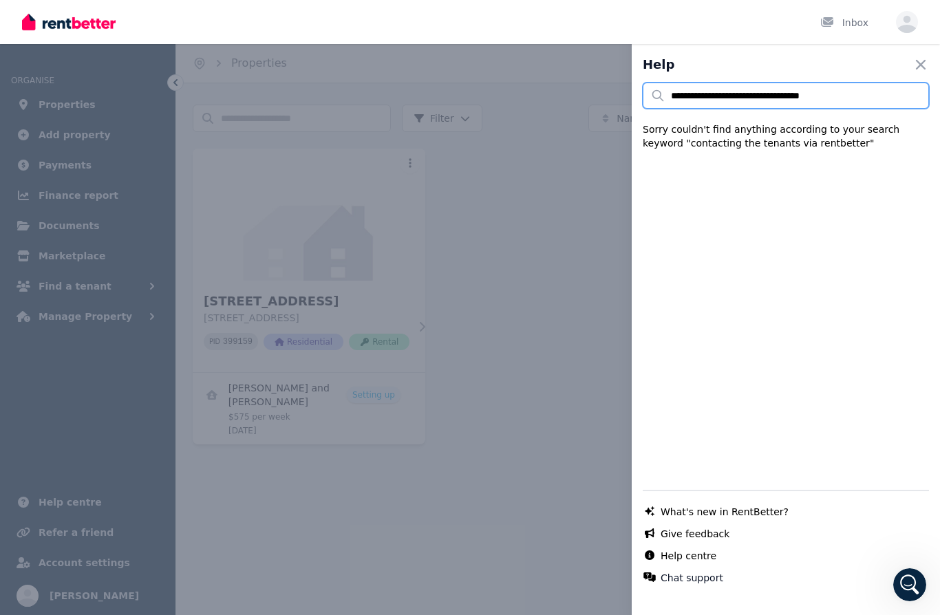
click at [675, 93] on input "**********" at bounding box center [786, 96] width 286 height 26
click at [733, 98] on input "**********" at bounding box center [786, 96] width 286 height 26
click at [874, 90] on input "**********" at bounding box center [786, 96] width 286 height 26
click at [811, 97] on input "**********" at bounding box center [786, 96] width 286 height 26
click at [811, 96] on input "**********" at bounding box center [786, 96] width 286 height 26
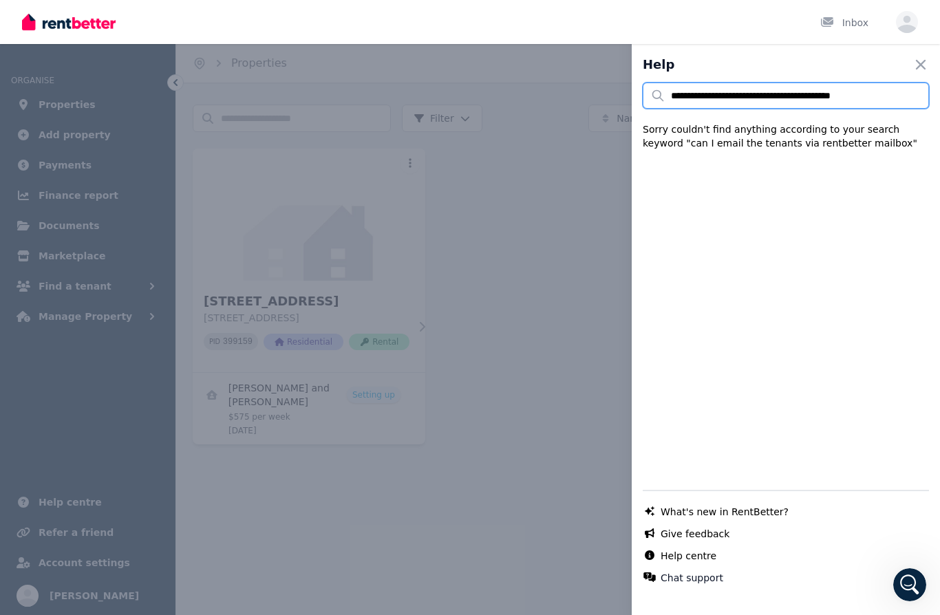
click at [892, 101] on input "**********" at bounding box center [786, 96] width 286 height 26
click at [891, 100] on input "**********" at bounding box center [786, 96] width 286 height 26
type input "**********"
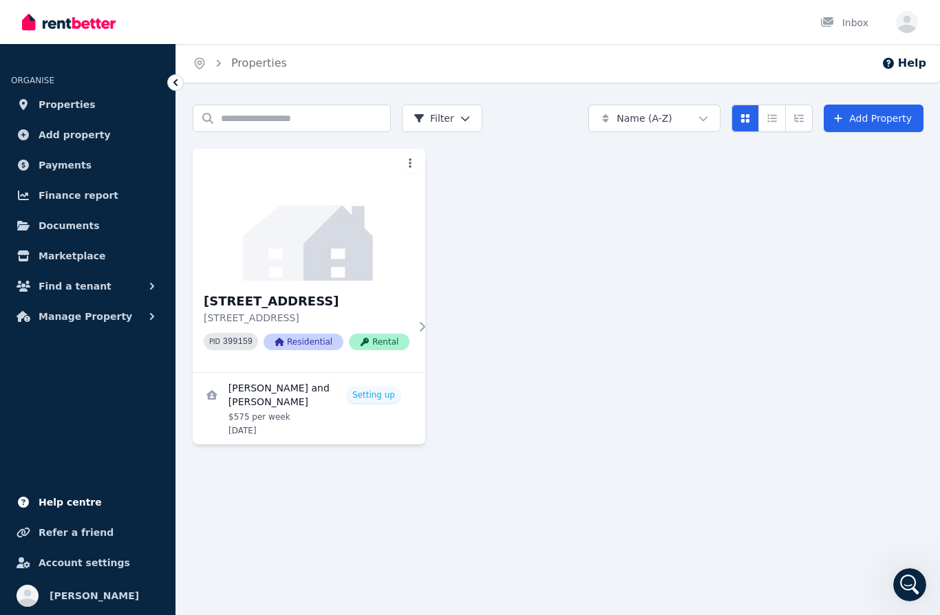
click at [89, 503] on span "Help centre" at bounding box center [70, 502] width 63 height 17
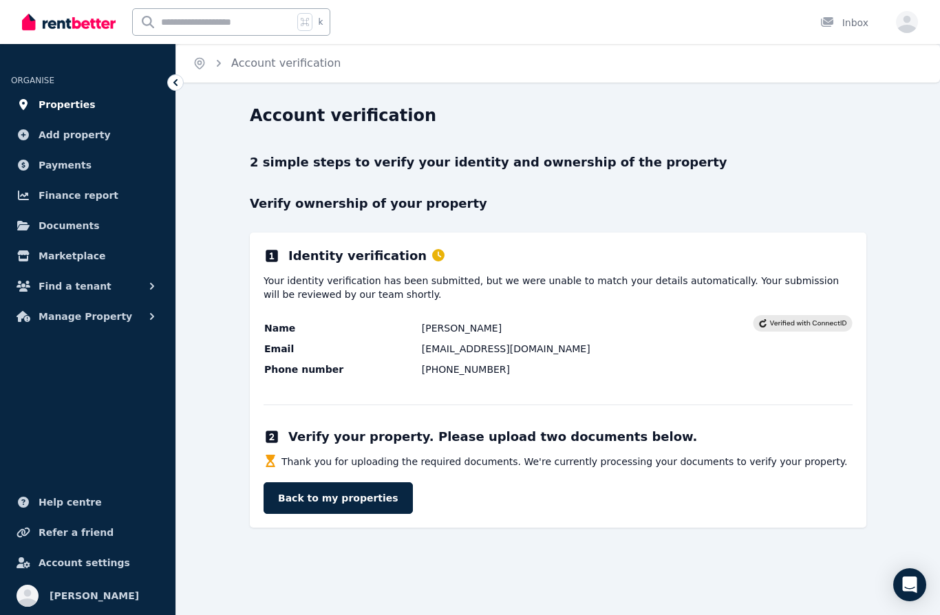
click at [81, 105] on span "Properties" at bounding box center [67, 104] width 57 height 17
